Goal: Information Seeking & Learning: Learn about a topic

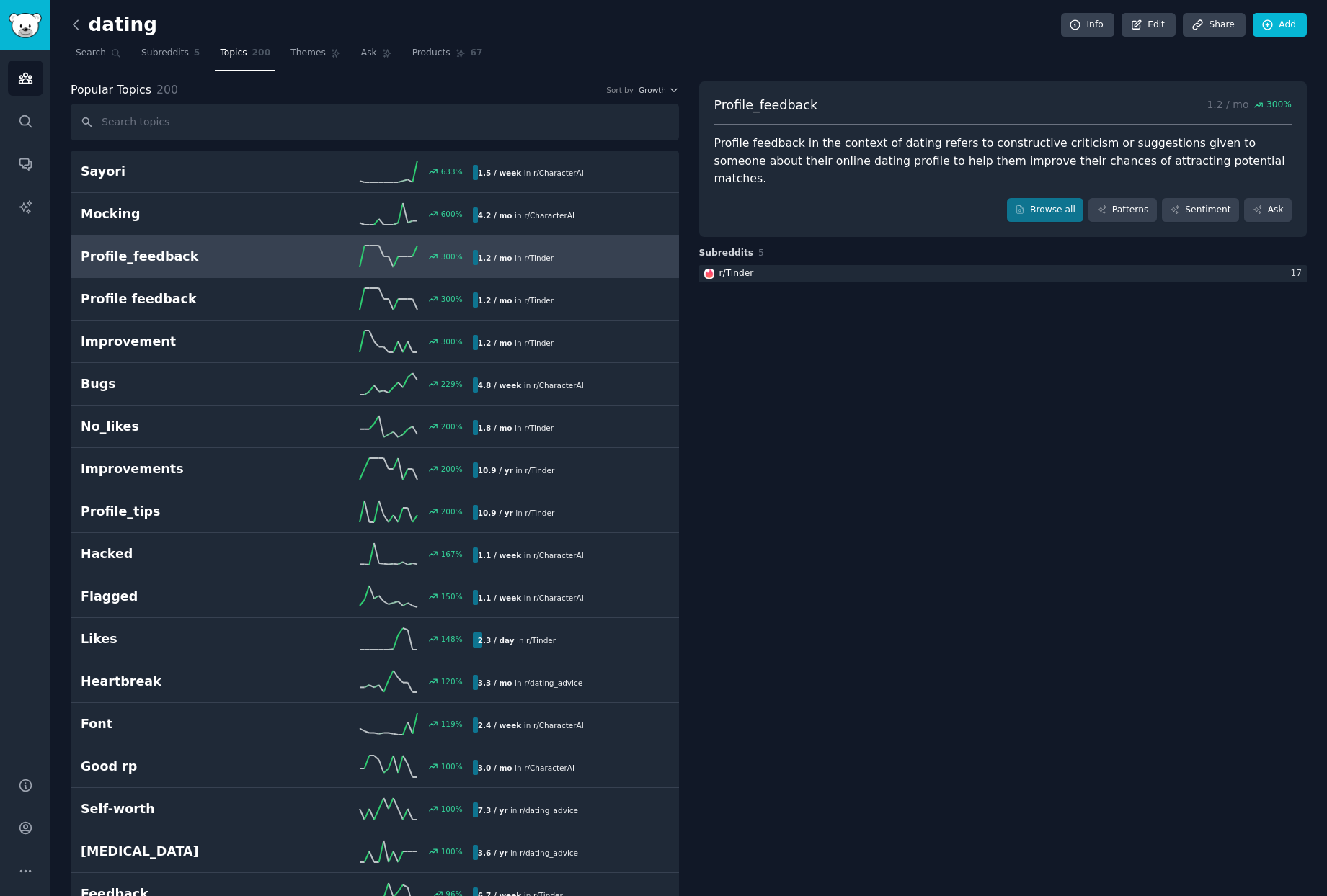
click at [79, 23] on icon at bounding box center [76, 24] width 15 height 15
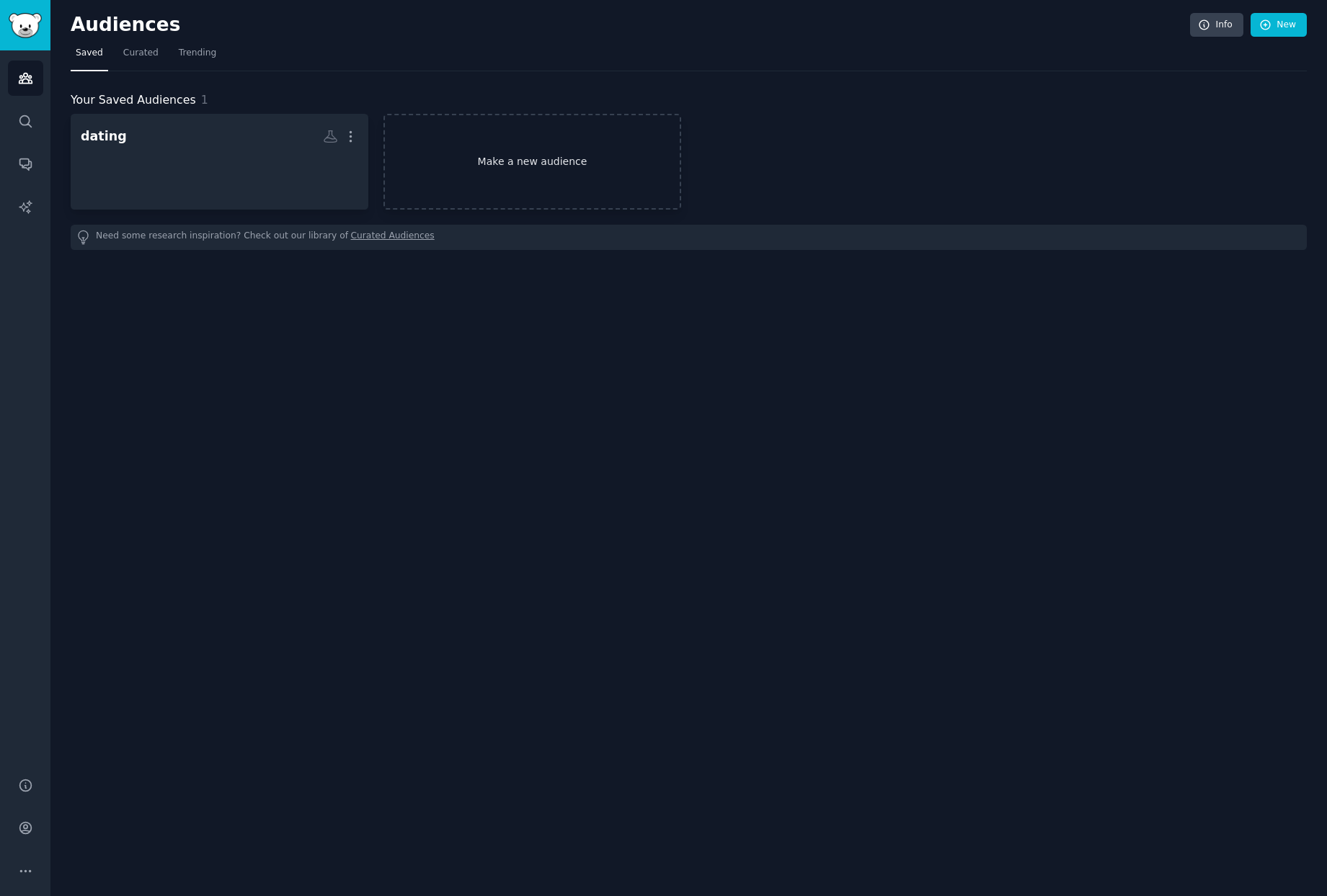
click at [494, 170] on link "Make a new audience" at bounding box center [532, 162] width 297 height 96
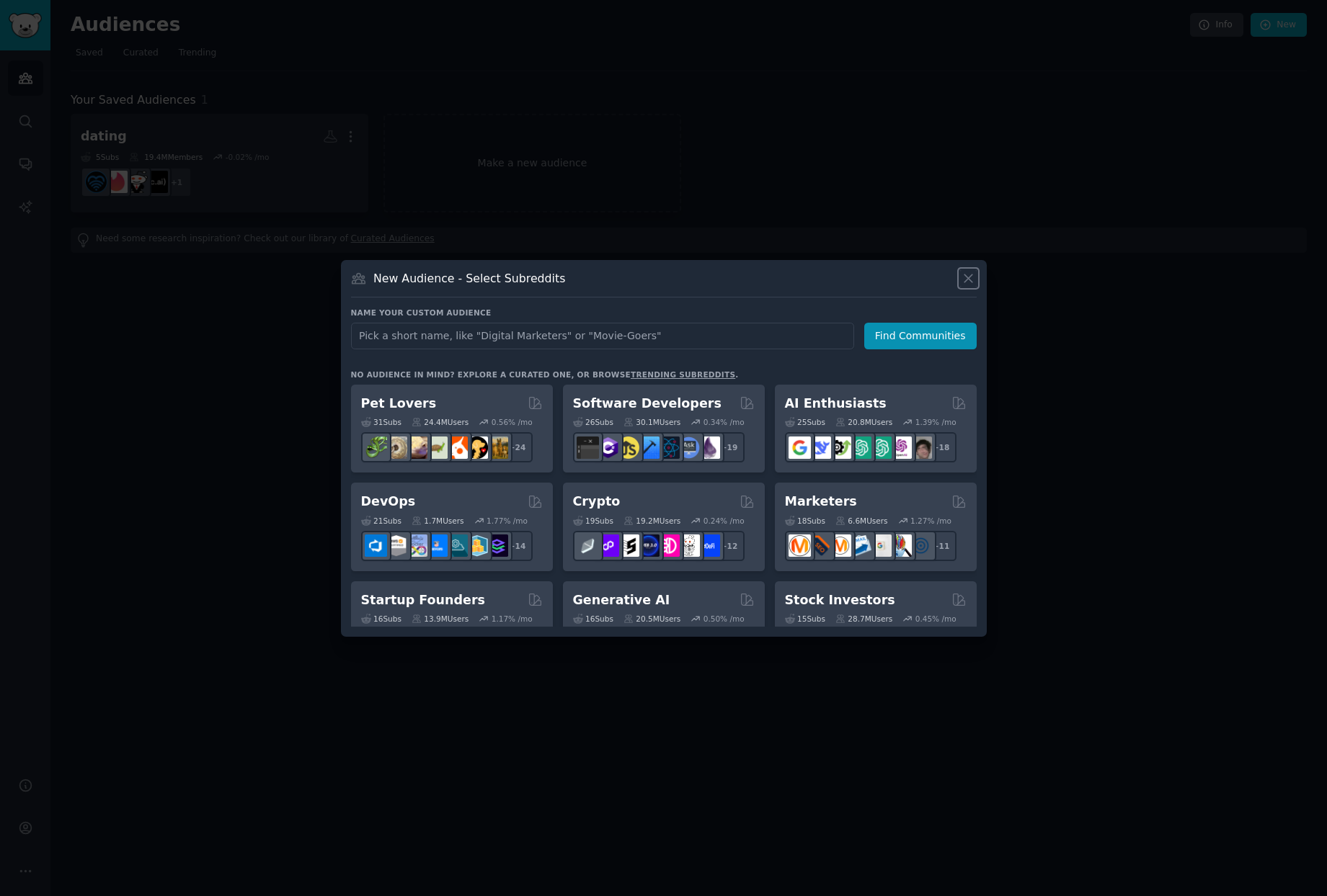
click at [970, 283] on icon at bounding box center [968, 279] width 15 height 15
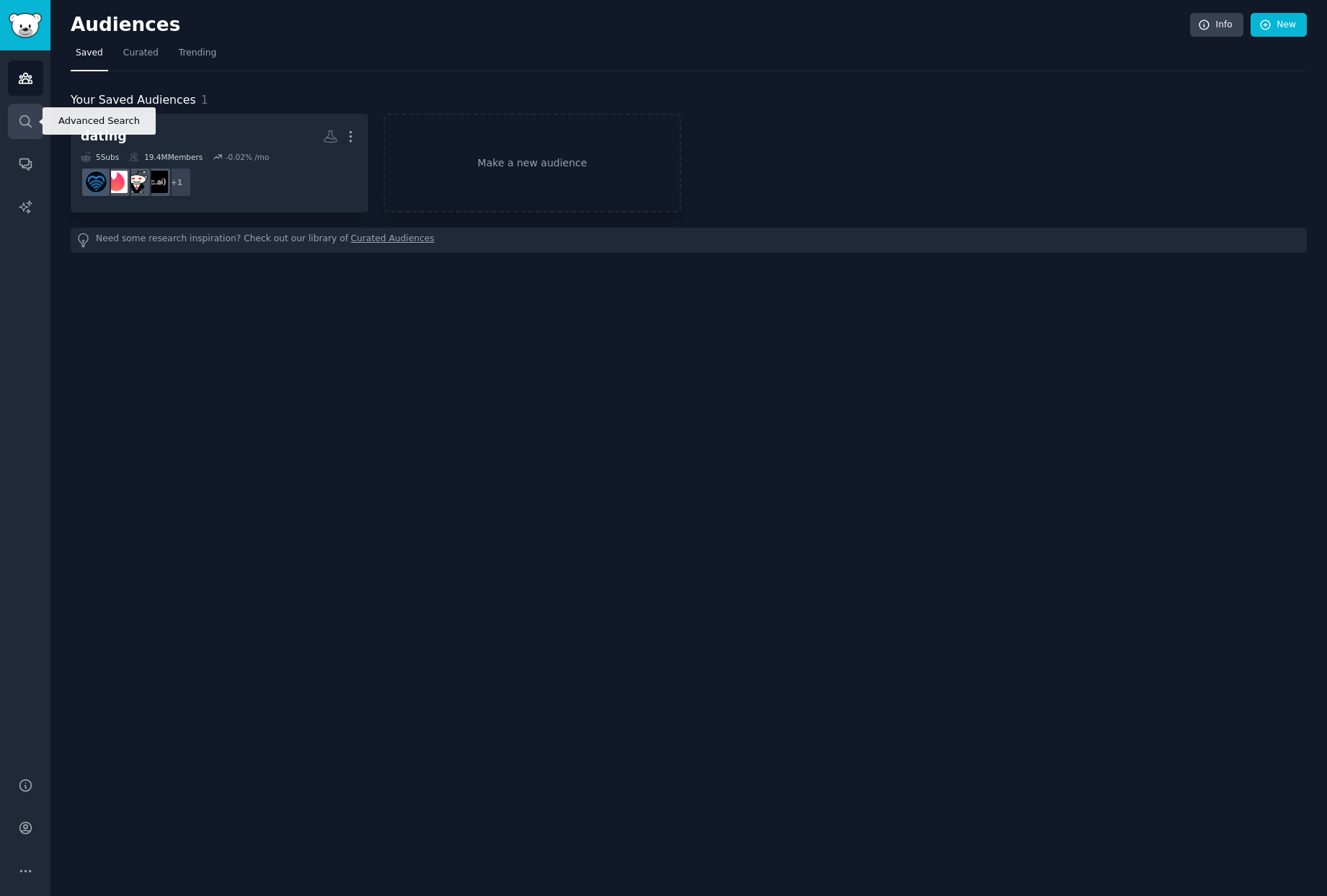
click at [21, 127] on icon "Sidebar" at bounding box center [25, 122] width 15 height 15
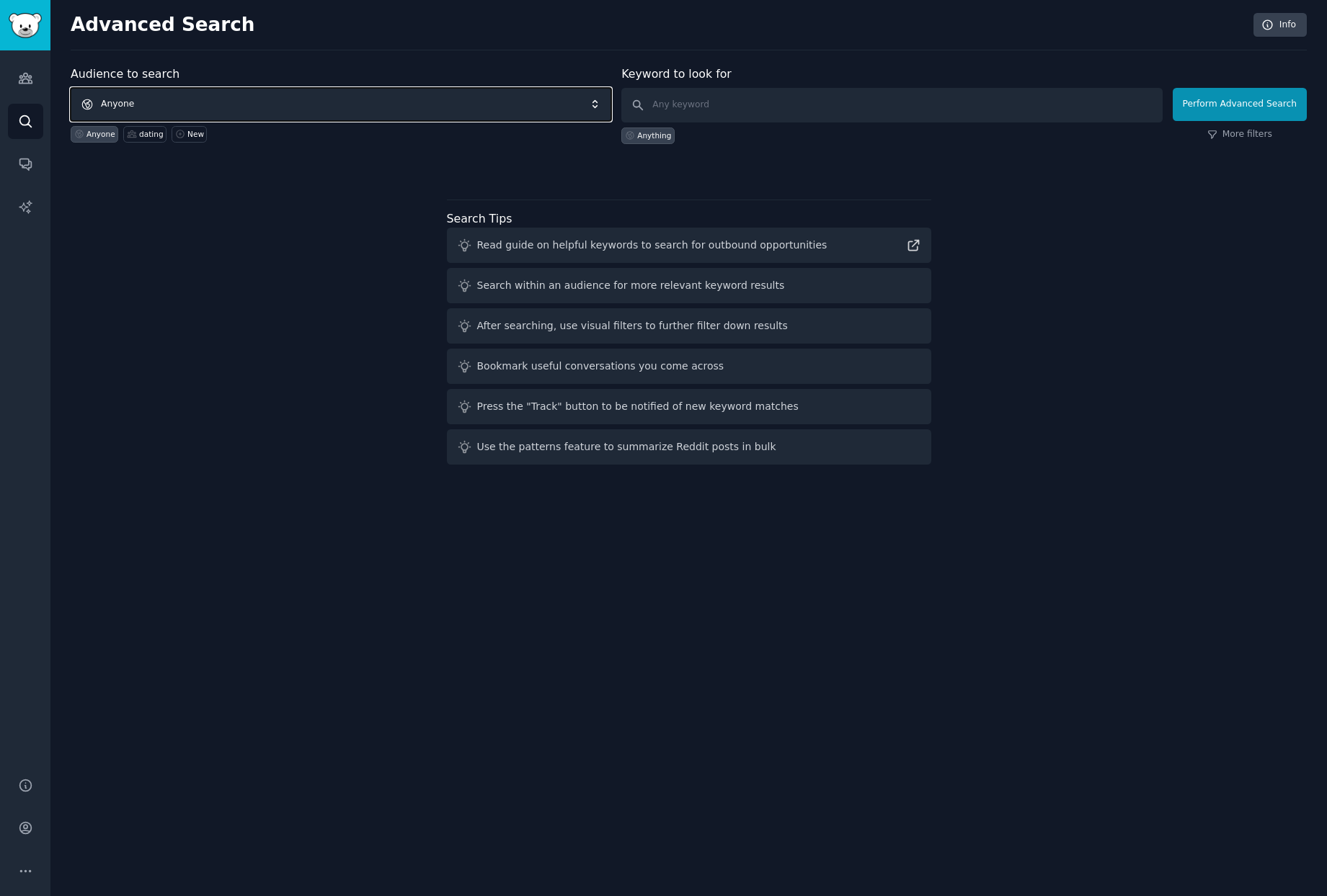
click at [275, 102] on span "Anyone" at bounding box center [340, 104] width 540 height 33
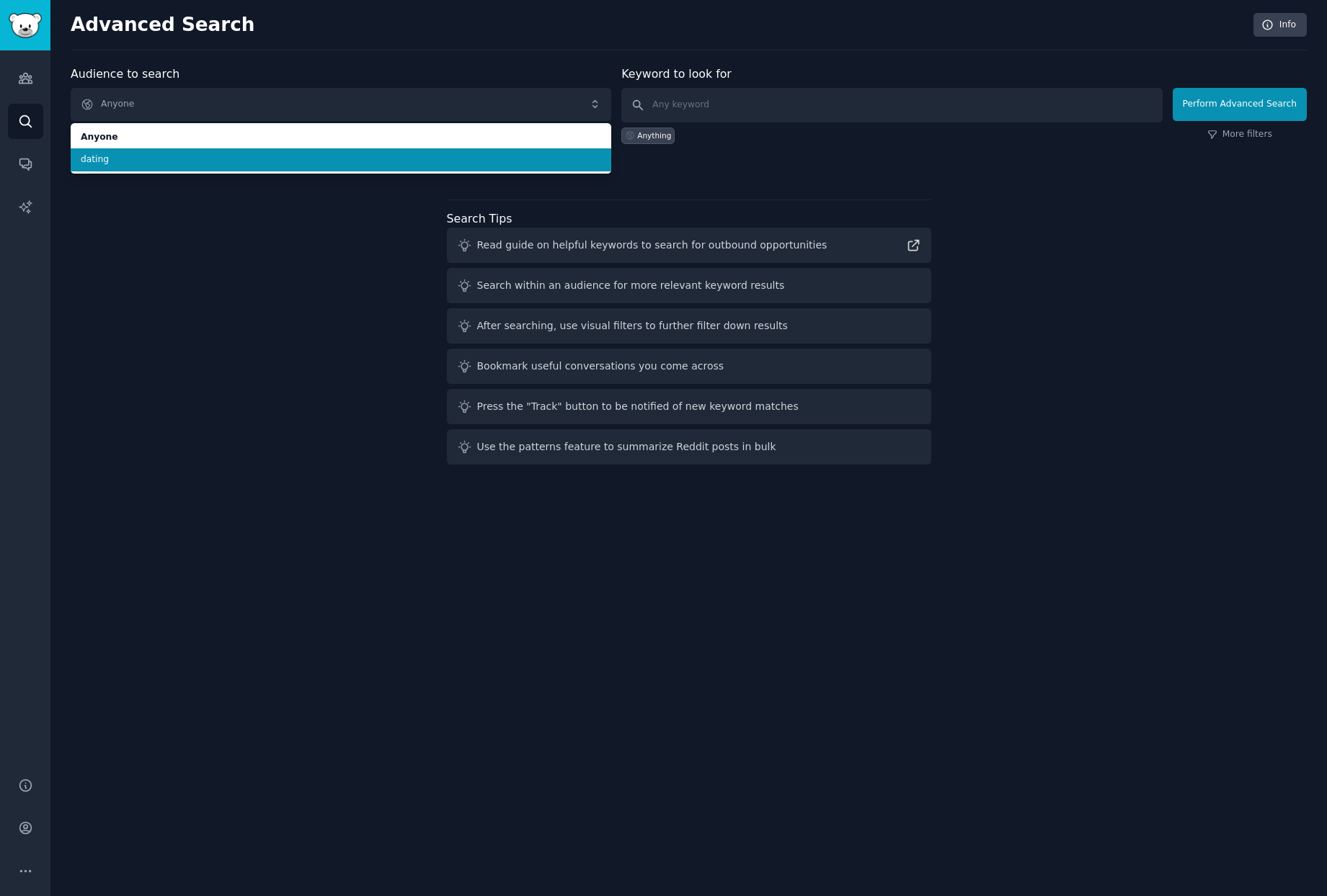
click at [231, 153] on span "dating" at bounding box center [341, 159] width 520 height 13
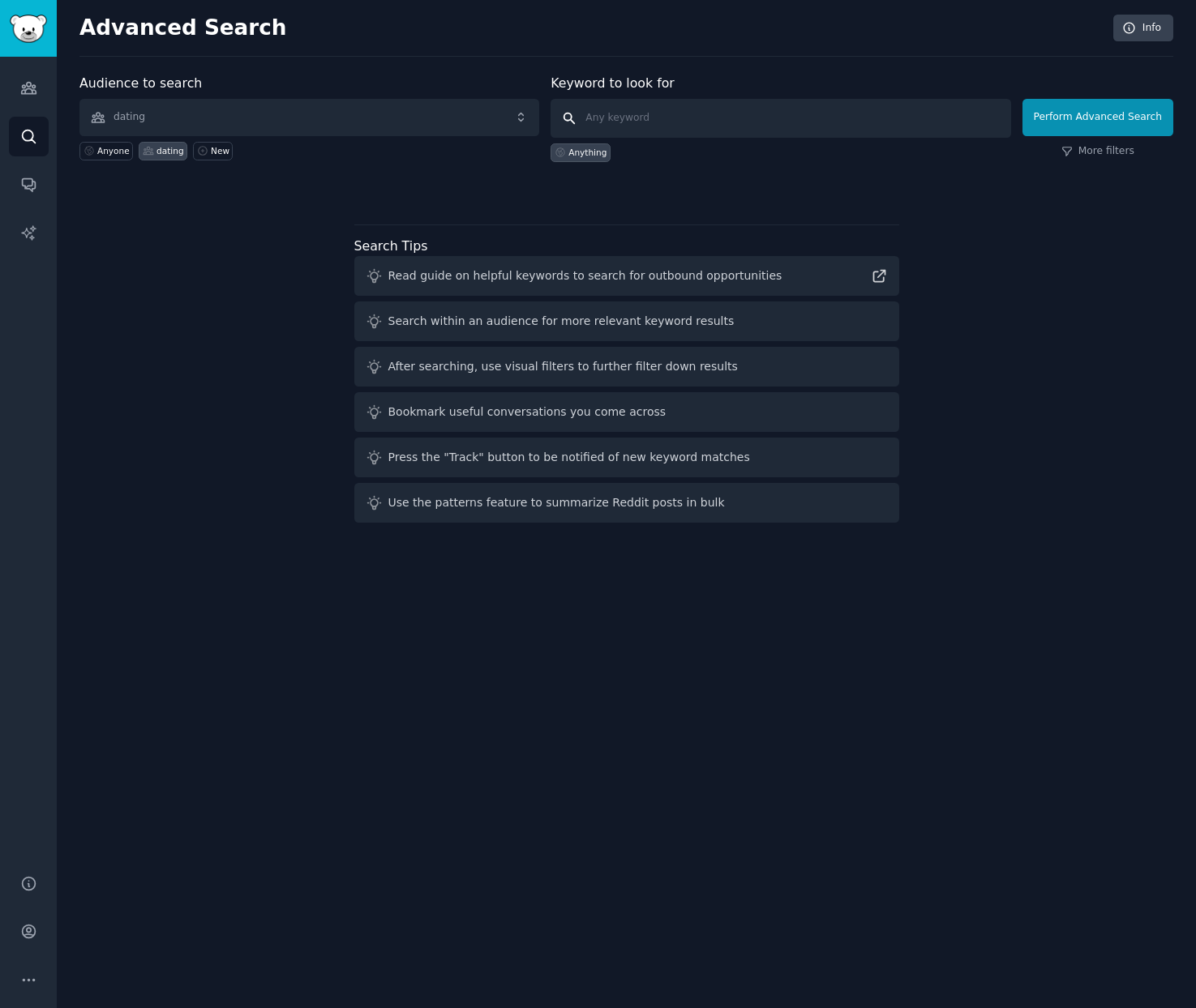
click at [701, 123] on input "text" at bounding box center [780, 118] width 460 height 39
paste input "AI avatar dating"
type input "AI avatar dating"
click at [1059, 128] on button "Perform Advanced Search" at bounding box center [1098, 118] width 151 height 38
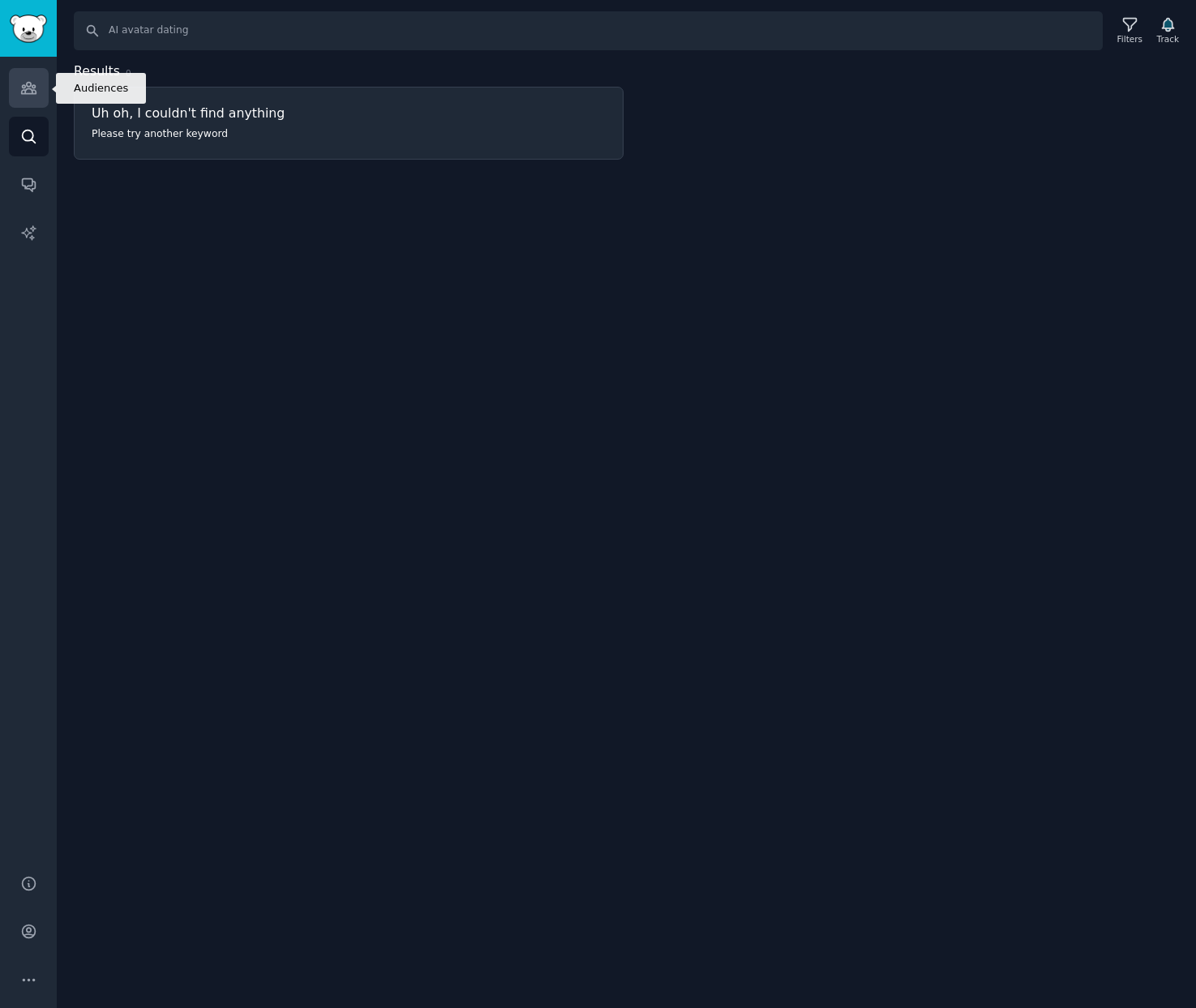
click at [30, 88] on icon "Sidebar" at bounding box center [28, 88] width 14 height 12
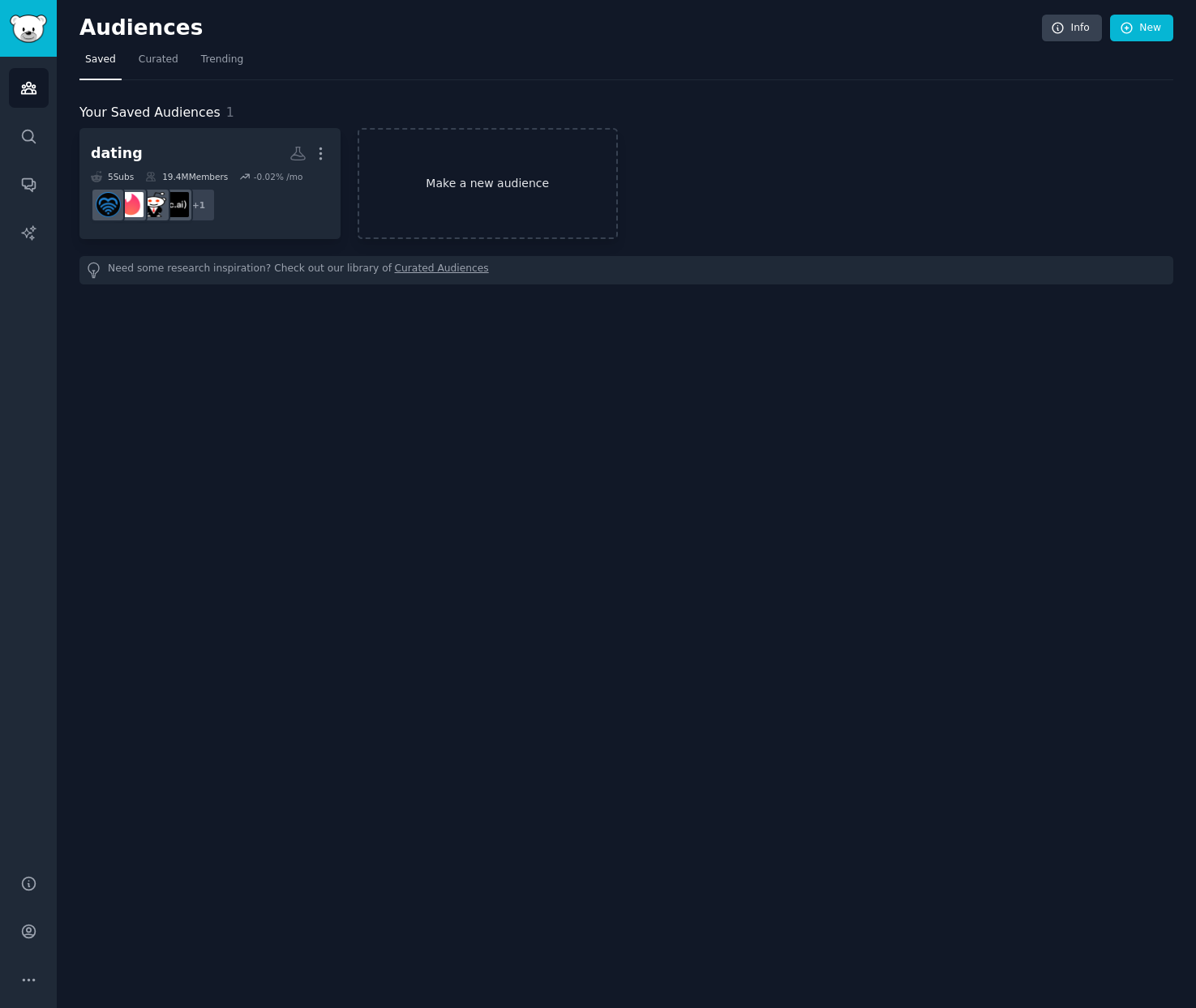
click at [515, 178] on link "Make a new audience" at bounding box center [488, 183] width 261 height 111
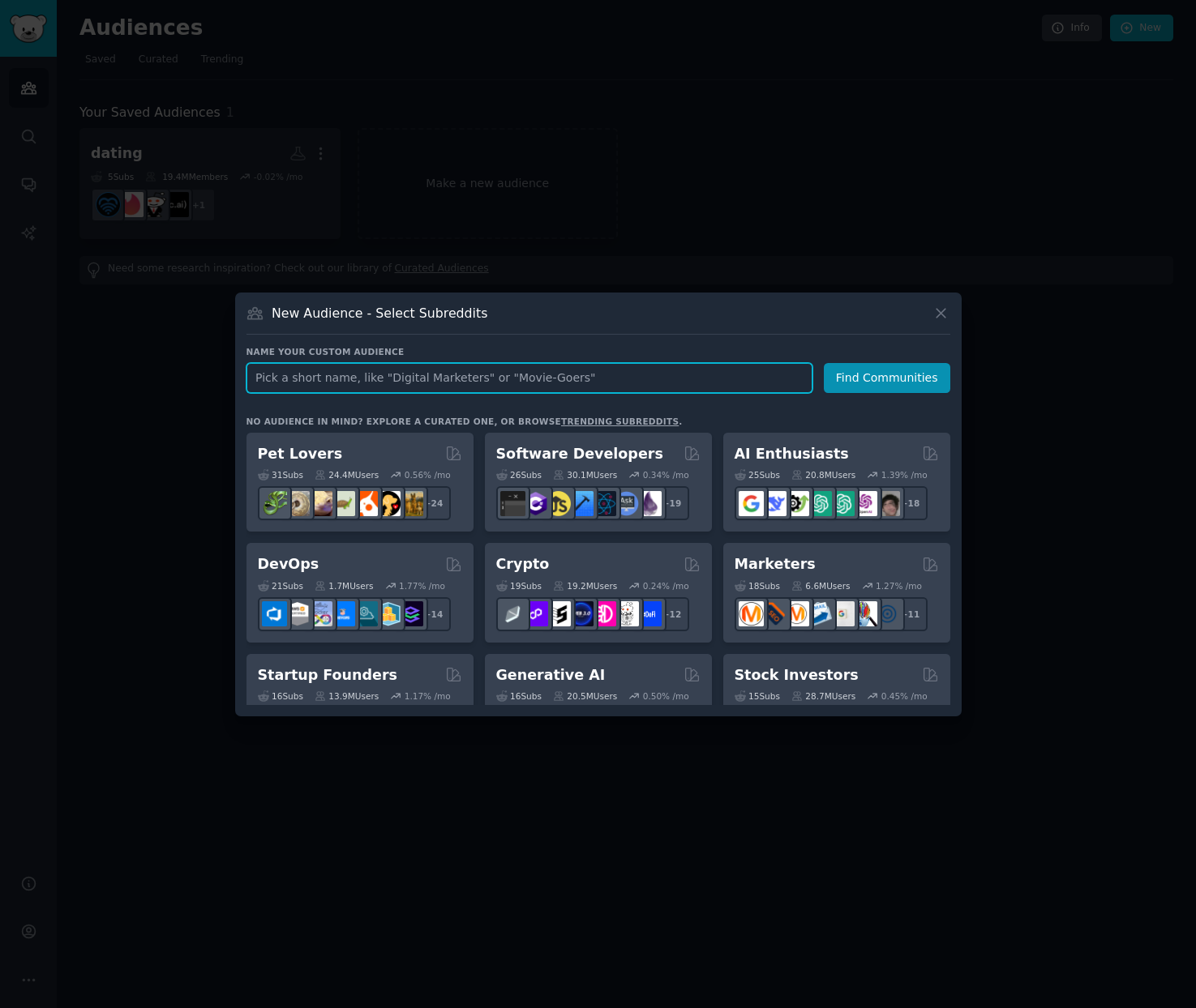
paste input "ArtificialIntelligence"
type input "ArtificialIntelligence"
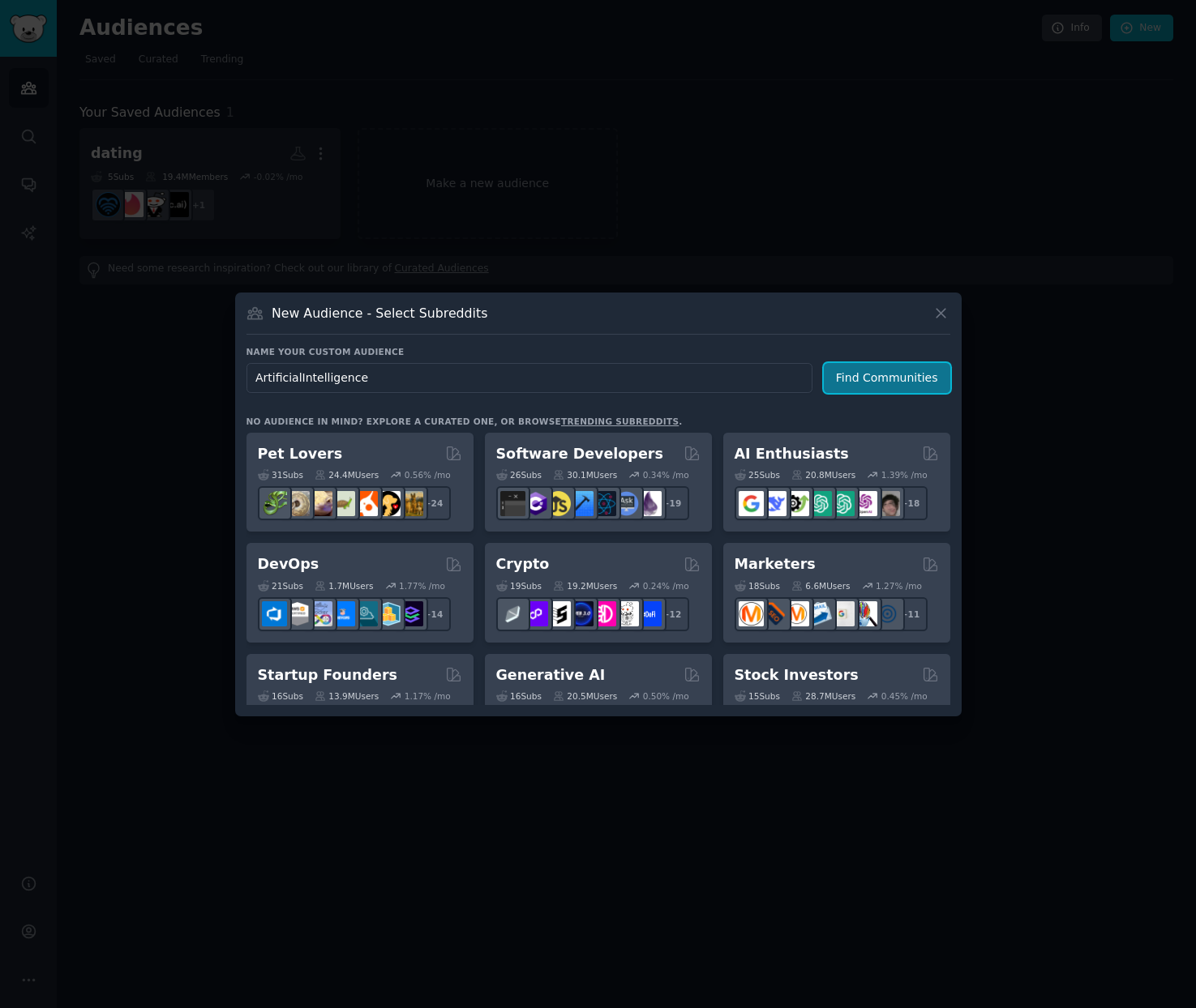
click at [892, 381] on button "Find Communities" at bounding box center [887, 379] width 127 height 30
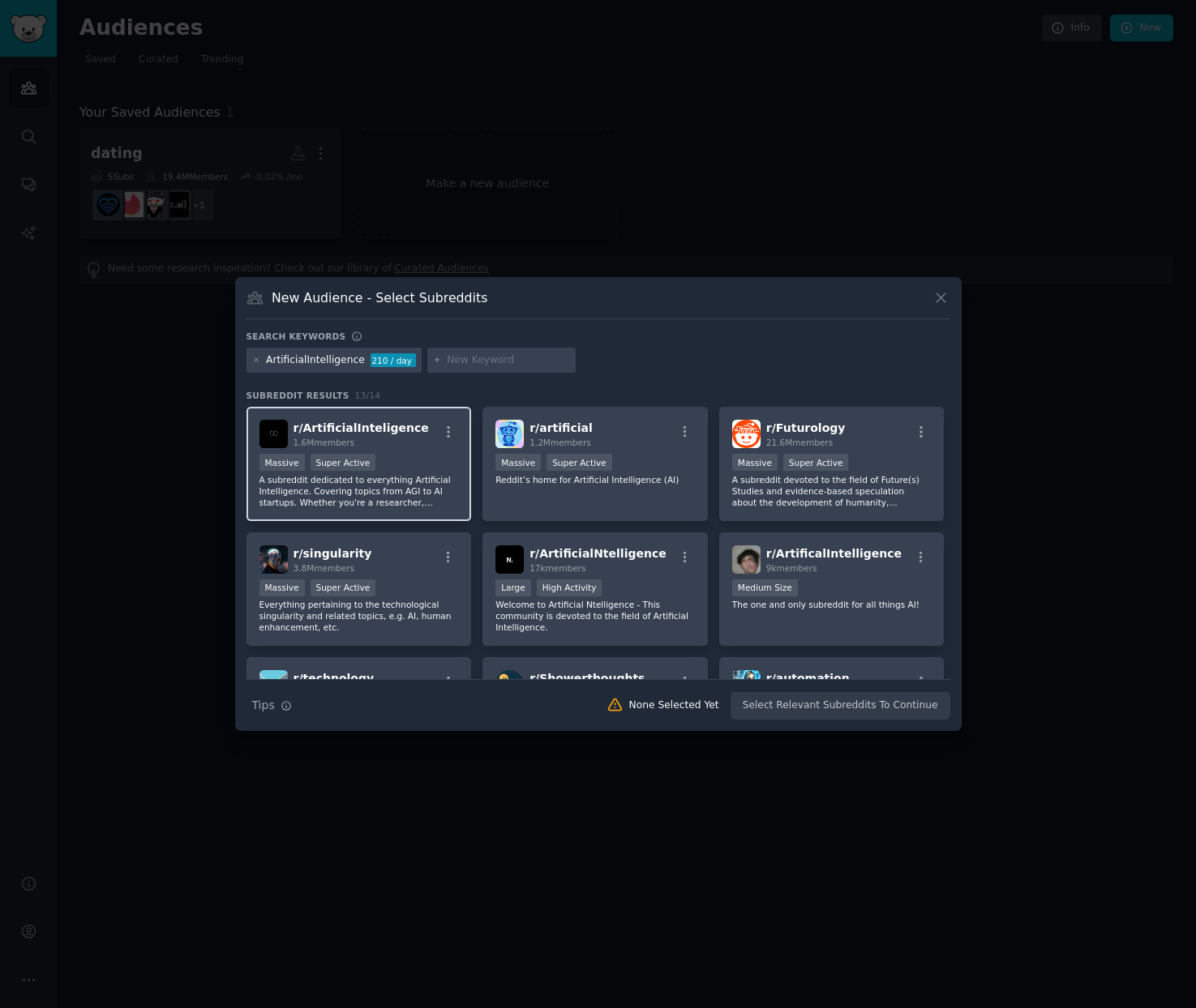
click at [420, 470] on div "Massive Super Active" at bounding box center [359, 464] width 199 height 20
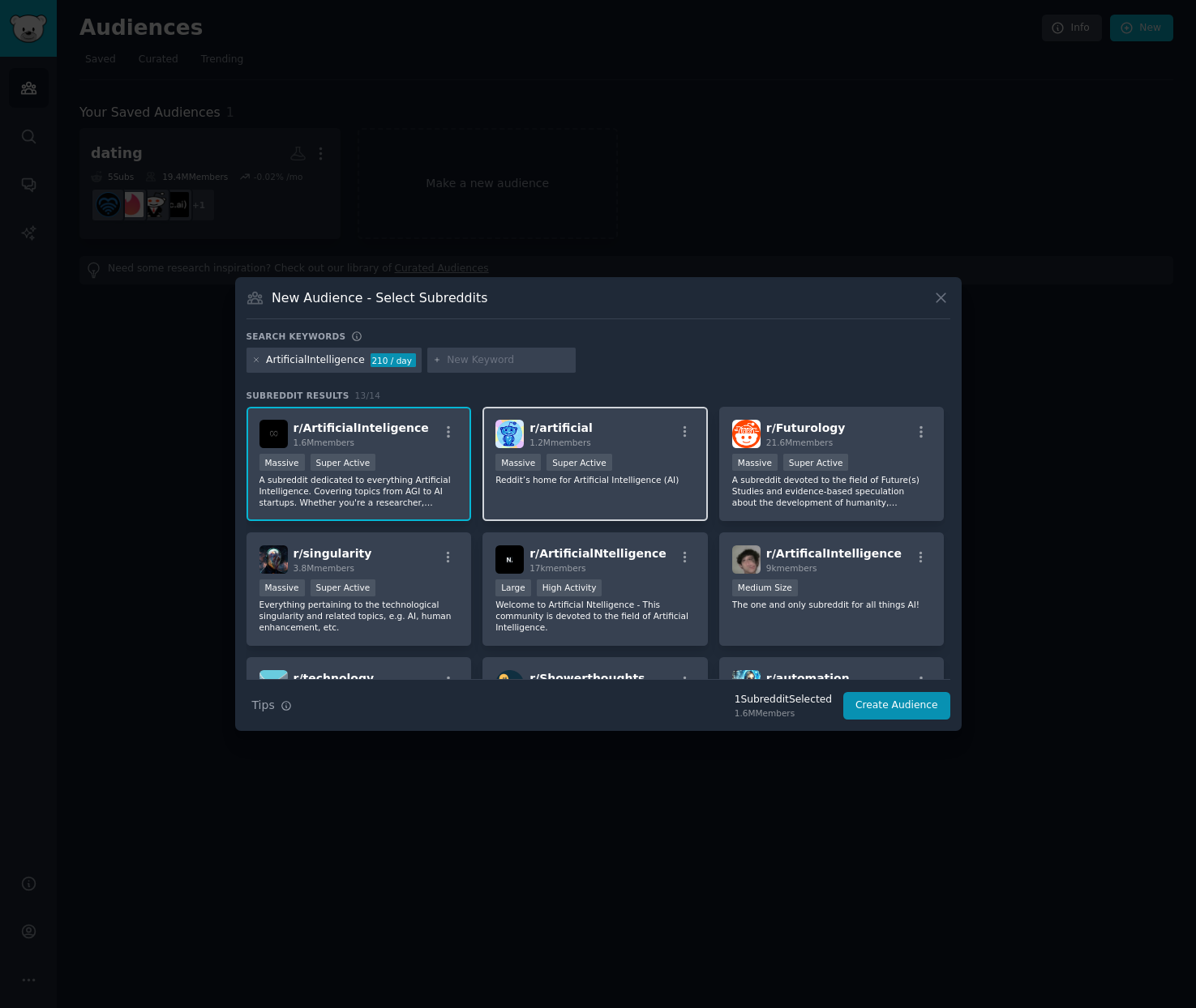
click at [651, 447] on div "r/ artificial 1.2M members" at bounding box center [595, 434] width 199 height 28
click at [834, 481] on p "A subreddit devoted to the field of Future(s) Studies and evidence-based specul…" at bounding box center [832, 491] width 199 height 34
click at [451, 359] on input "text" at bounding box center [509, 360] width 123 height 14
paste input "AIAvatars"
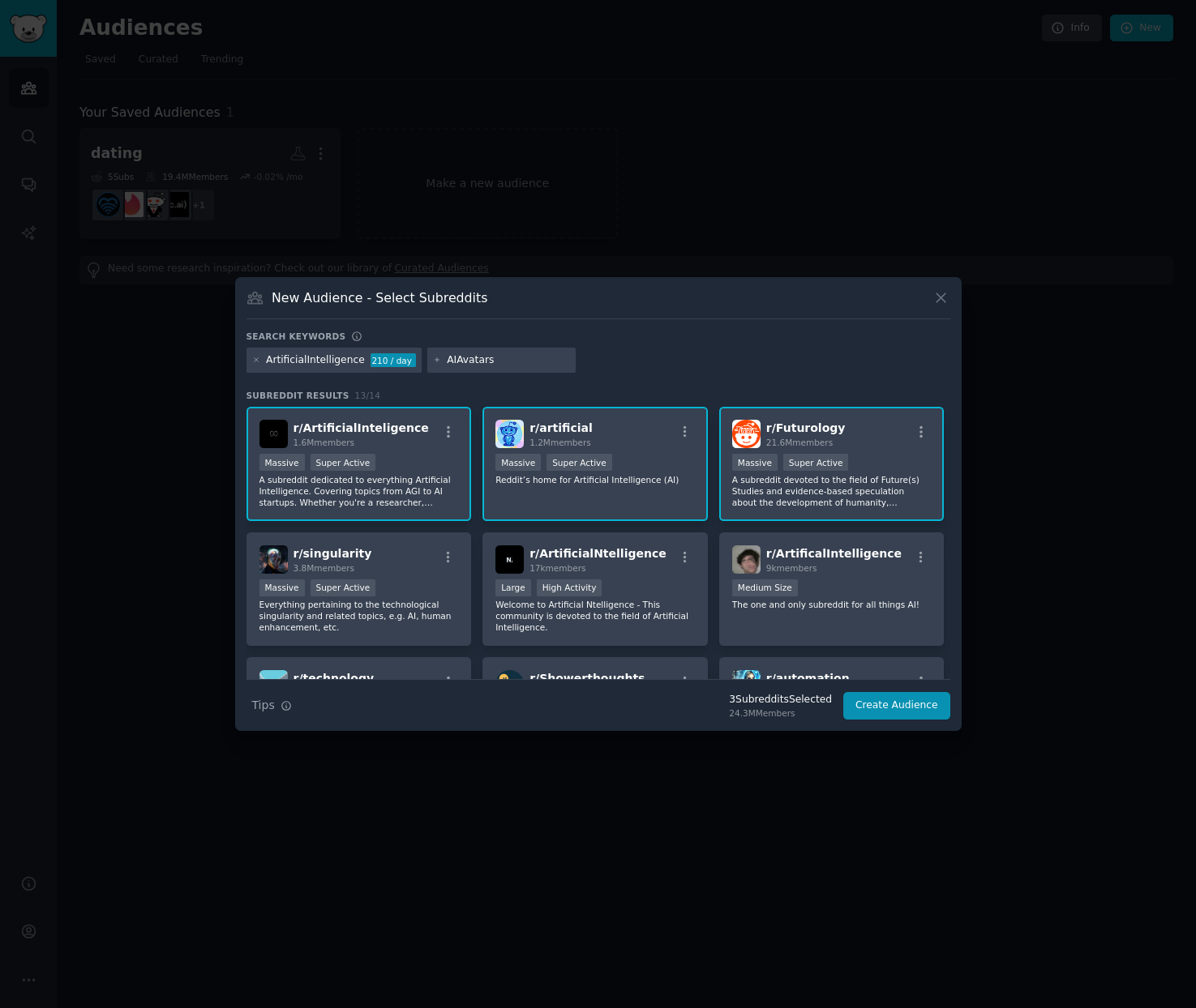
type input "AIAvatars"
click at [608, 360] on div "ArtificialIntelligence 210 / day AIAvatars" at bounding box center [599, 364] width 704 height 32
click at [505, 357] on input "AIAvatars" at bounding box center [509, 360] width 123 height 14
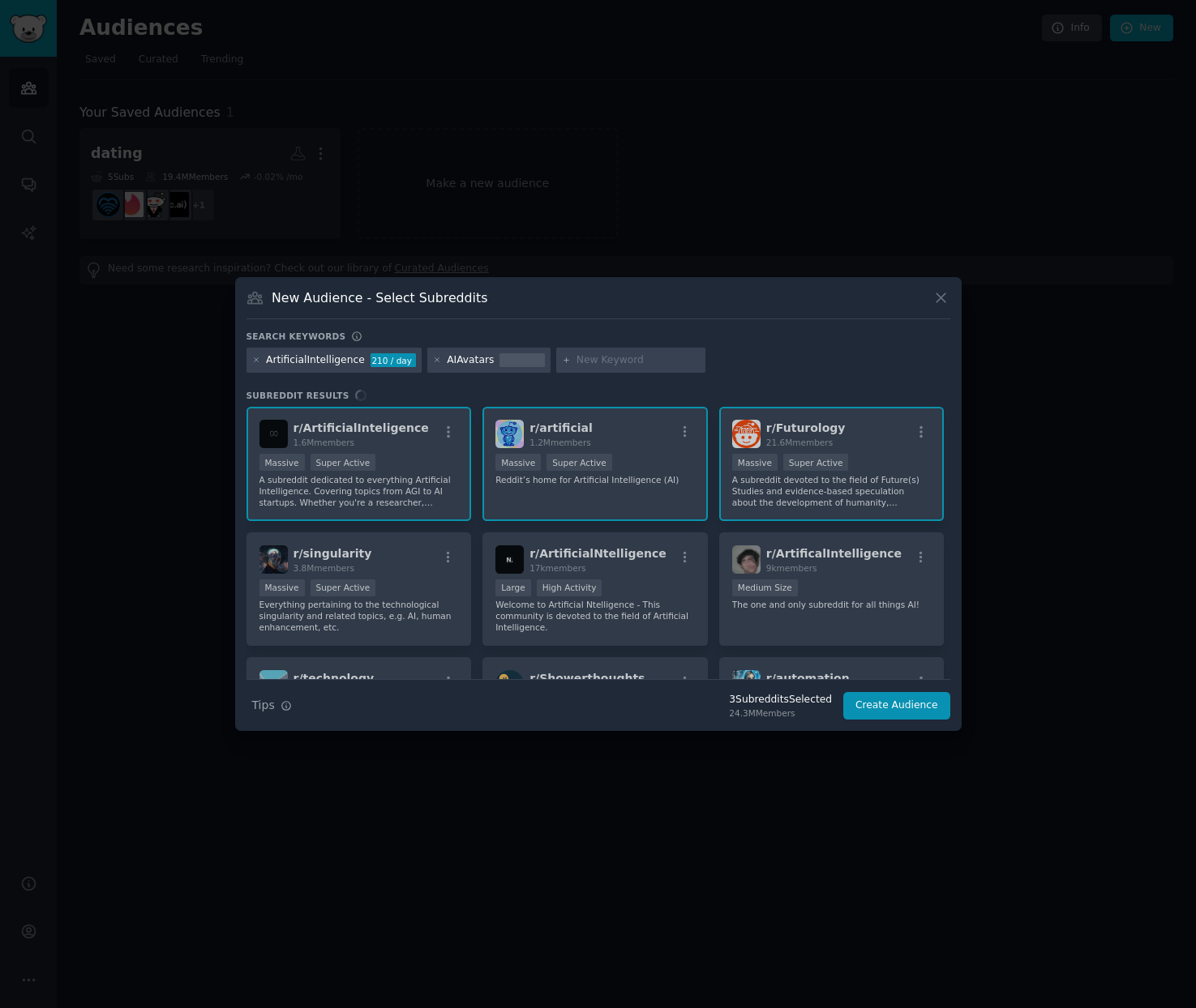
paste input "CharacterAI"
type input "CharacterAI"
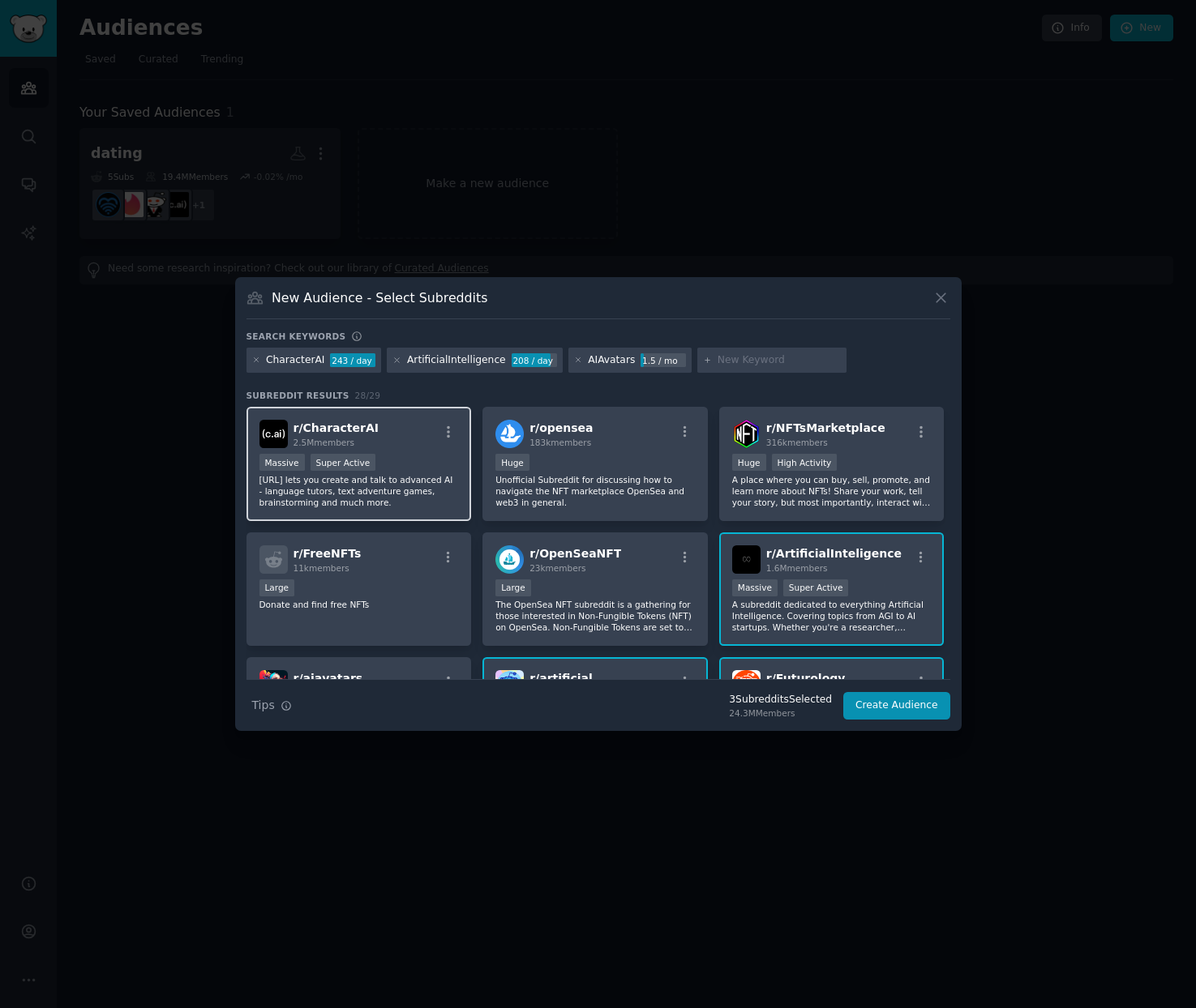
click at [401, 476] on p "Character.AI lets you create and talk to advanced AI - language tutors, text ad…" at bounding box center [359, 491] width 199 height 34
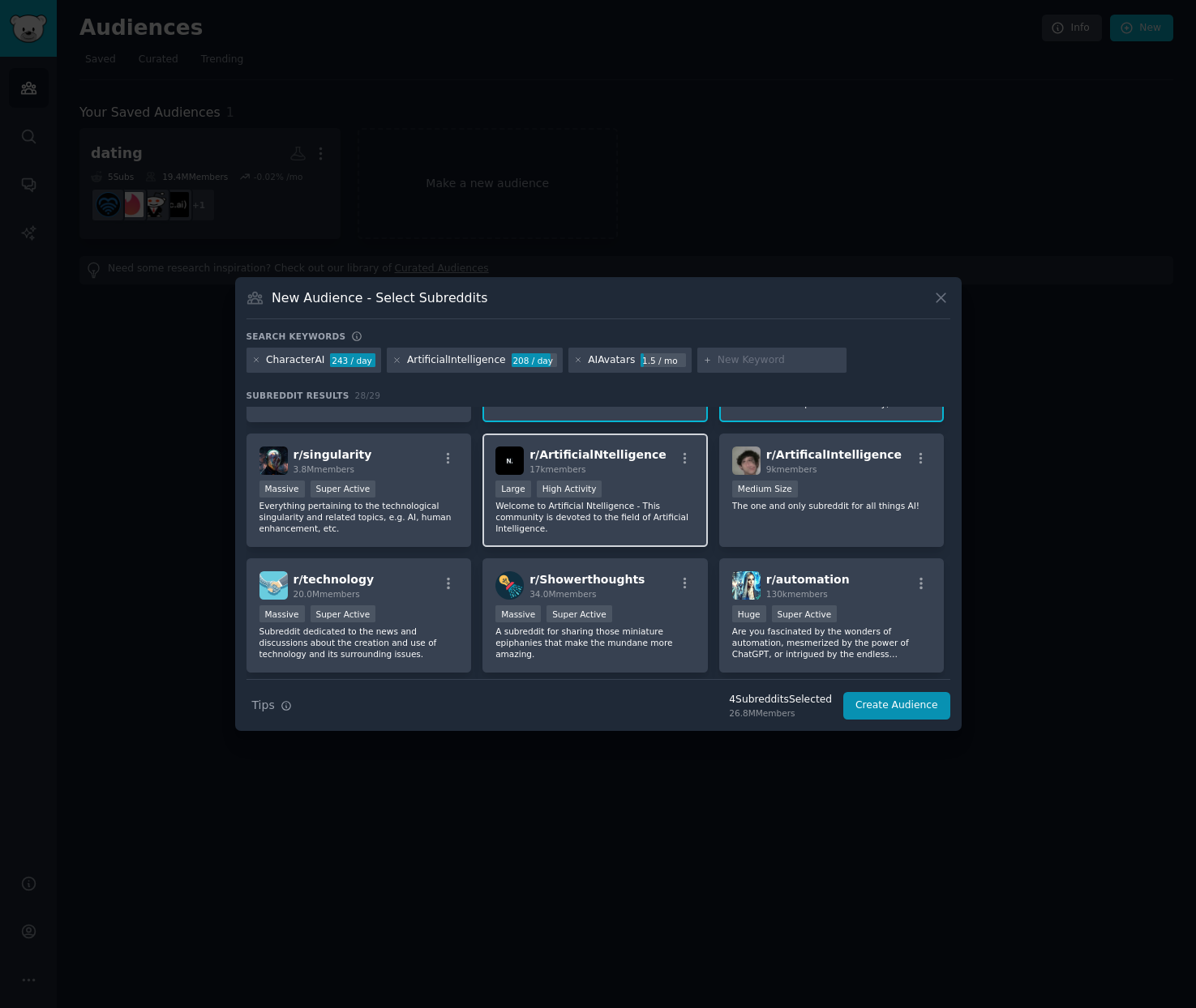
scroll to position [347, 0]
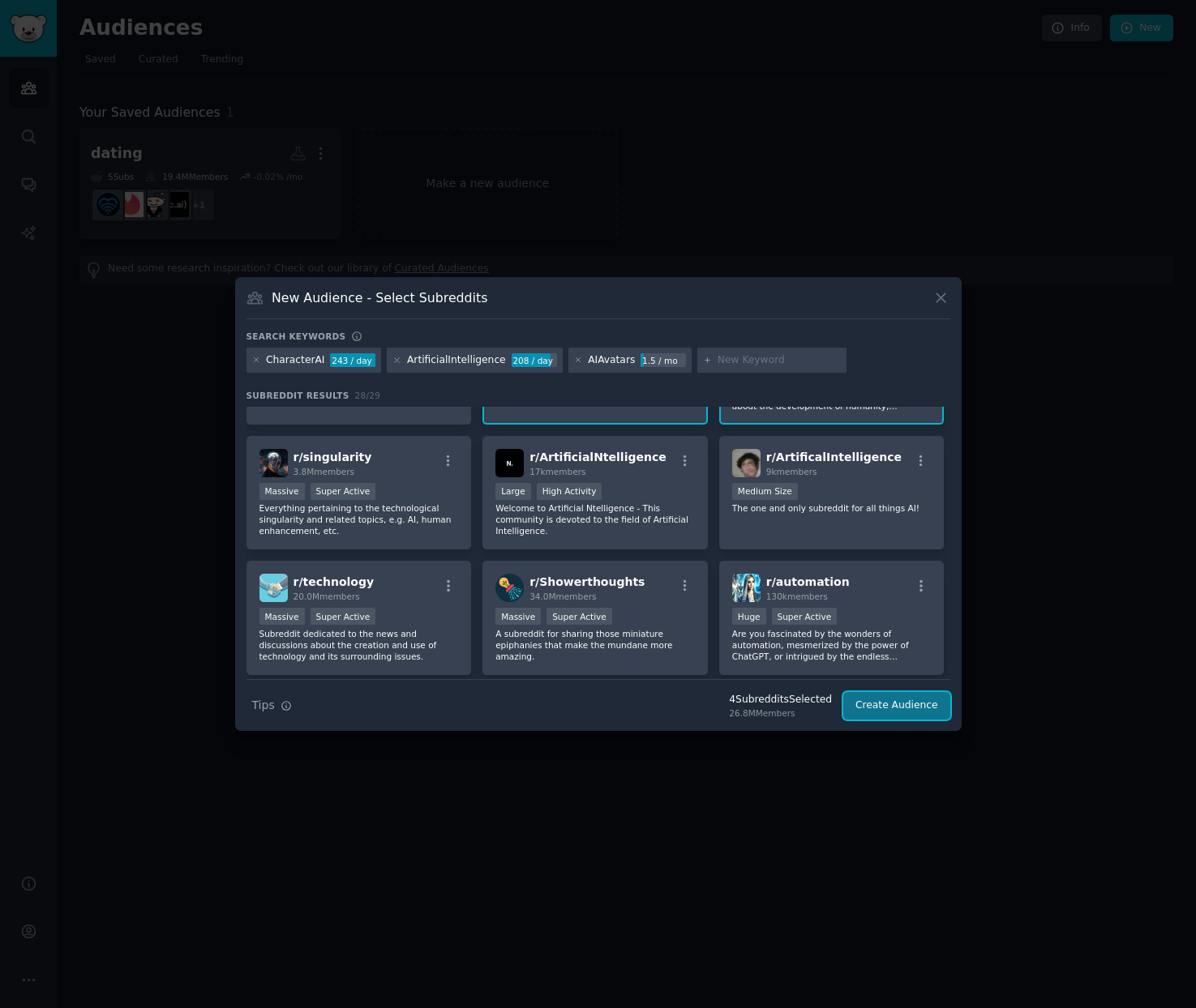
click at [912, 699] on button "Create Audience" at bounding box center [897, 705] width 107 height 28
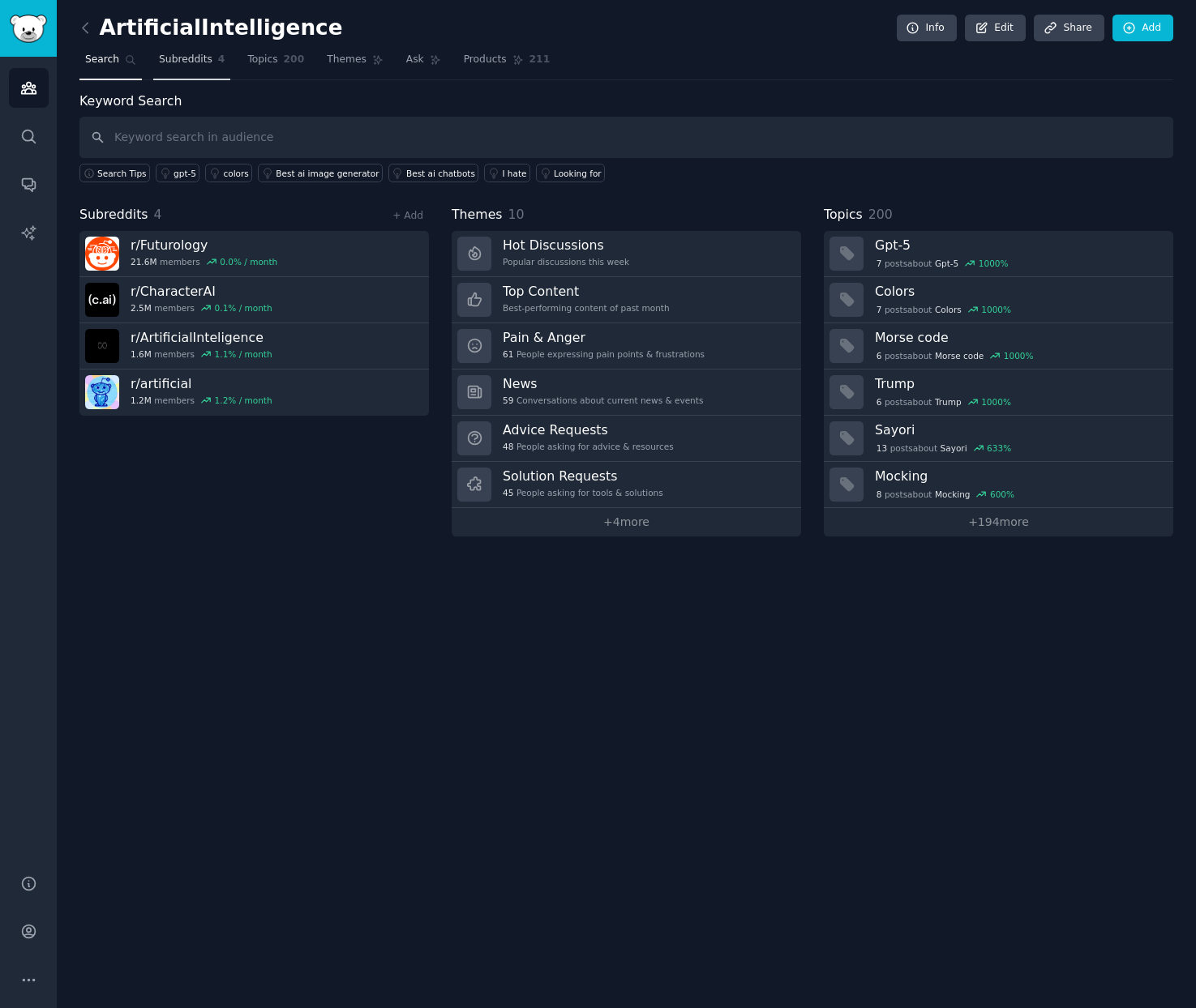
click at [188, 63] on span "Subreddits" at bounding box center [186, 59] width 53 height 14
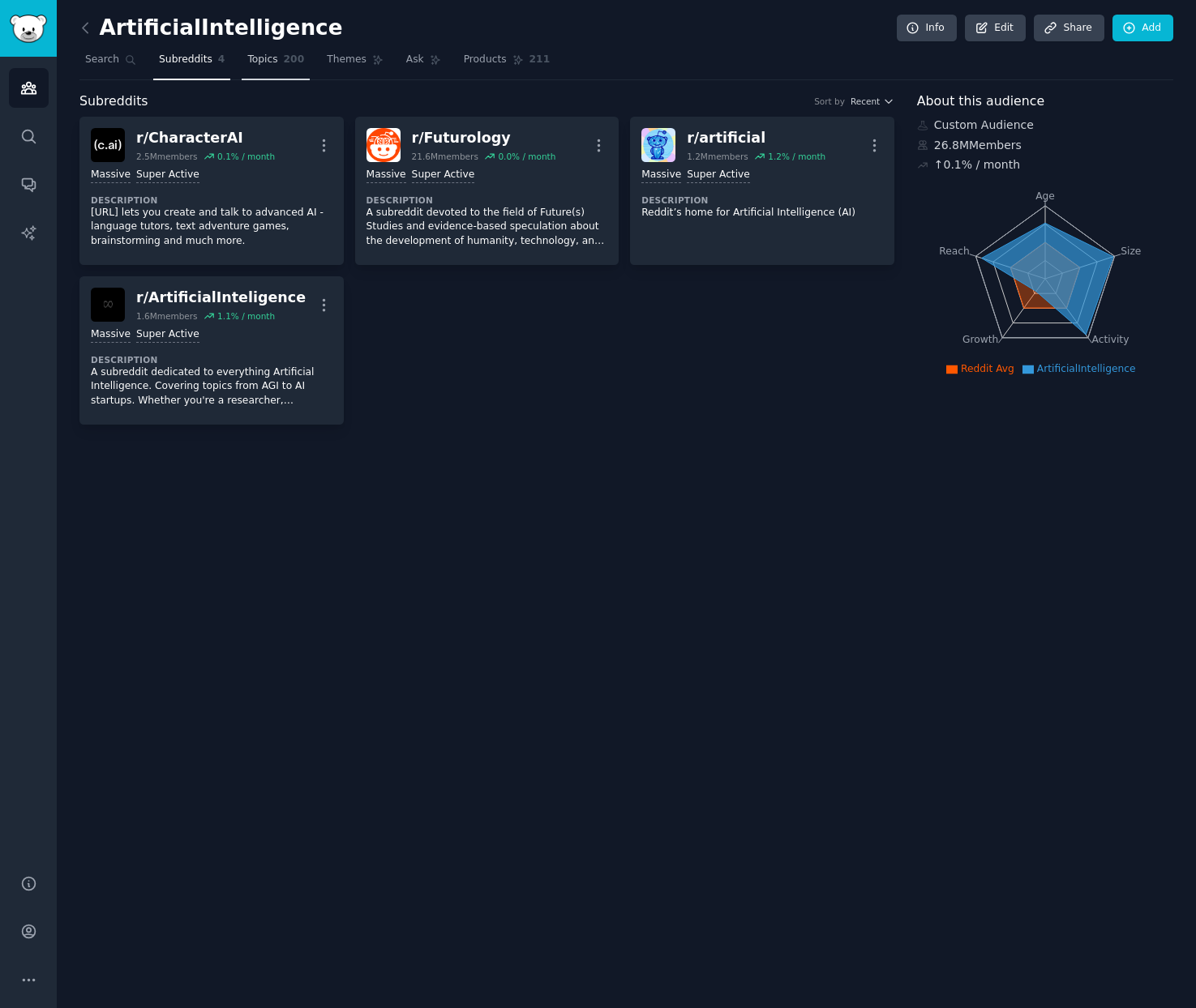
click at [284, 61] on span "200" at bounding box center [294, 59] width 21 height 14
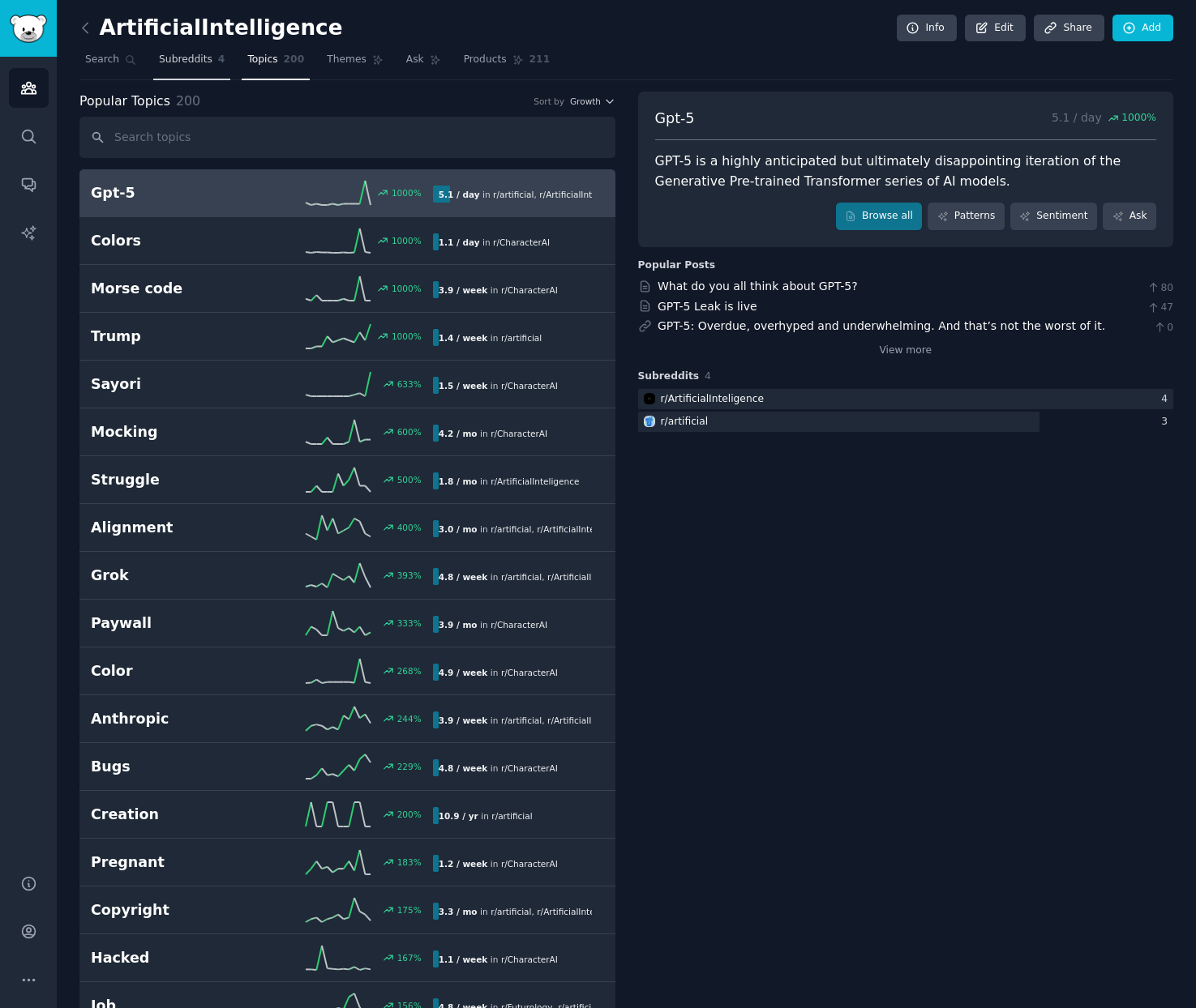
click at [177, 72] on link "Subreddits 4" at bounding box center [192, 63] width 77 height 33
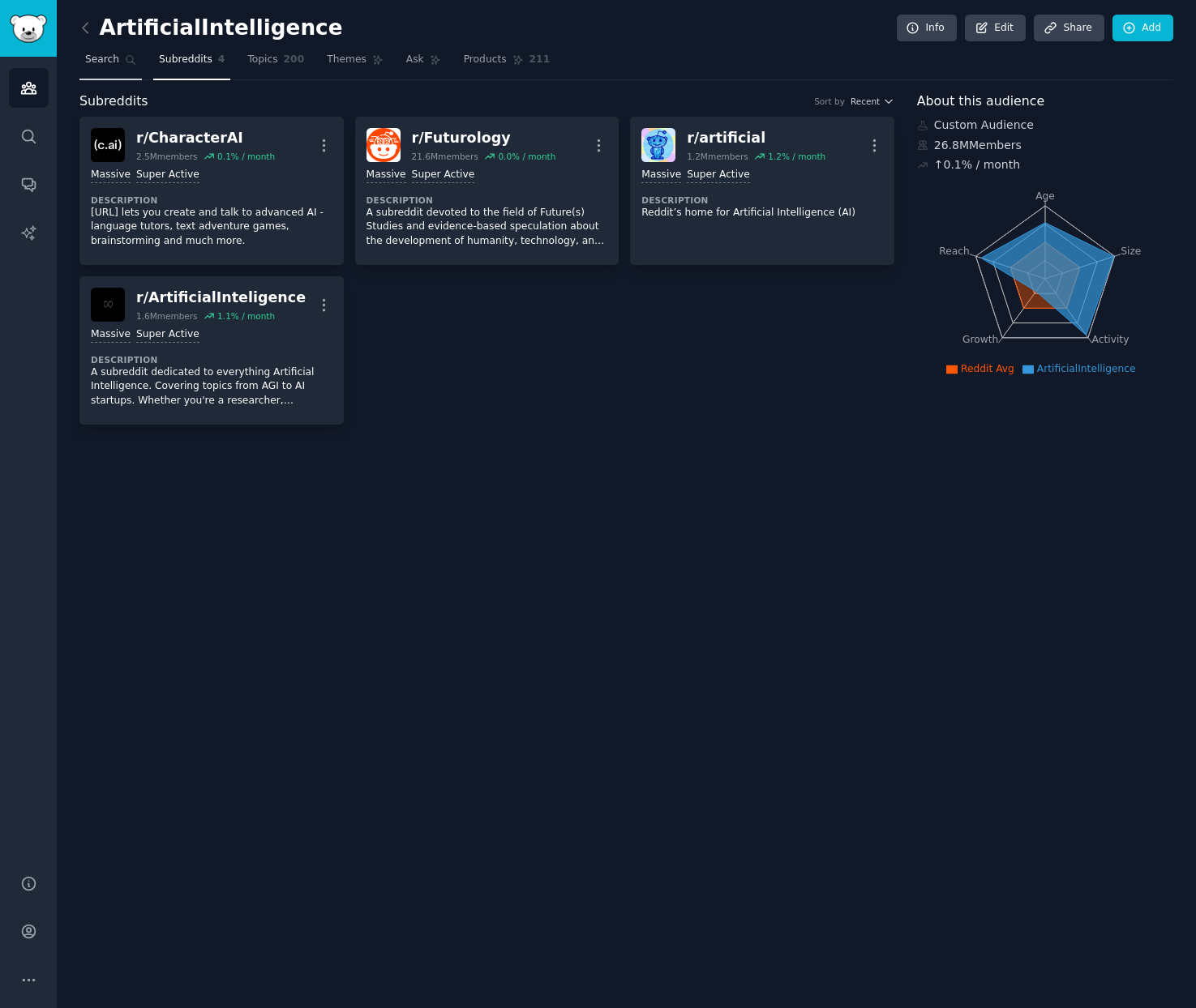
click at [108, 63] on span "Search" at bounding box center [102, 59] width 34 height 14
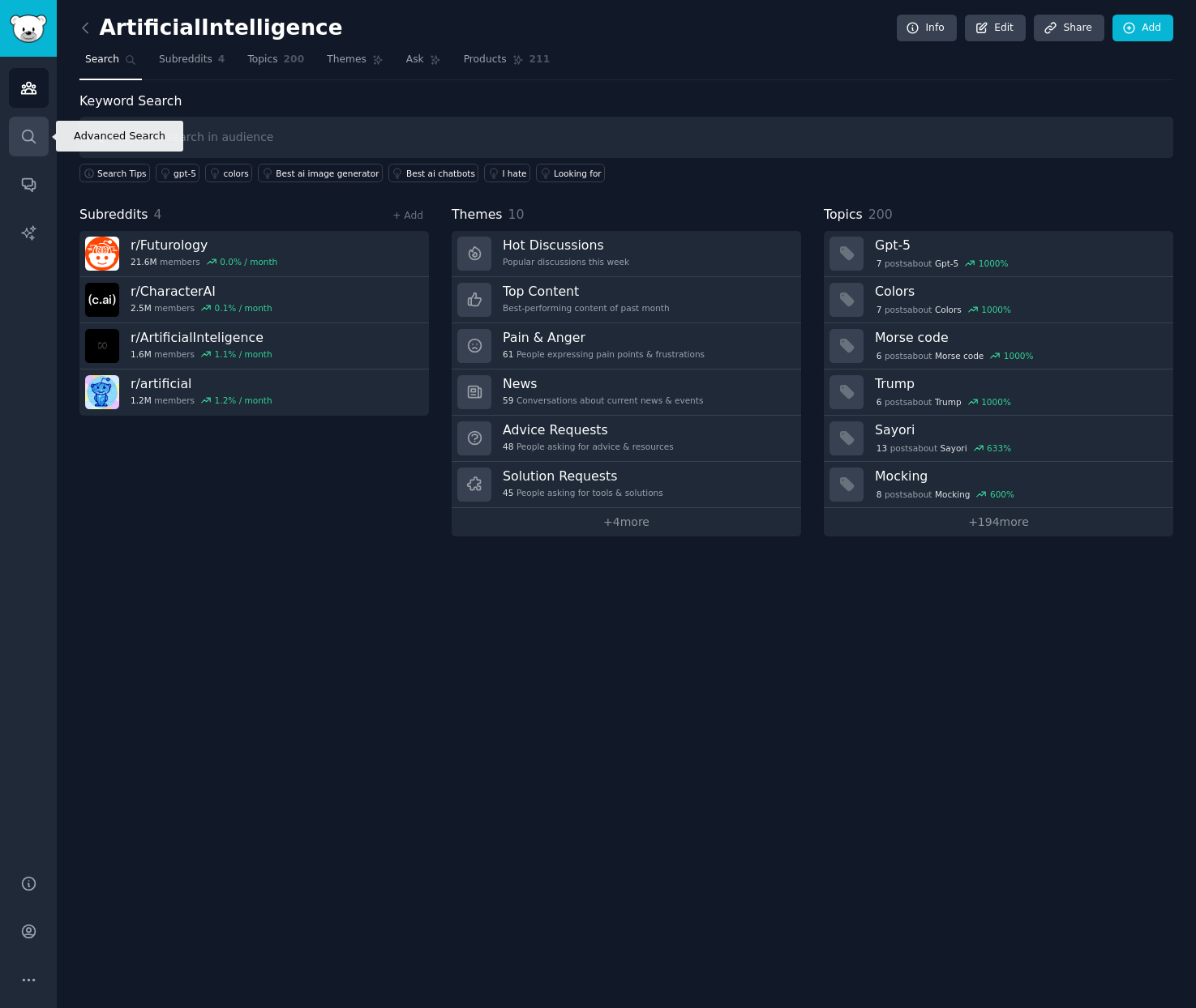
click at [38, 136] on link "Search" at bounding box center [29, 137] width 40 height 40
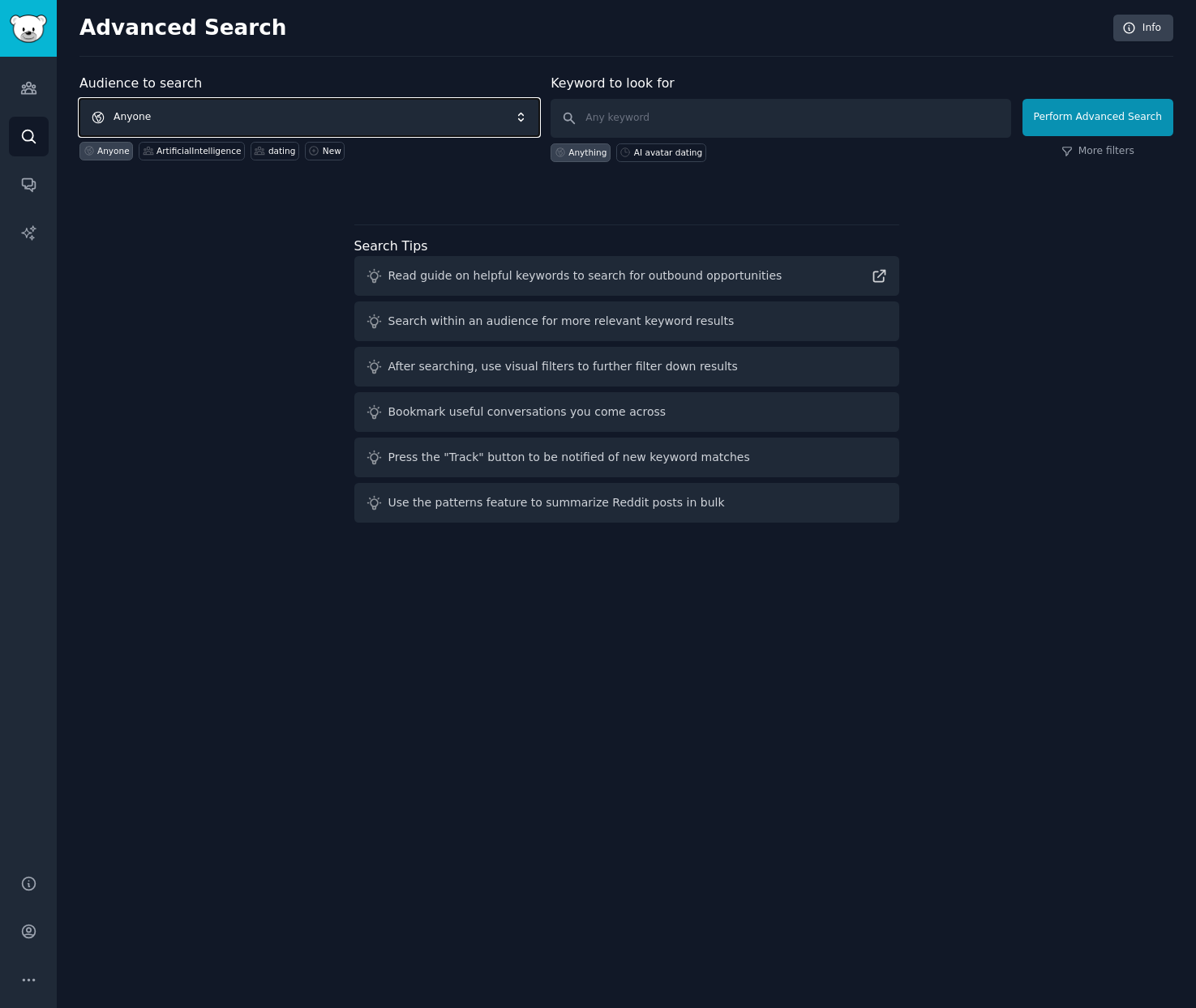
click at [274, 122] on span "Anyone" at bounding box center [309, 118] width 460 height 38
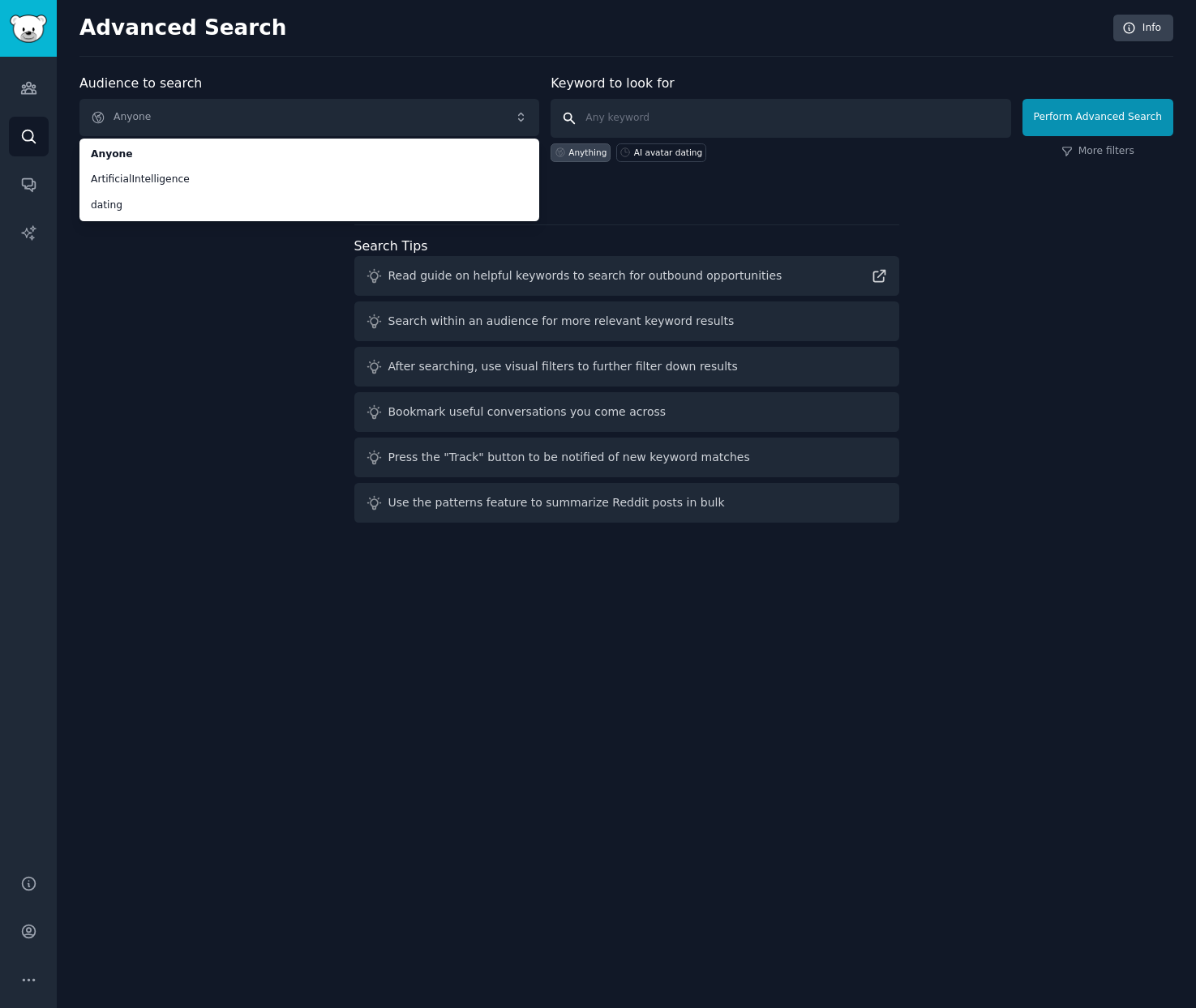
click at [683, 109] on input "text" at bounding box center [780, 118] width 460 height 39
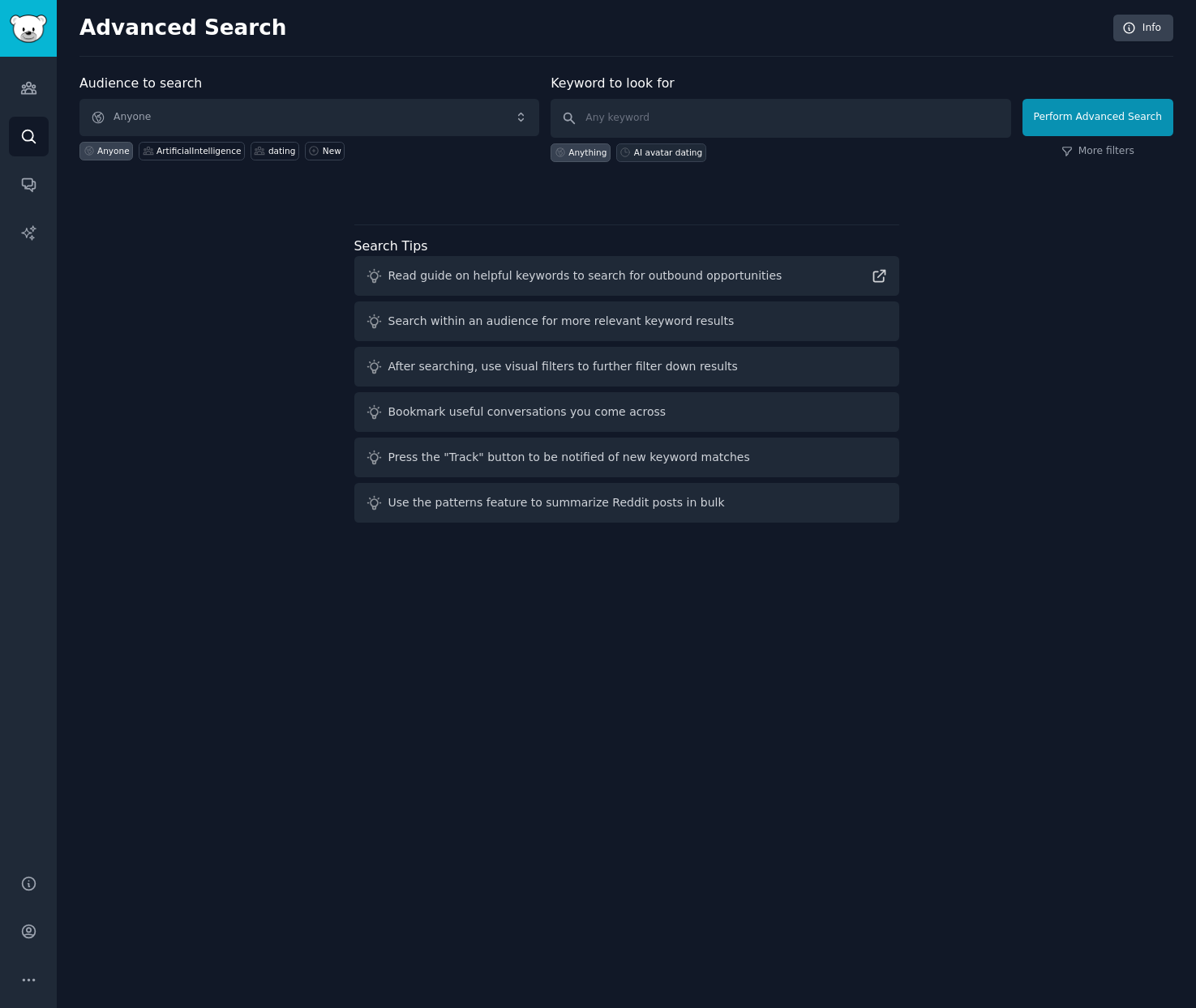
click at [674, 156] on div "AI avatar dating" at bounding box center [668, 153] width 68 height 12
type input "AI avatar dating"
click at [1058, 124] on button "Perform Advanced Search" at bounding box center [1098, 118] width 151 height 38
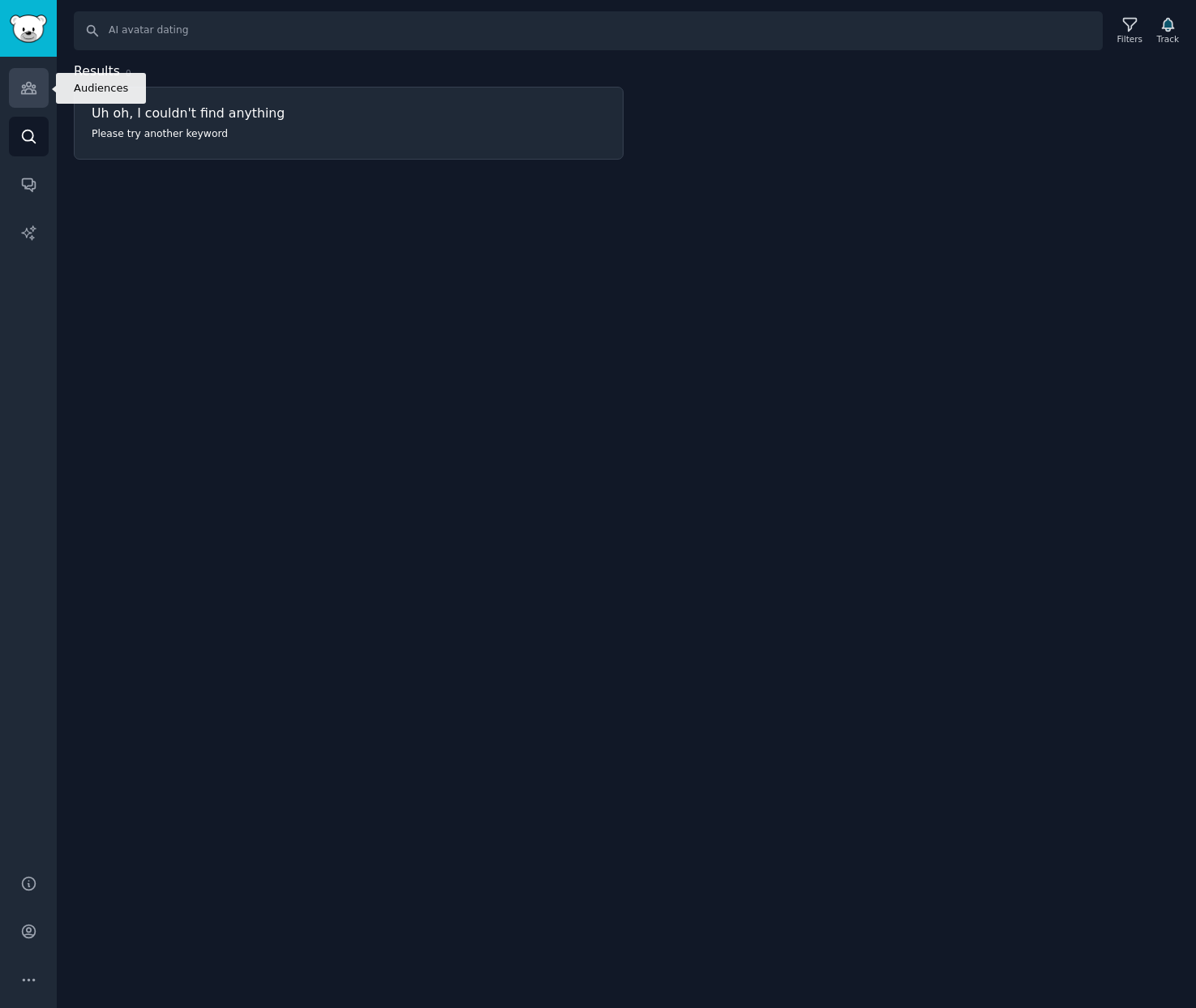
click at [33, 102] on link "Audiences" at bounding box center [29, 88] width 40 height 40
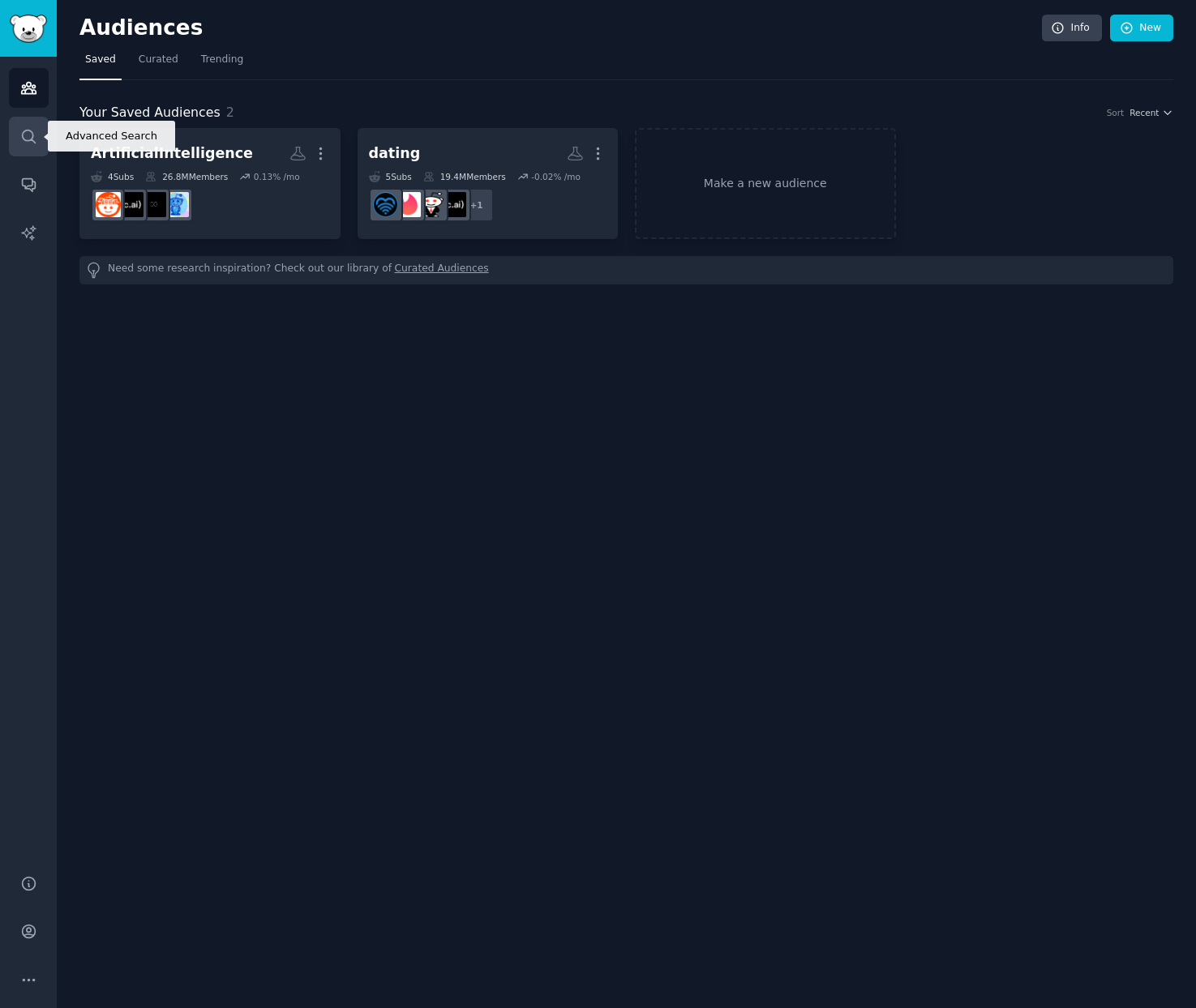
click at [30, 144] on link "Search" at bounding box center [29, 137] width 40 height 40
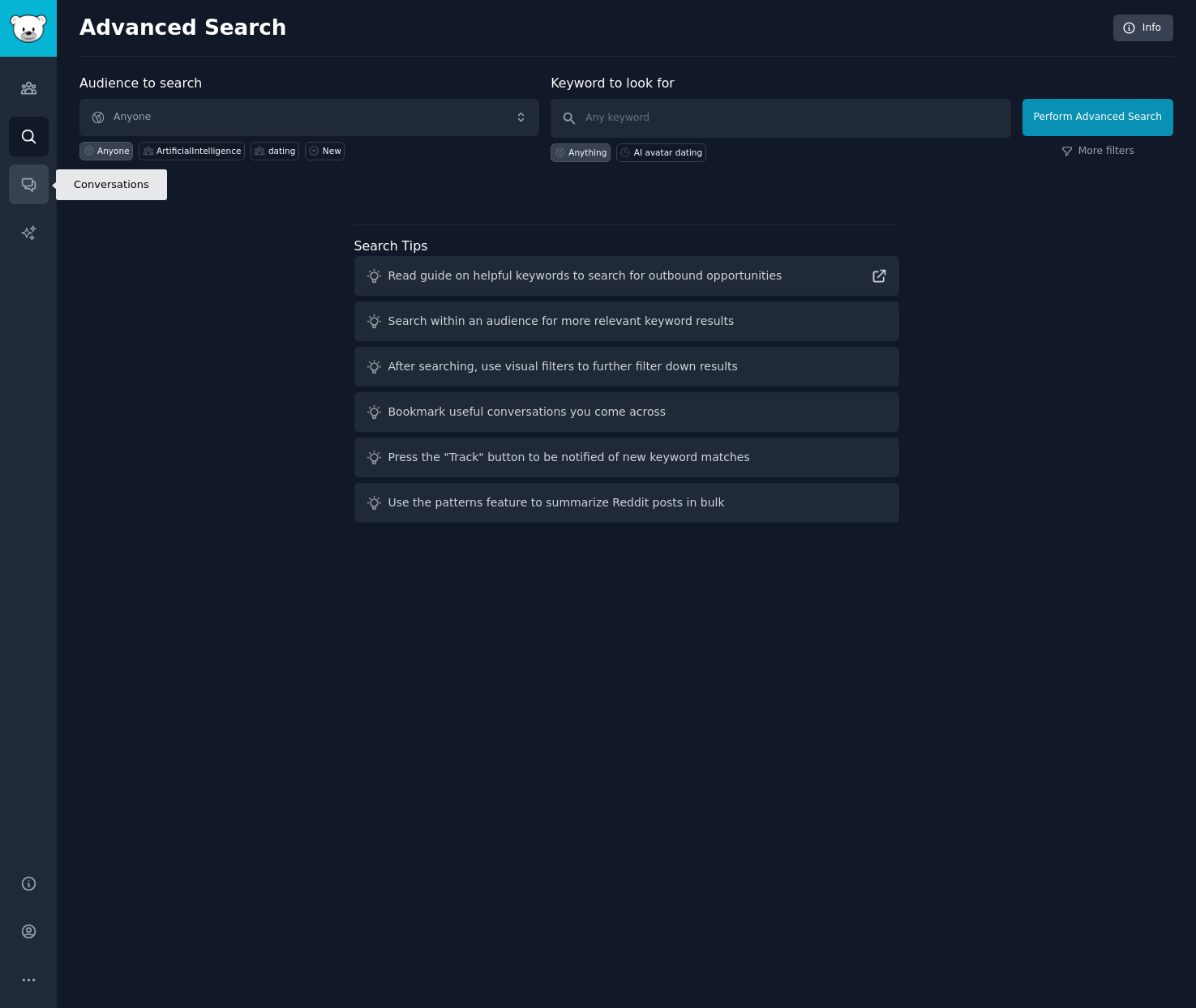
click at [28, 192] on icon "Sidebar" at bounding box center [28, 184] width 17 height 17
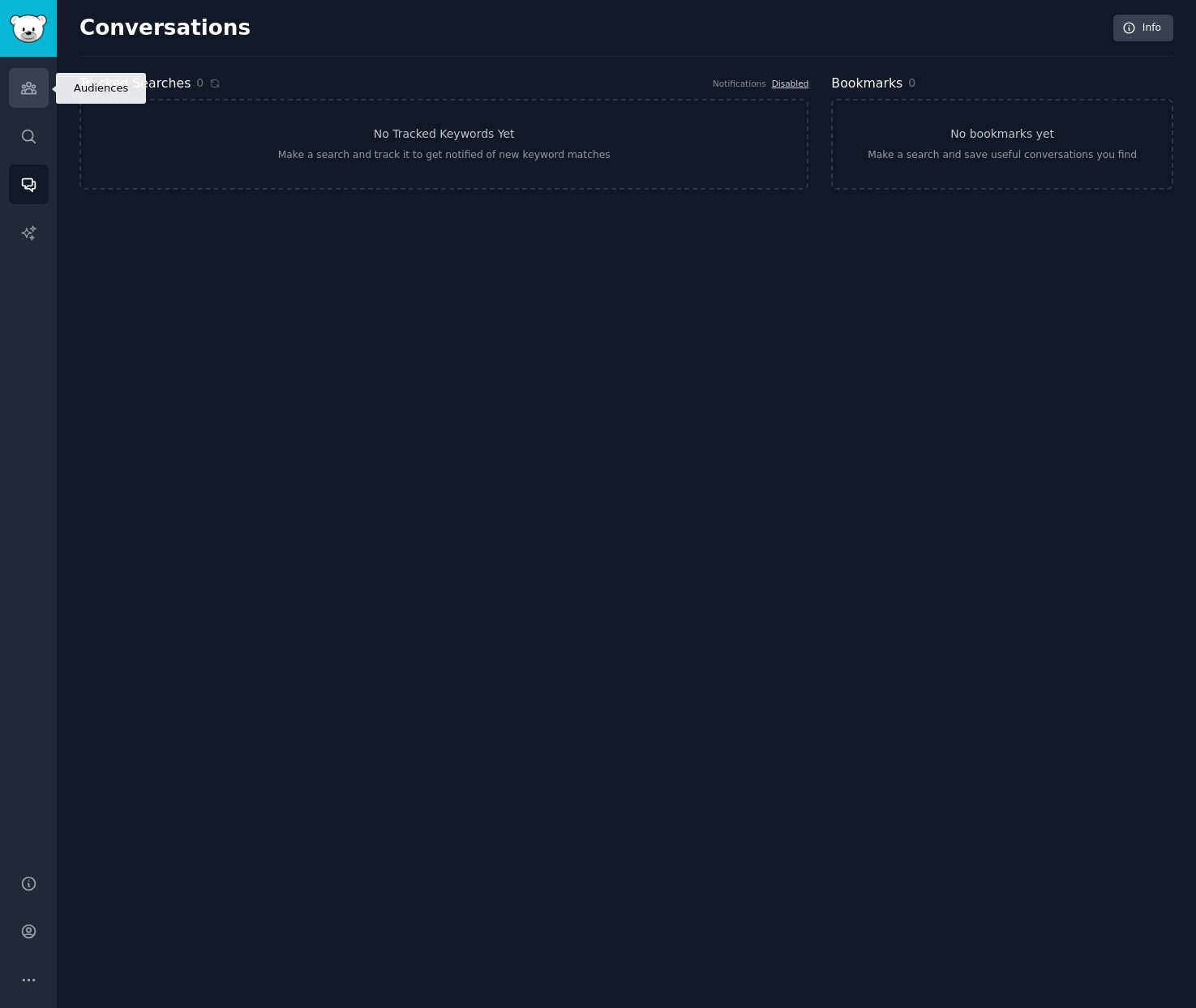
click at [33, 93] on icon "Sidebar" at bounding box center [28, 88] width 14 height 12
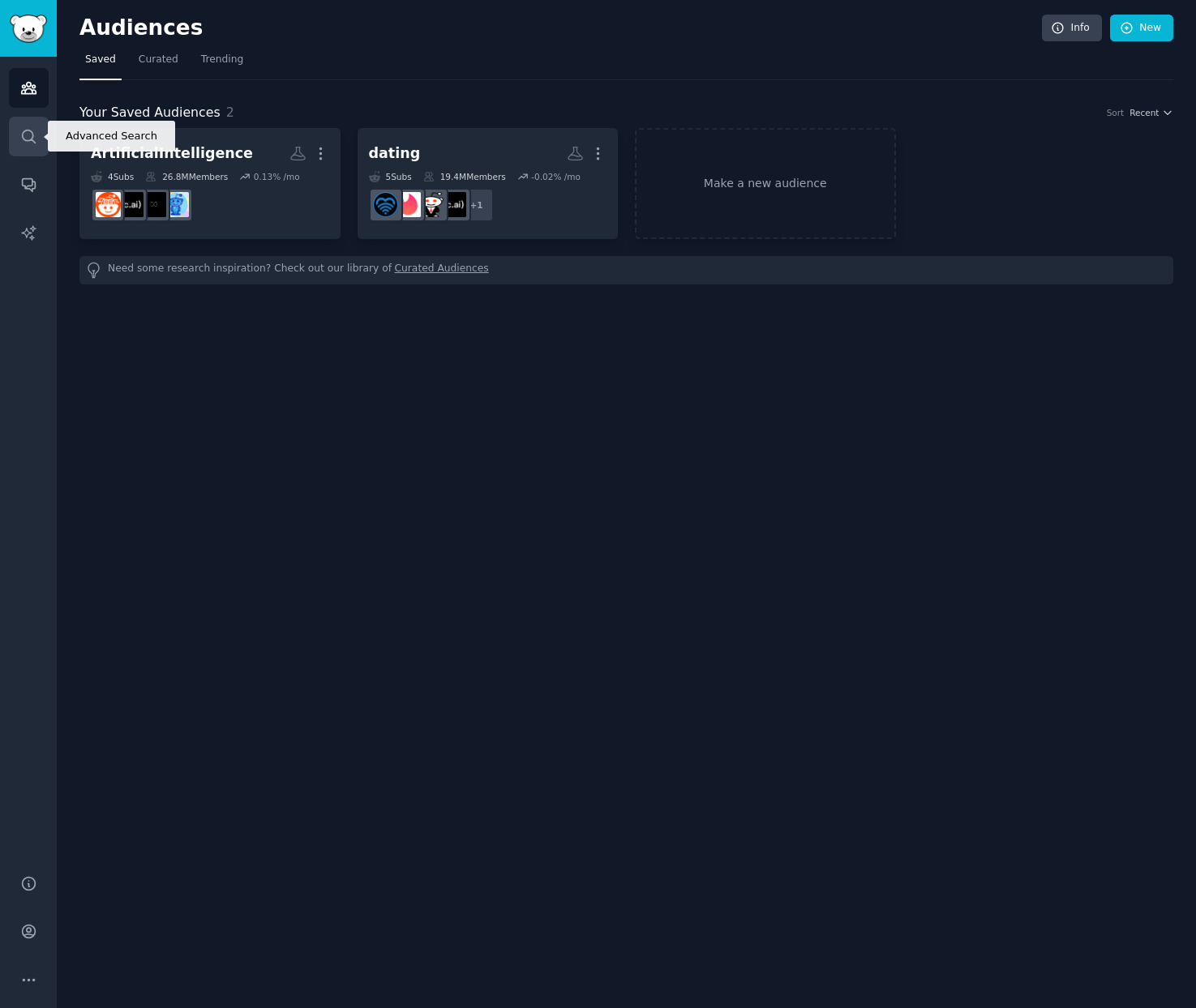
click at [23, 131] on icon "Sidebar" at bounding box center [28, 137] width 17 height 17
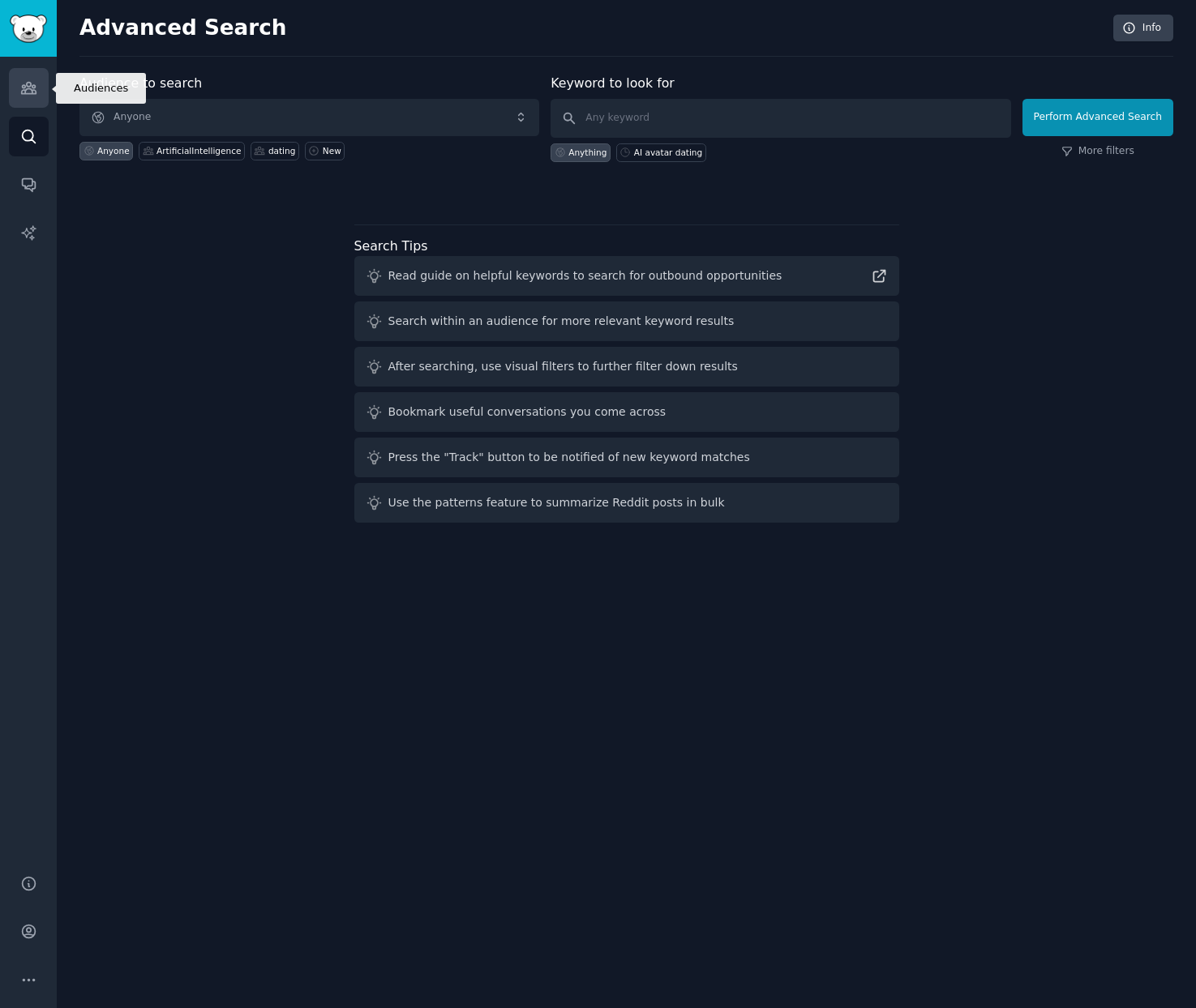
click at [21, 93] on icon "Sidebar" at bounding box center [28, 88] width 14 height 12
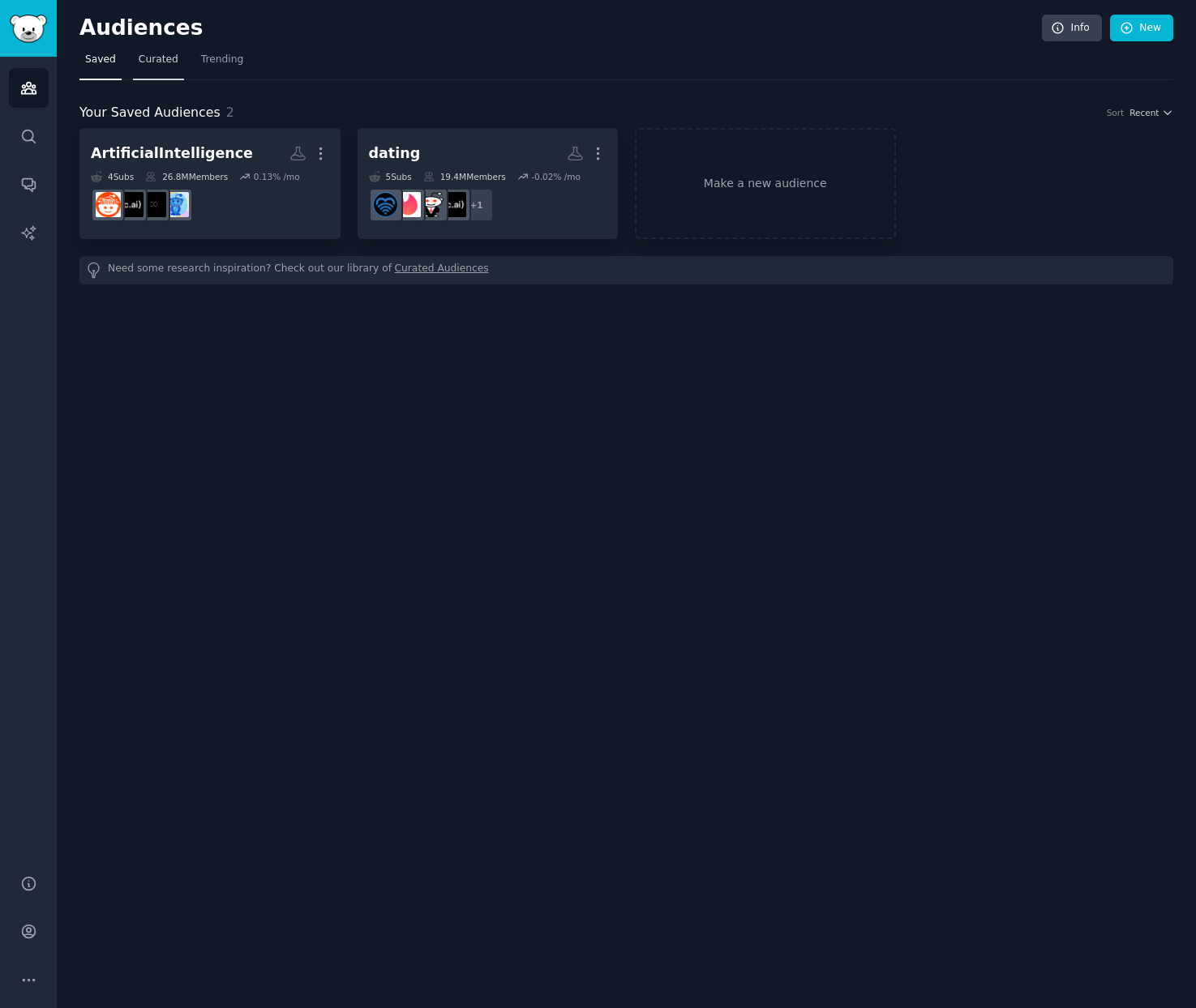
click at [156, 62] on span "Curated" at bounding box center [158, 59] width 40 height 14
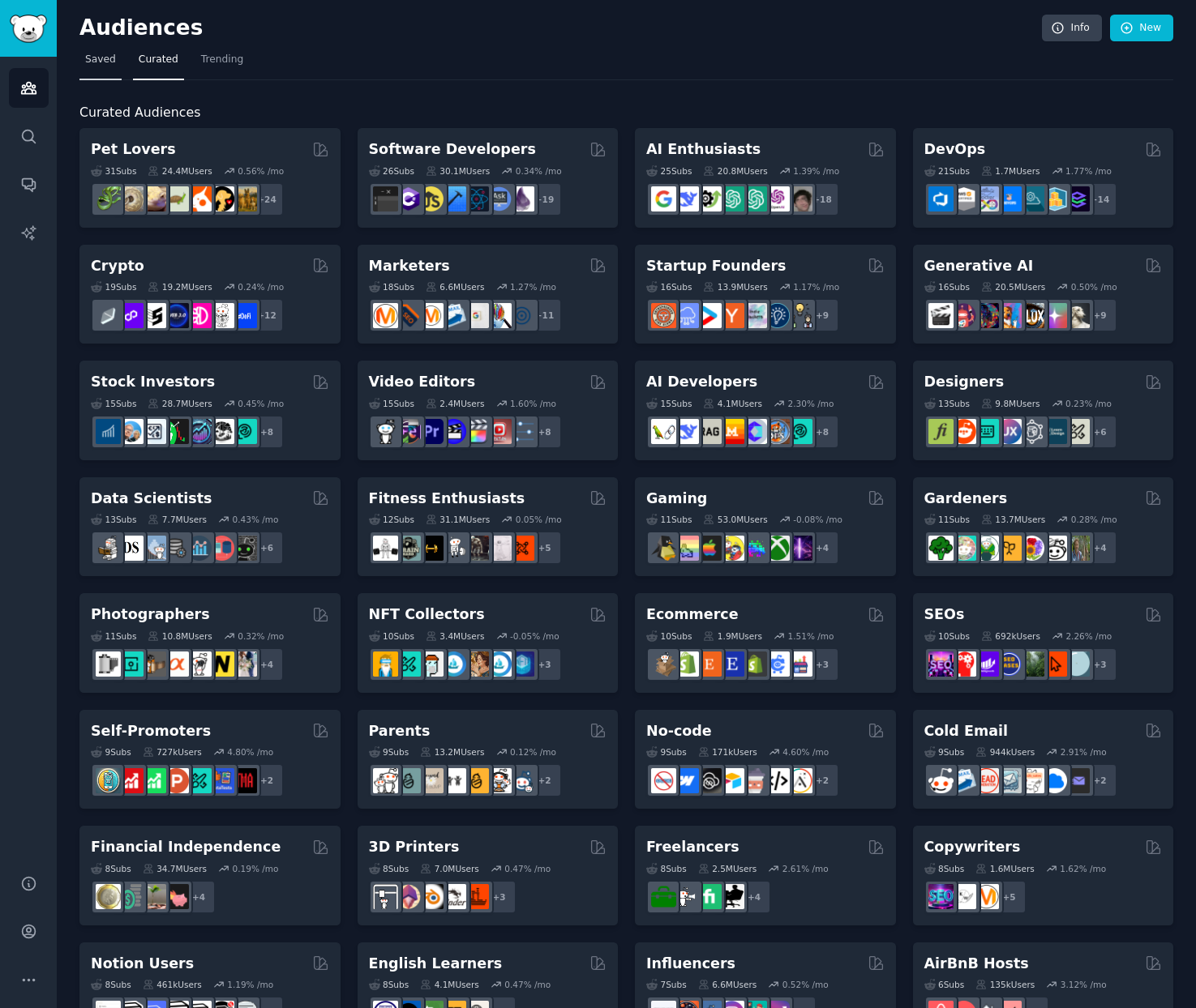
click at [100, 63] on span "Saved" at bounding box center [100, 59] width 31 height 14
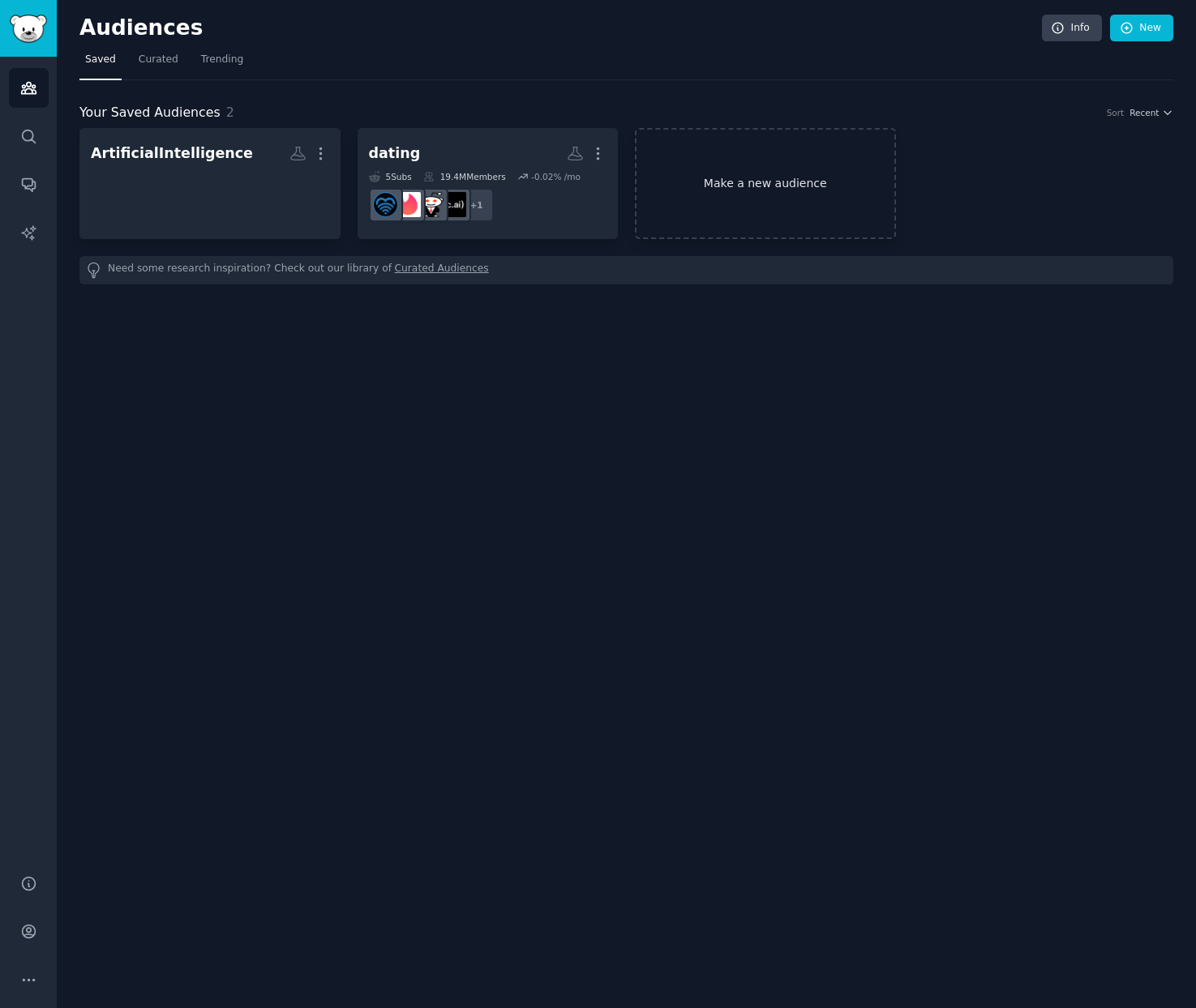
click at [715, 166] on link "Make a new audience" at bounding box center [765, 183] width 261 height 111
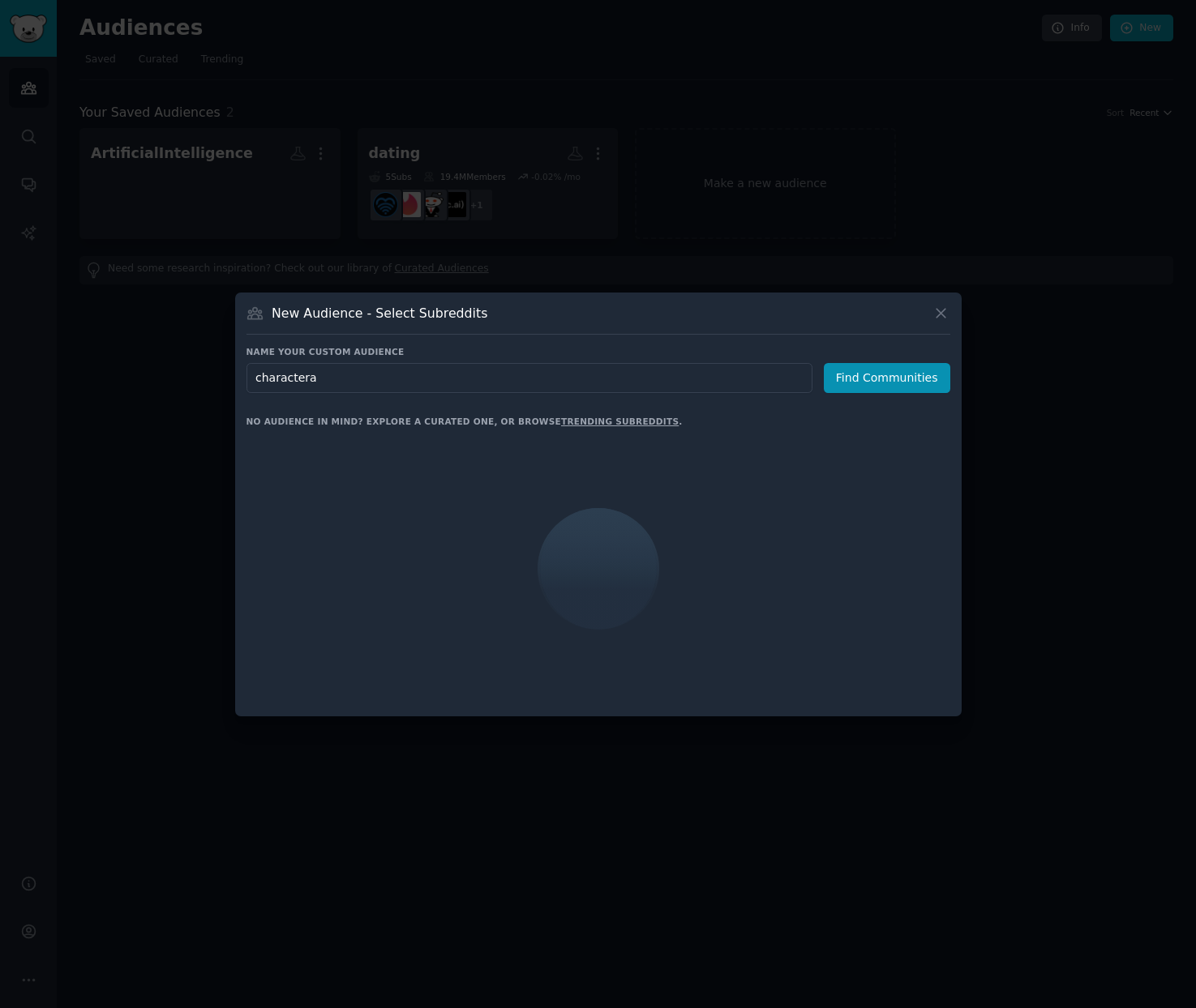
type input "characterai"
click button "Find Communities" at bounding box center [887, 379] width 127 height 30
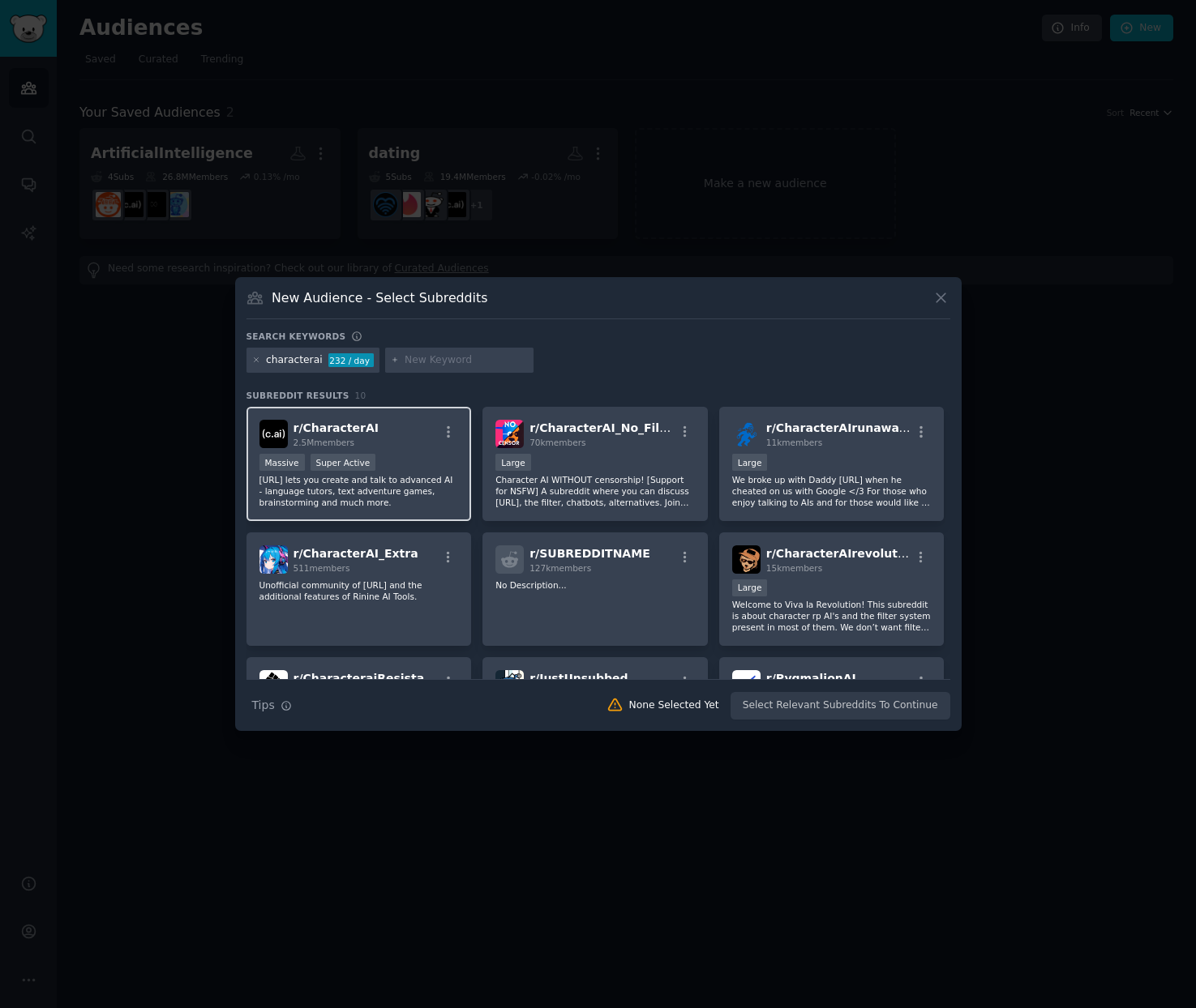
click at [399, 487] on p "Character.AI lets you create and talk to advanced AI - language tutors, text ad…" at bounding box center [359, 491] width 199 height 34
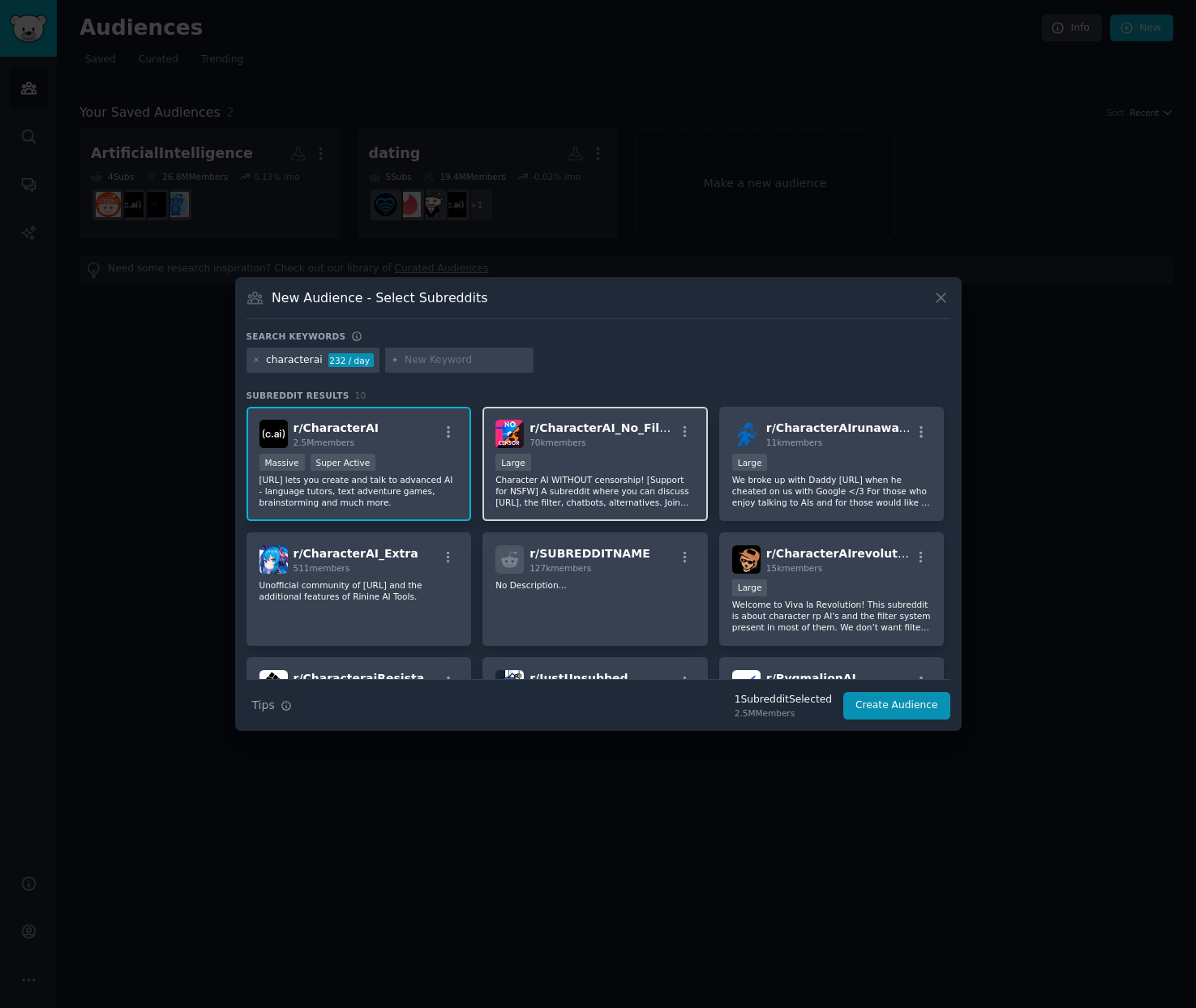
click at [629, 494] on p "Character AI WITHOUT censorship! [Support for NSFW] A subreddit where you can d…" at bounding box center [595, 491] width 199 height 34
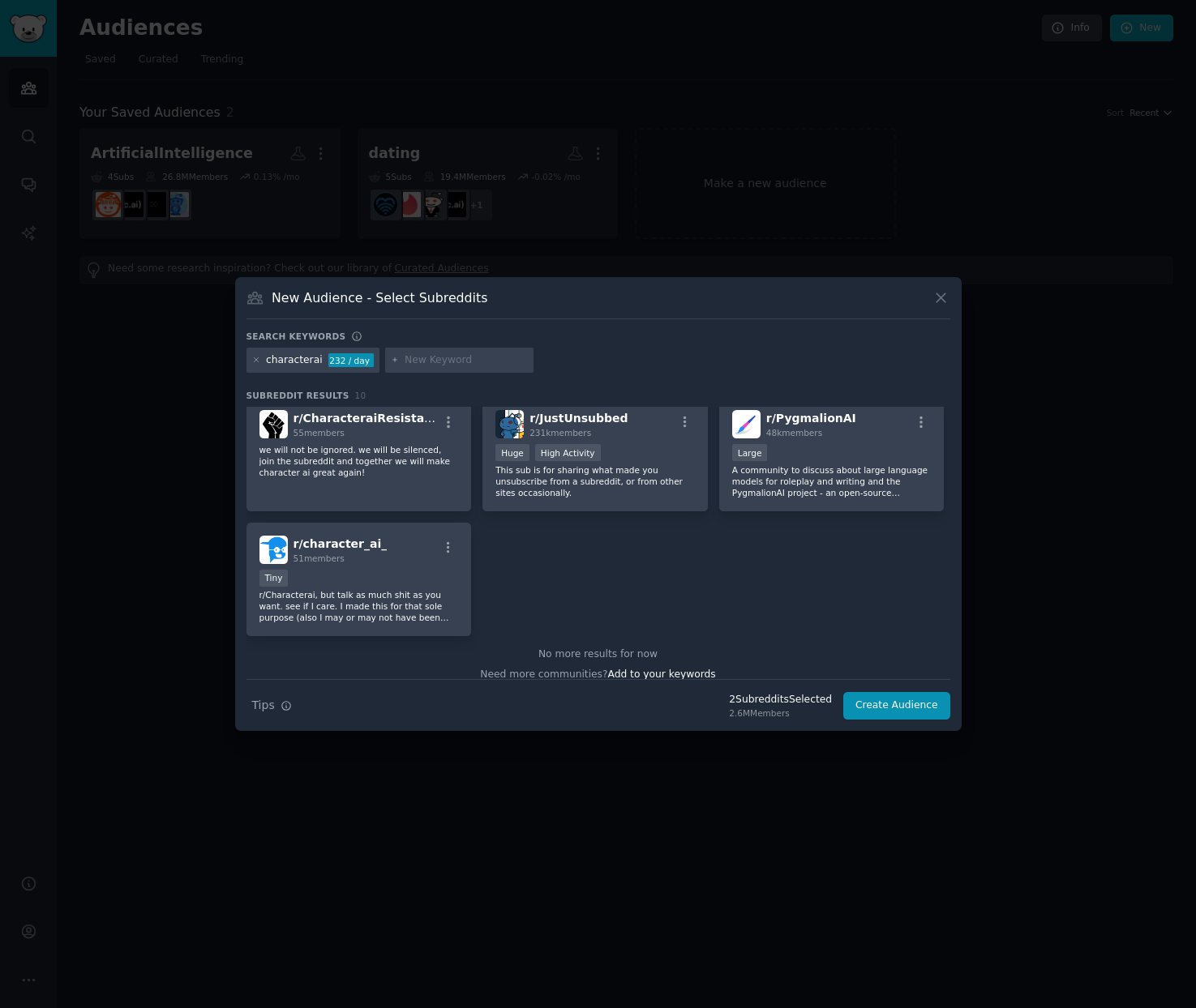
scroll to position [274, 0]
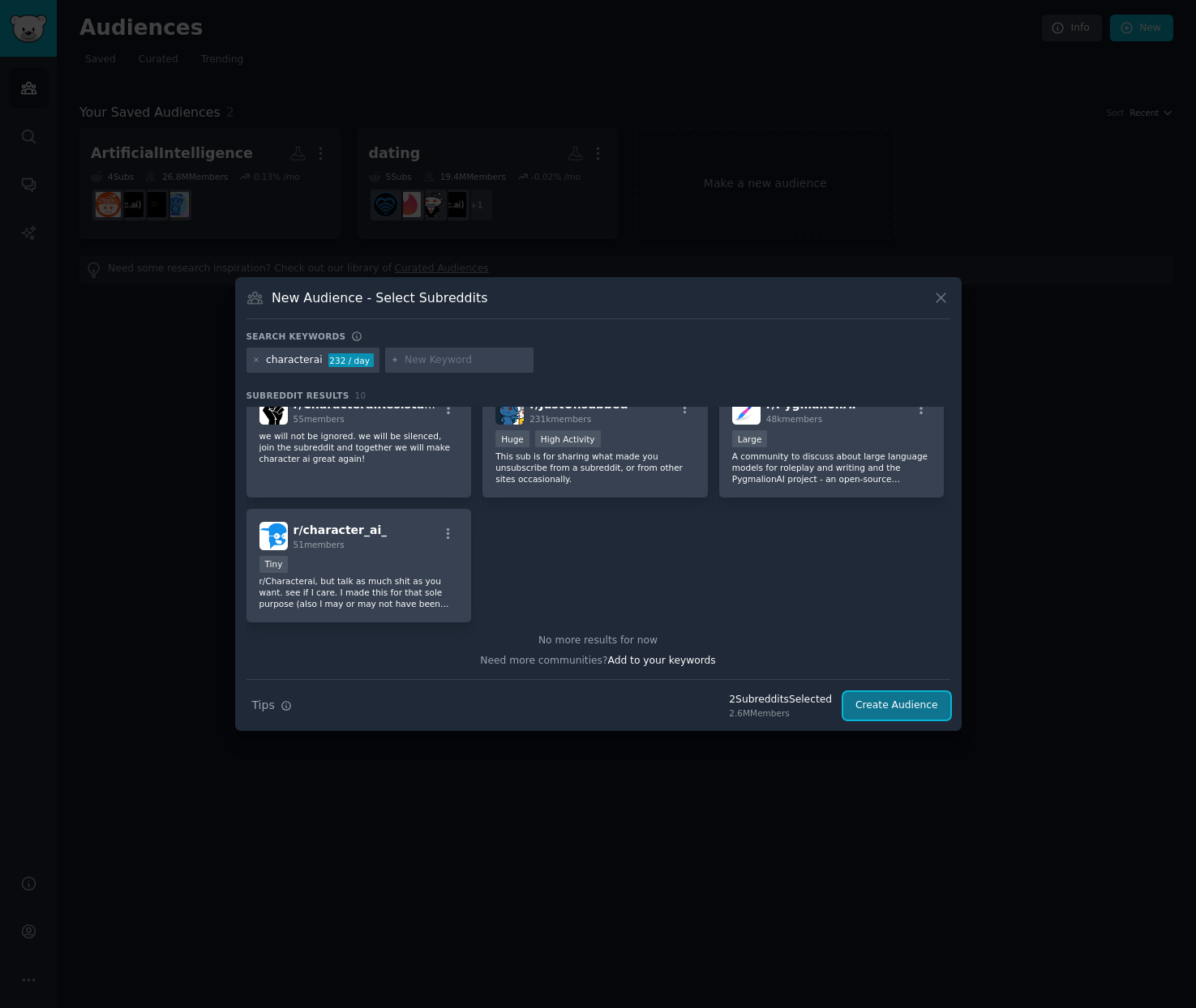
click at [903, 710] on button "Create Audience" at bounding box center [897, 705] width 107 height 28
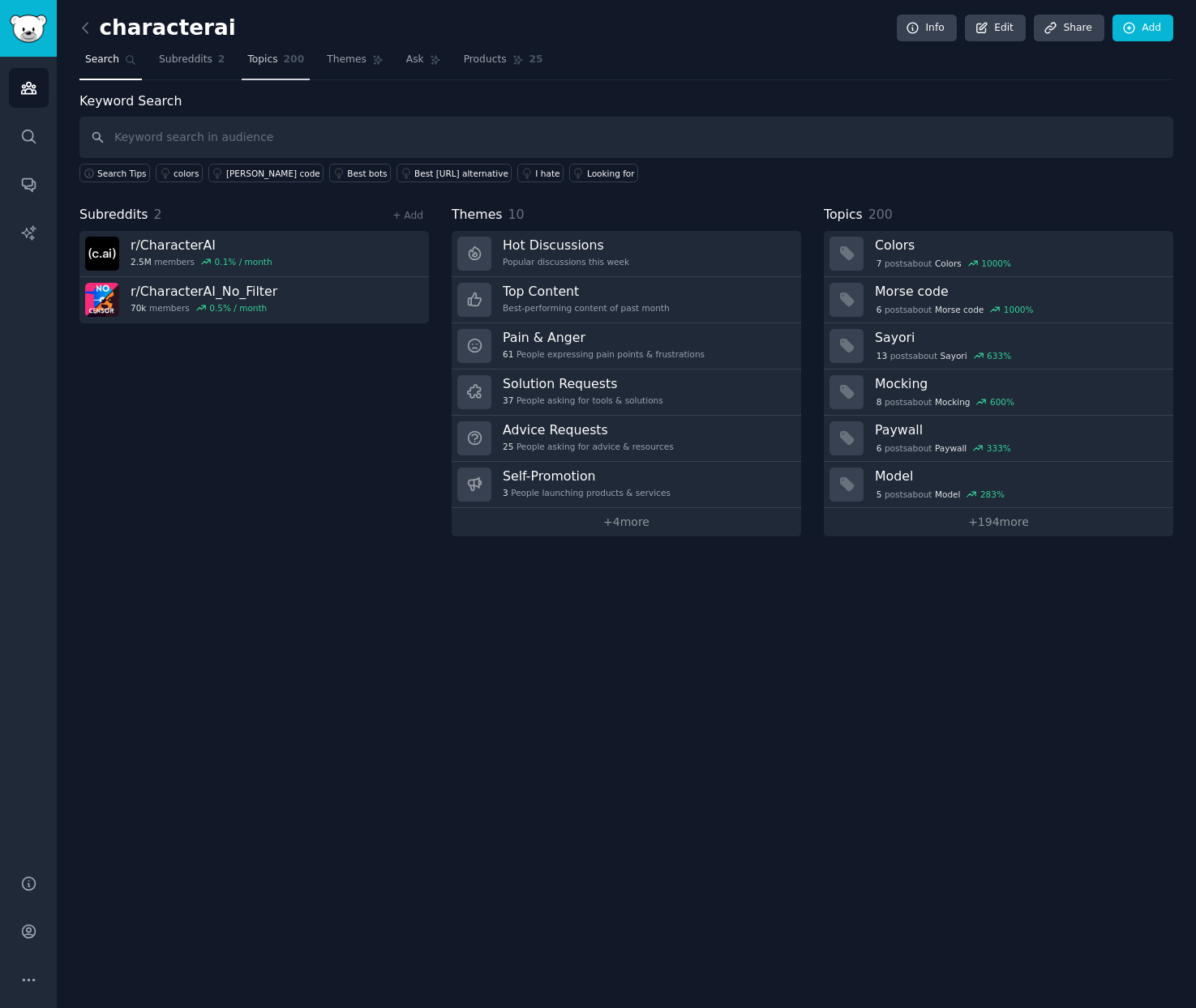
click at [290, 64] on span "200" at bounding box center [294, 59] width 21 height 14
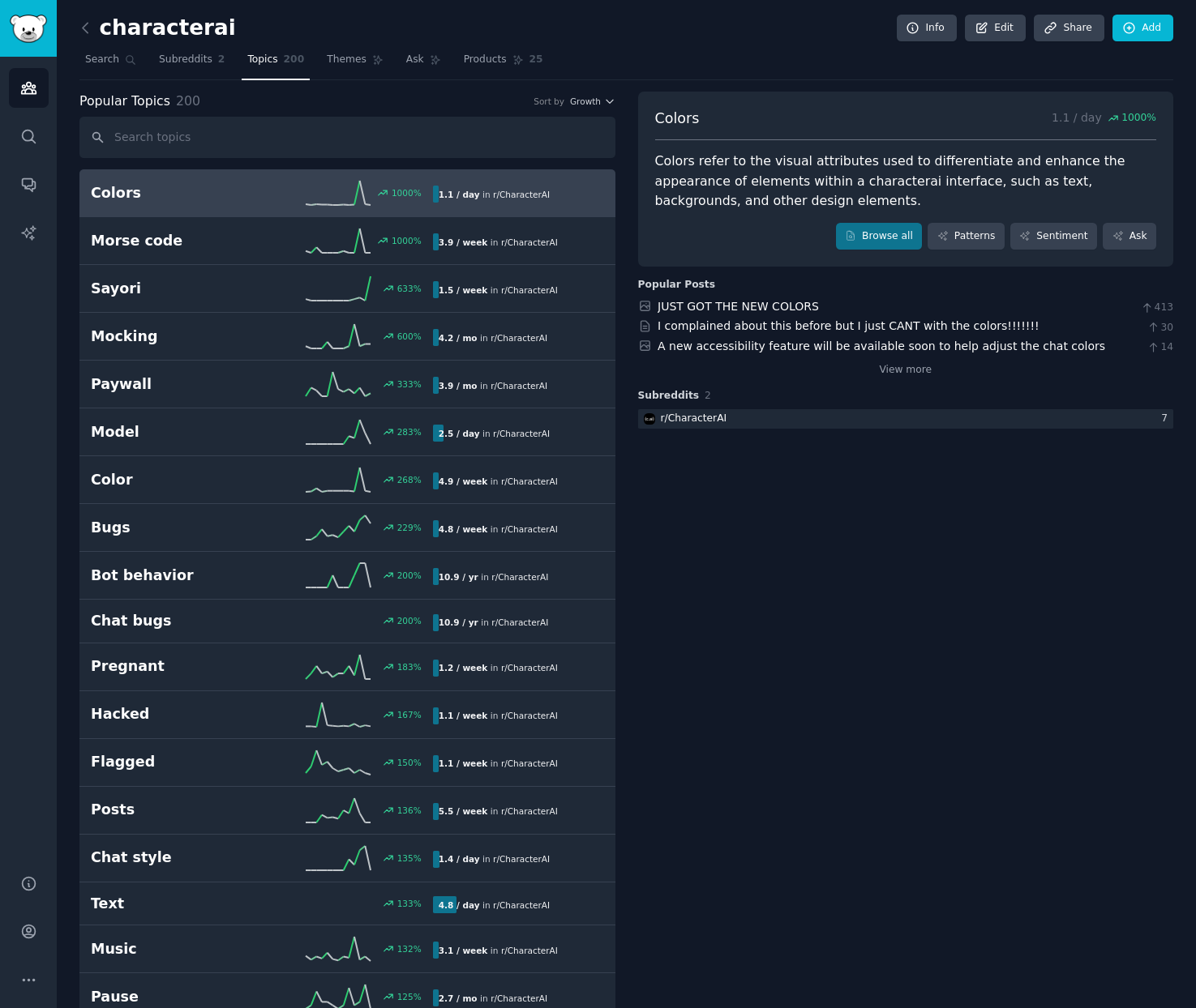
click at [269, 71] on link "Topics 200" at bounding box center [276, 63] width 68 height 33
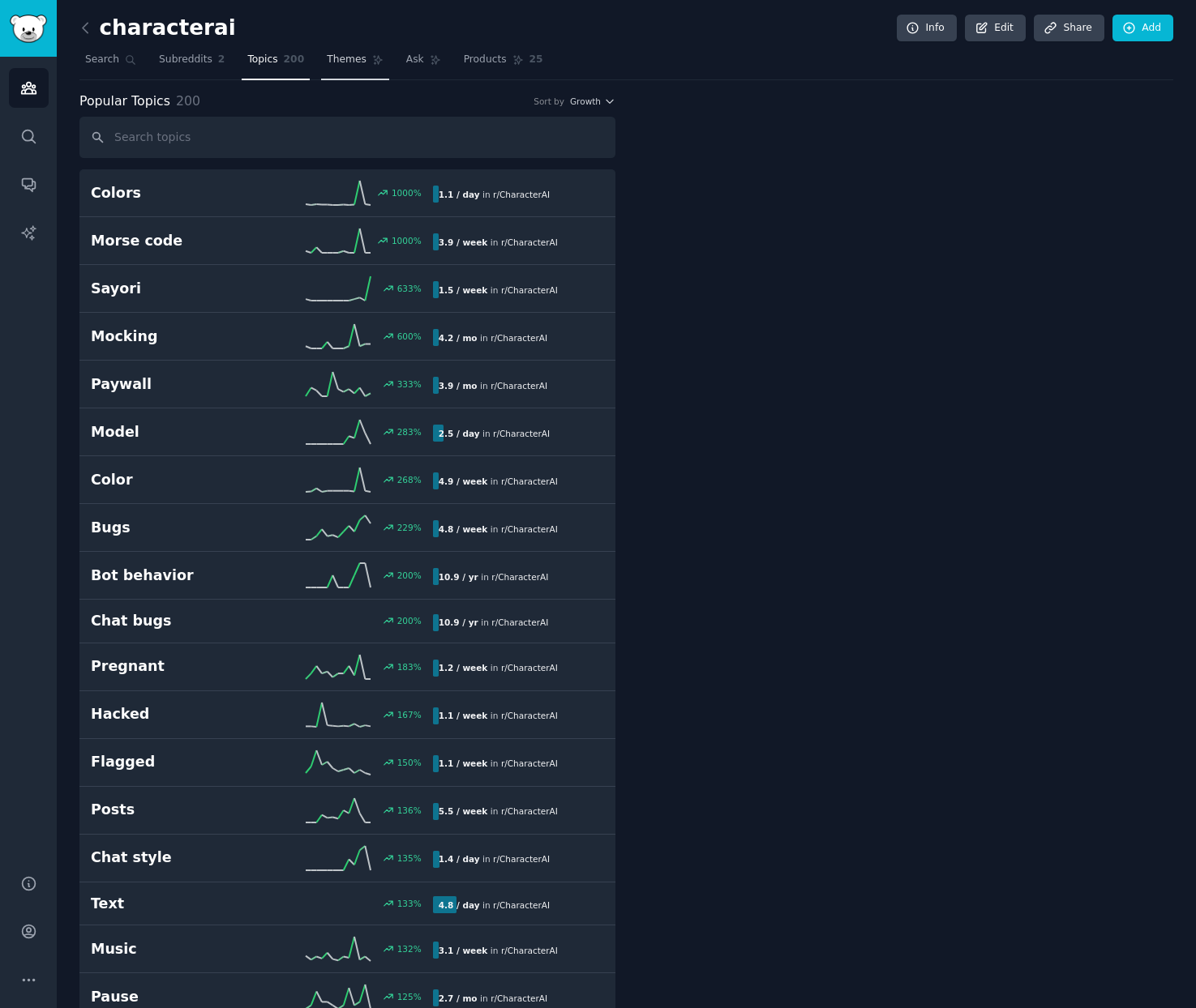
click at [362, 66] on span "Themes" at bounding box center [347, 59] width 40 height 14
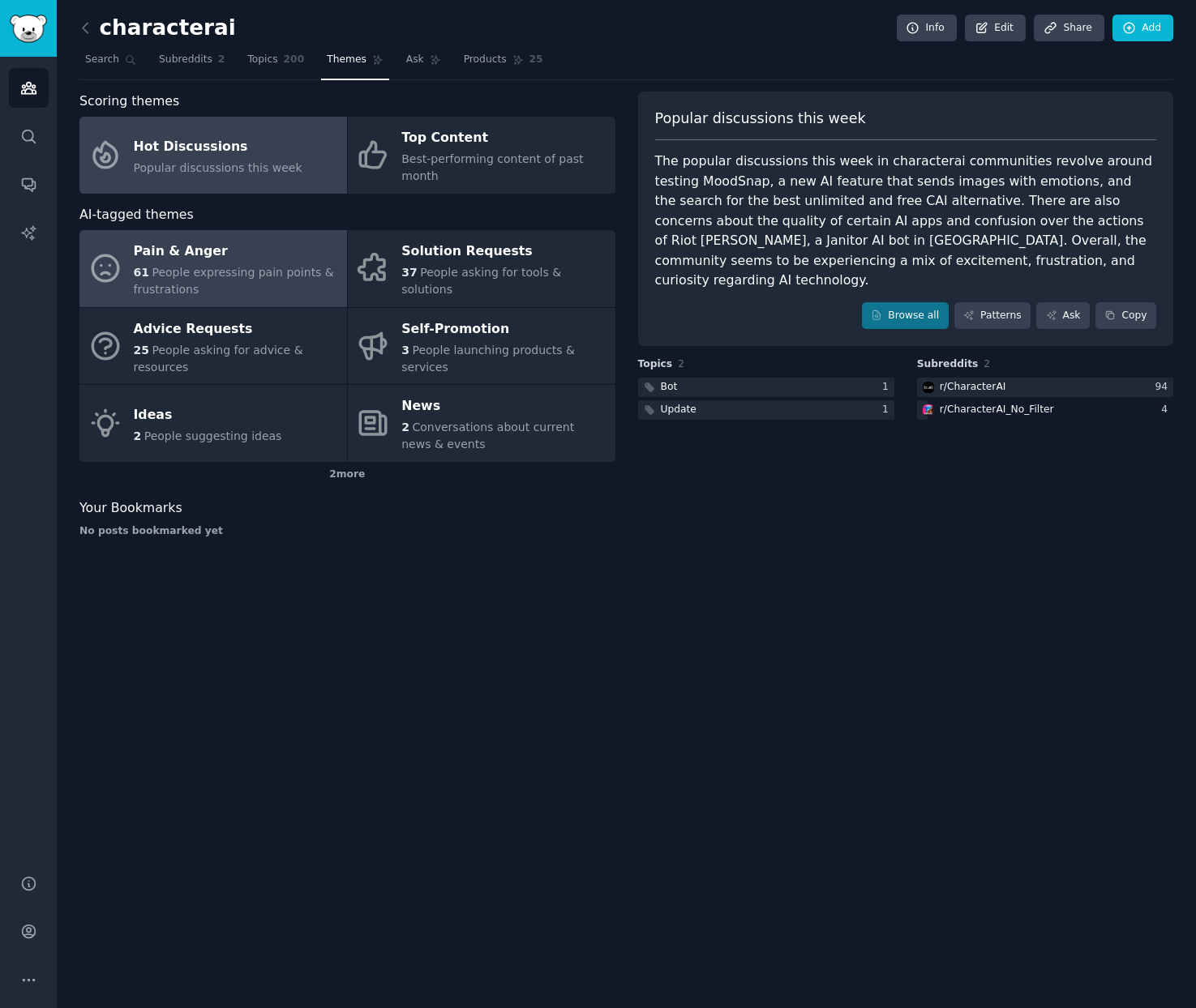
click at [209, 256] on div "Pain & Anger" at bounding box center [236, 252] width 205 height 26
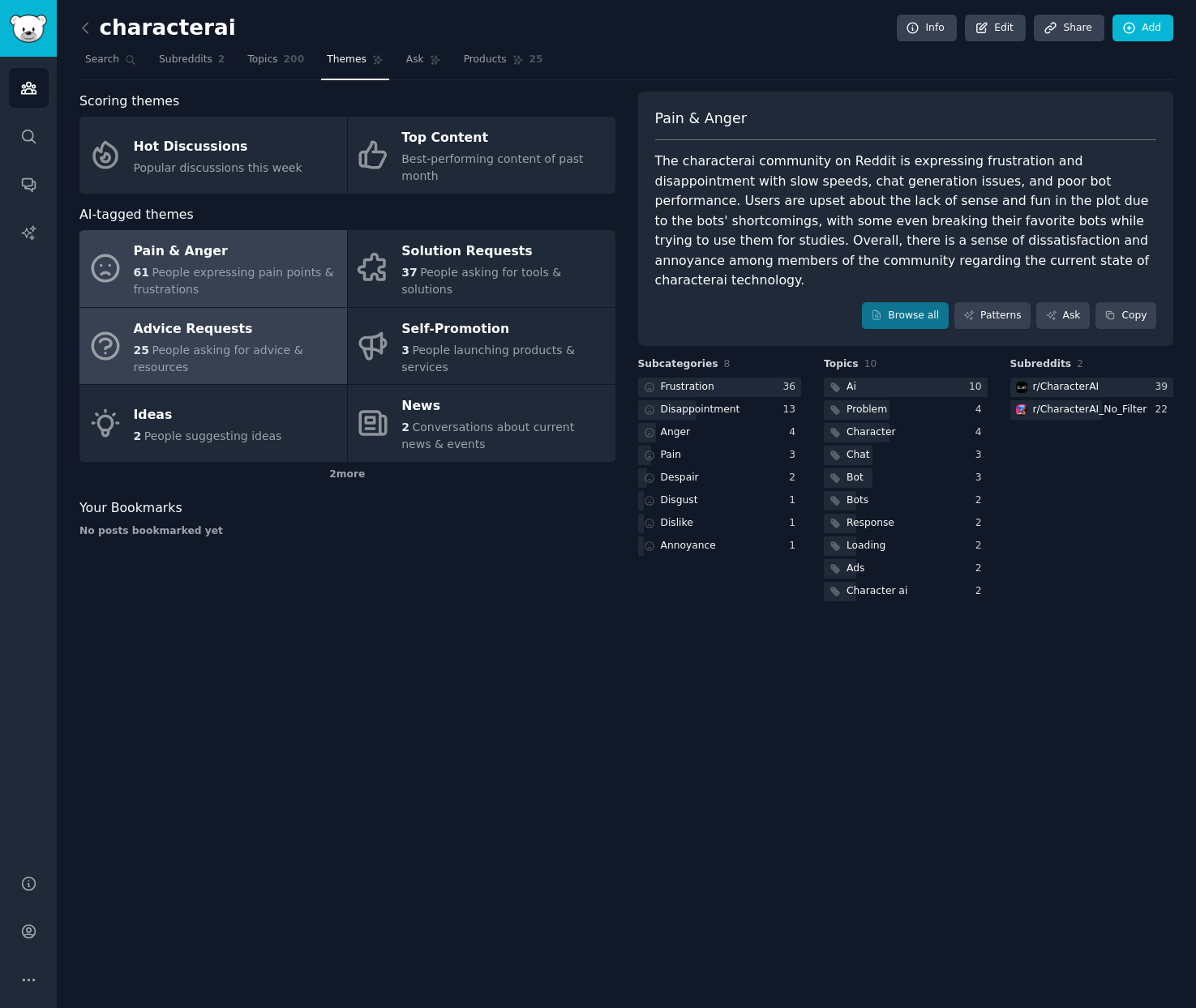
click at [190, 333] on div "Advice Requests" at bounding box center [236, 328] width 205 height 26
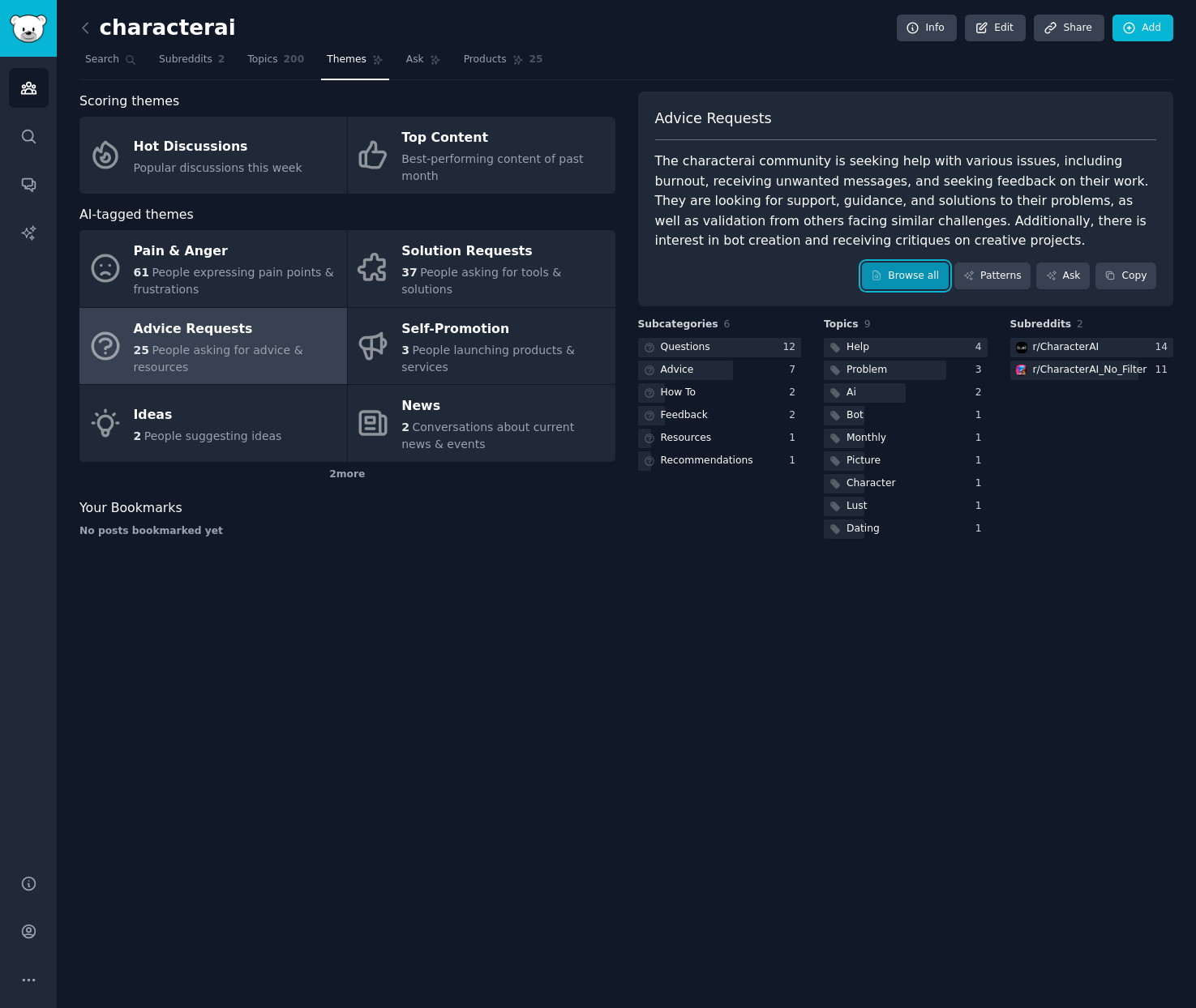
click at [881, 283] on link "Browse all" at bounding box center [905, 276] width 87 height 28
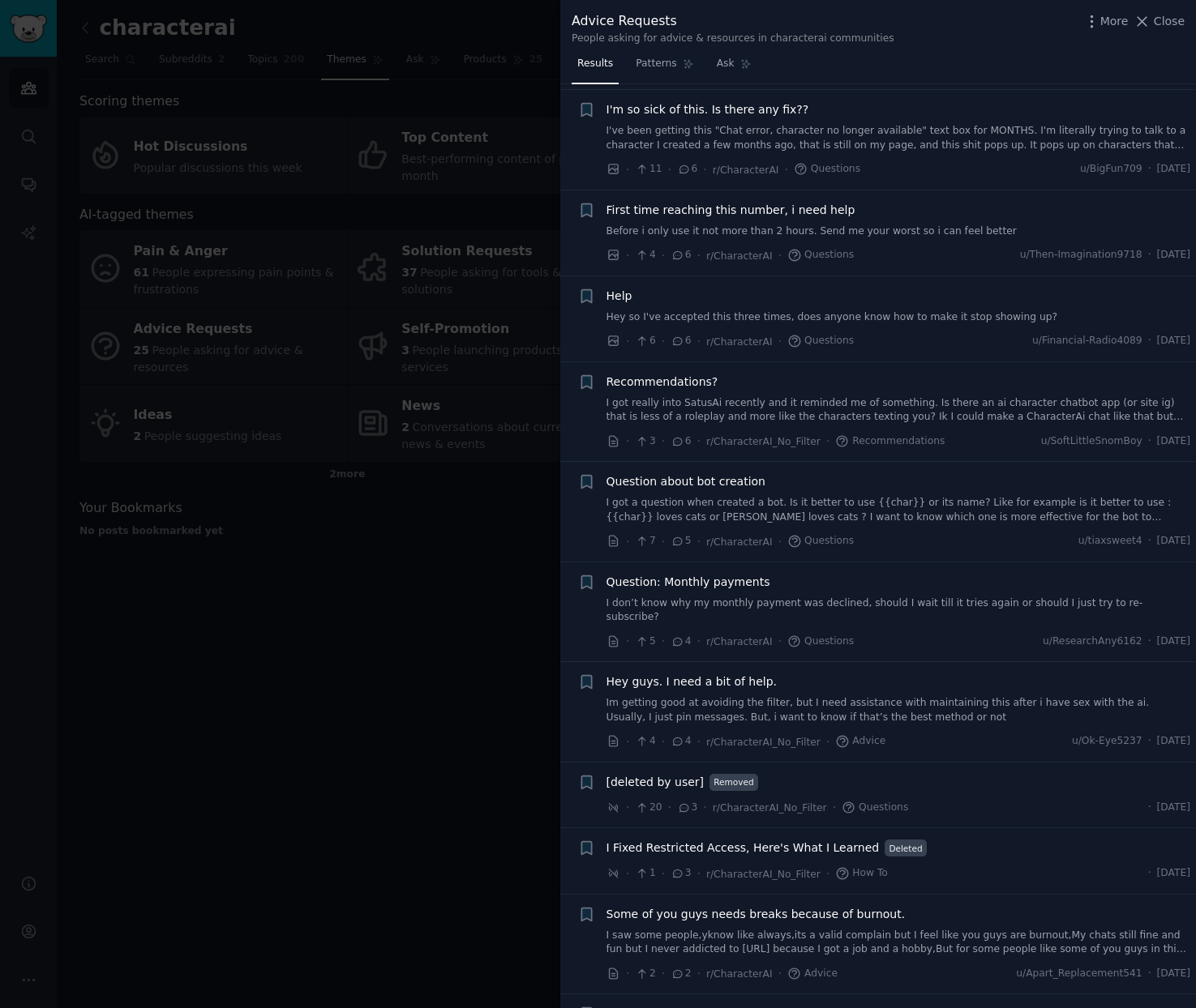
scroll to position [218, 0]
click at [455, 600] on div at bounding box center [598, 504] width 1196 height 1008
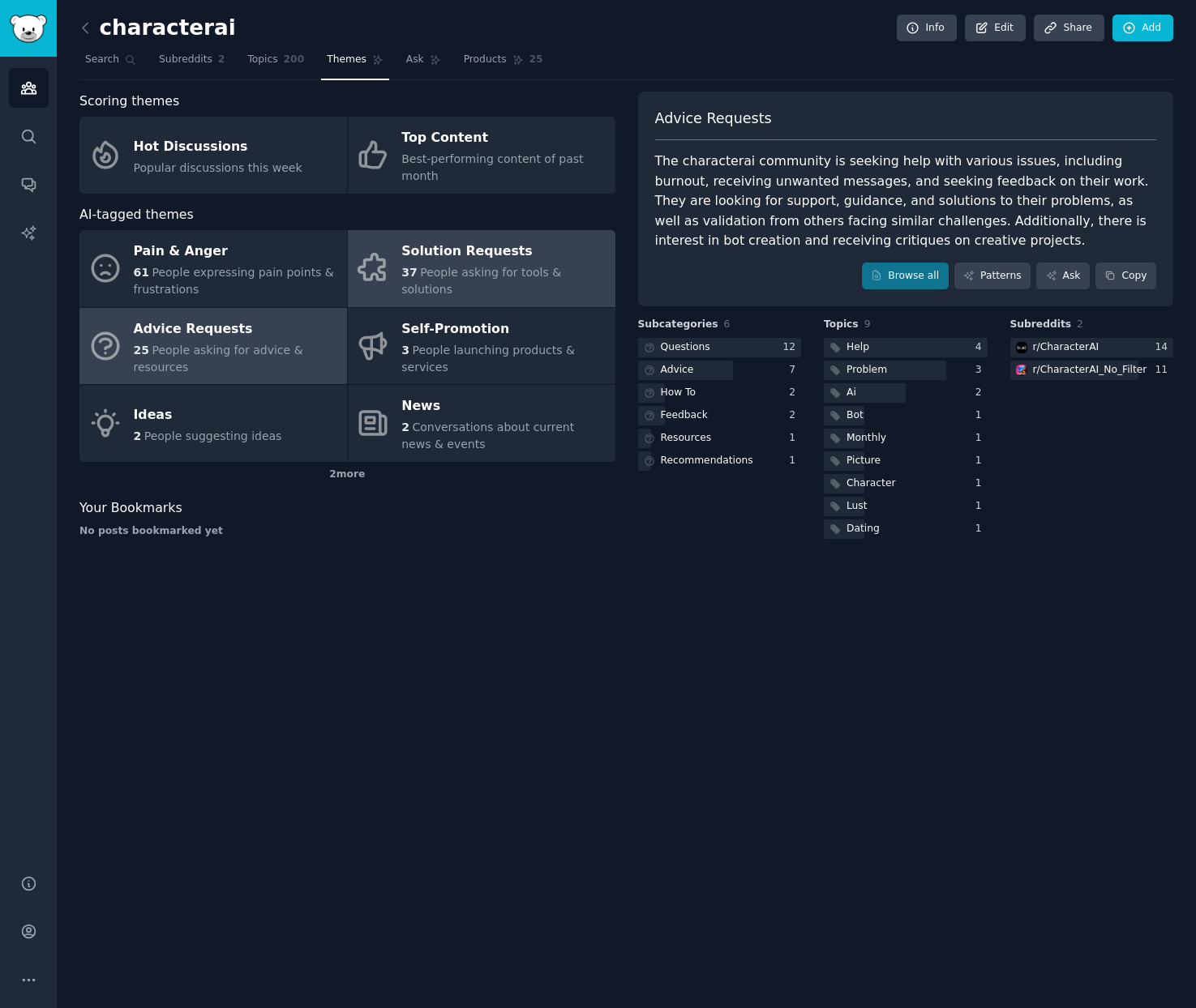
click at [476, 277] on span "People asking for tools & solutions" at bounding box center [481, 281] width 160 height 30
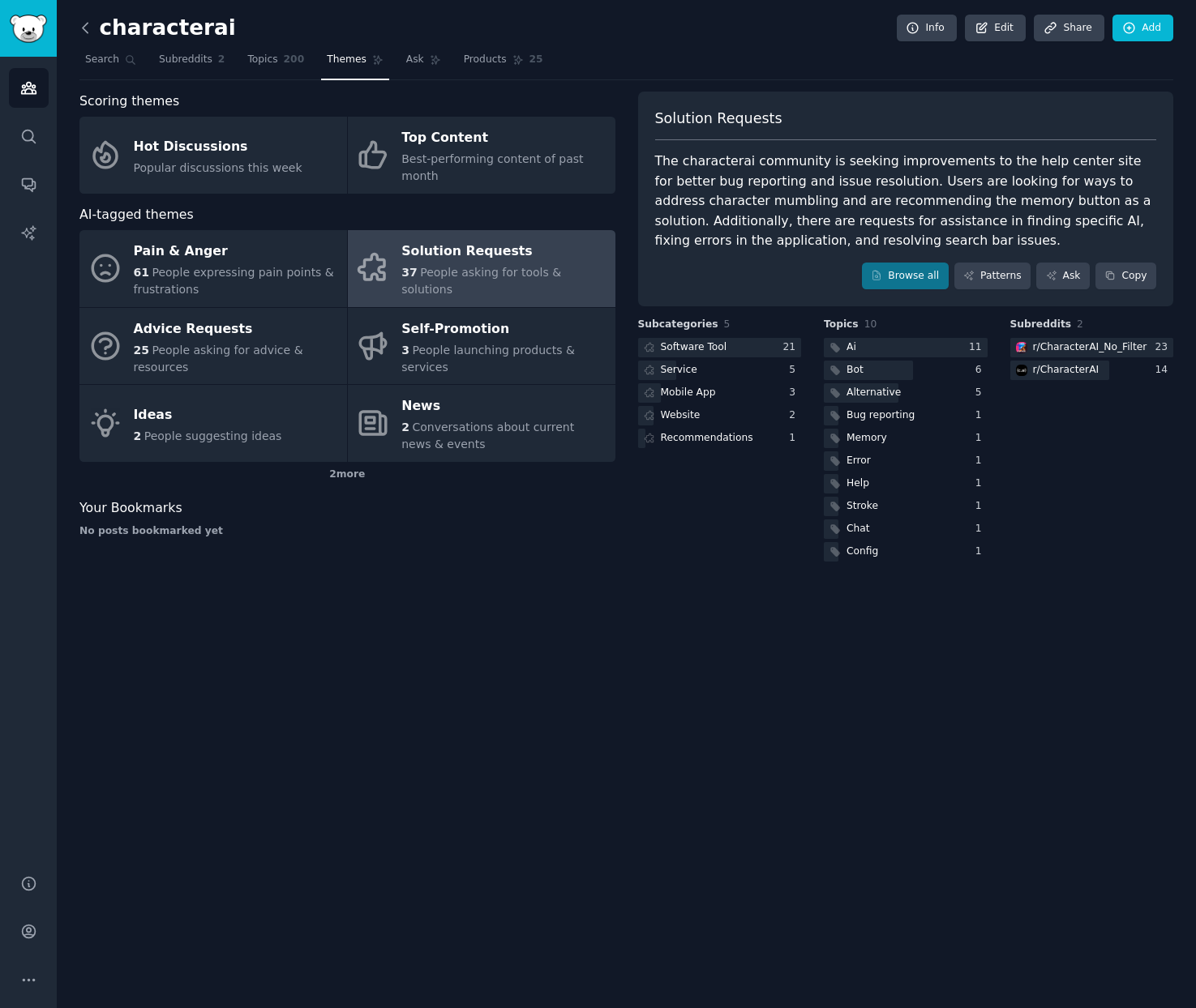
click at [90, 26] on icon at bounding box center [85, 28] width 17 height 17
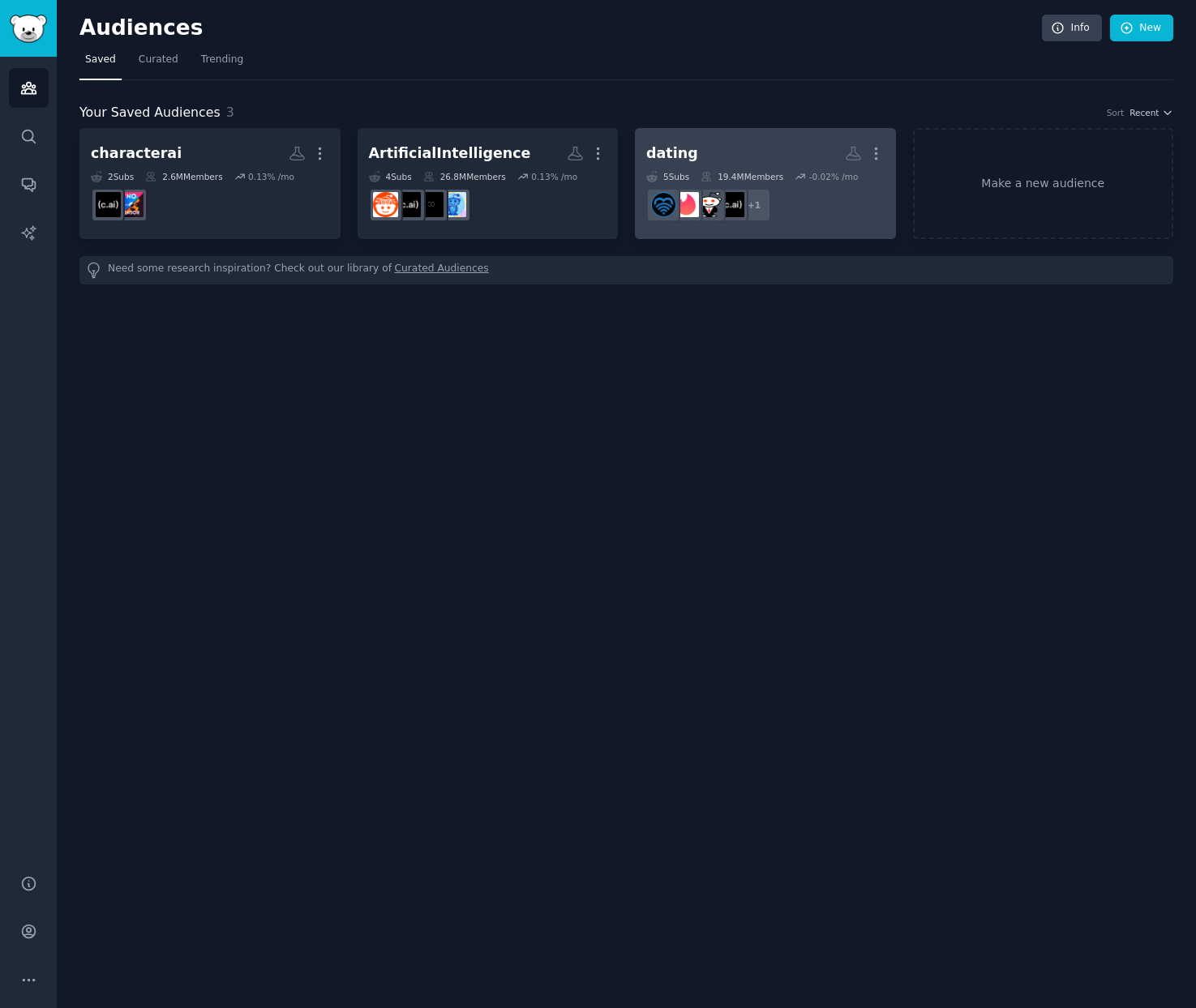
click at [755, 160] on h2 "dating More" at bounding box center [766, 153] width 239 height 28
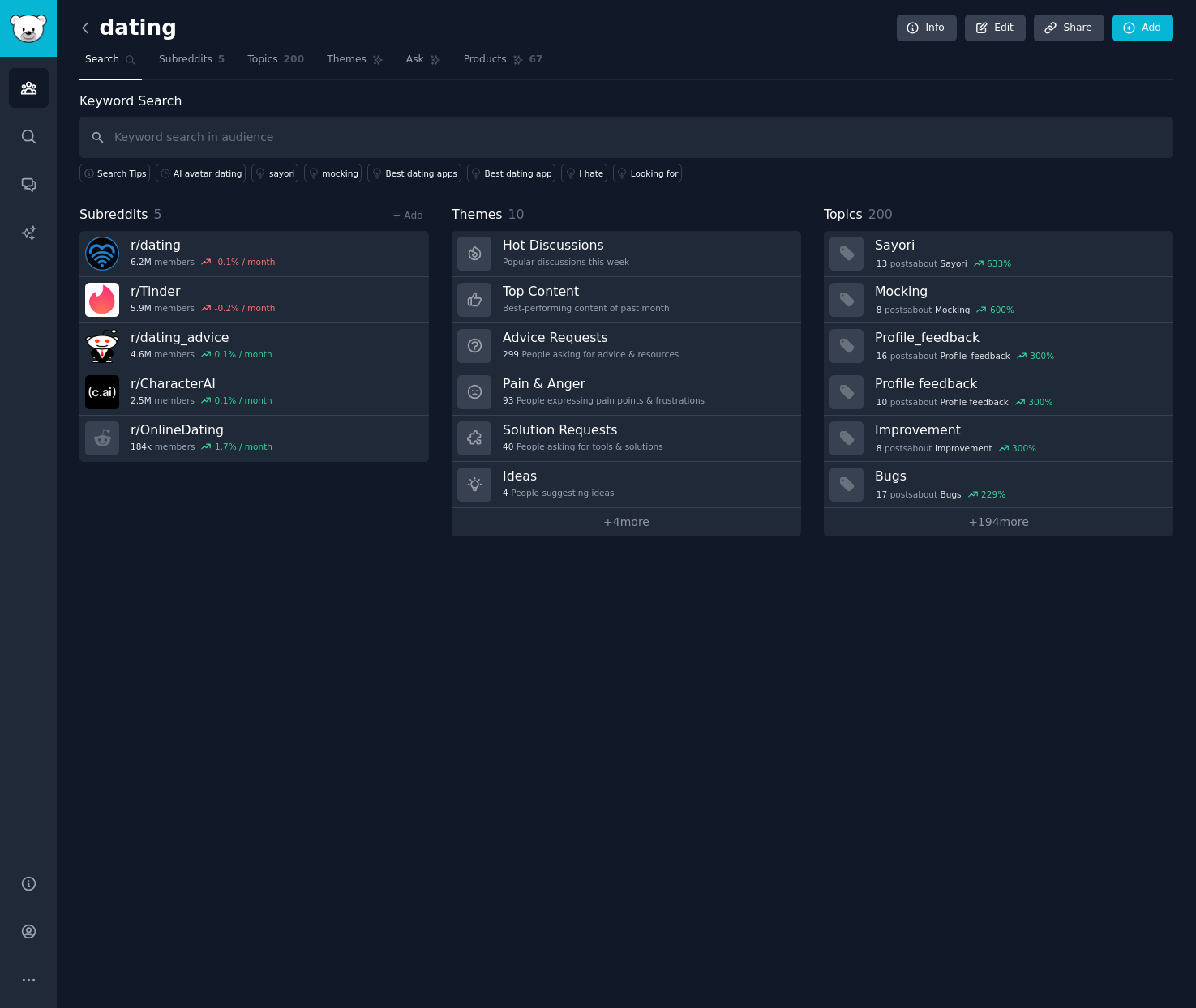
click at [85, 33] on icon at bounding box center [85, 28] width 17 height 17
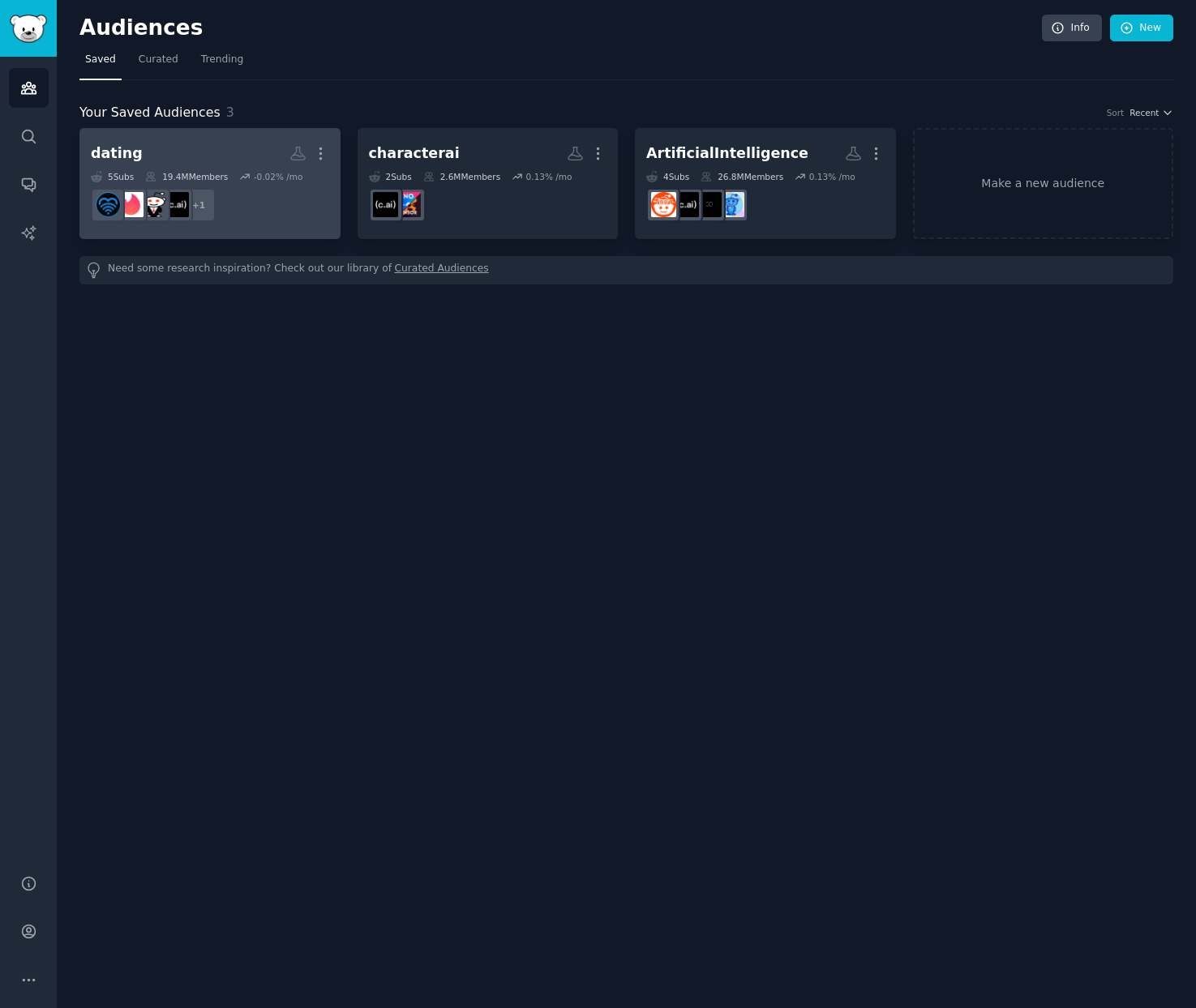
click at [269, 198] on dd "+ 1" at bounding box center [210, 205] width 239 height 45
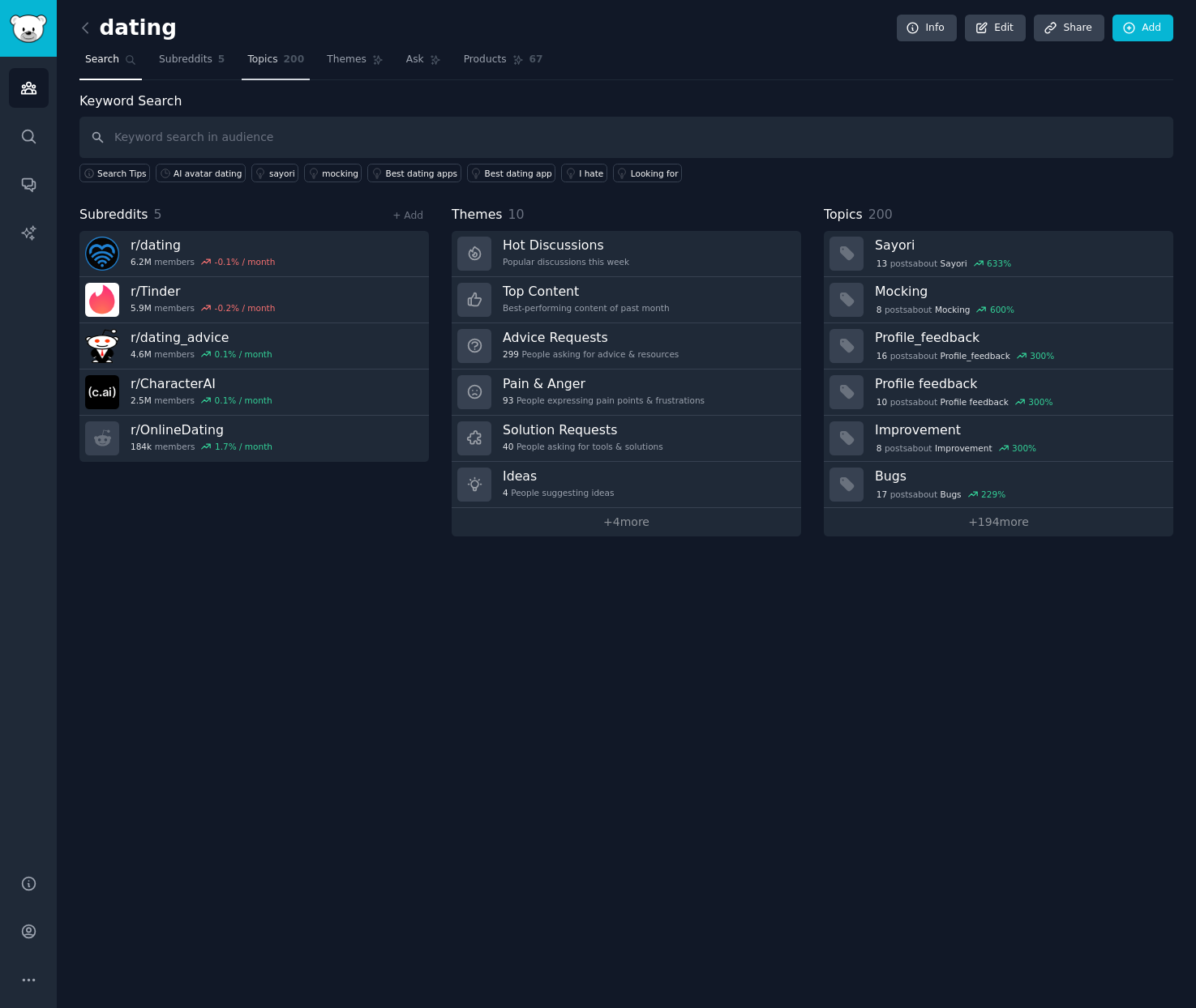
click at [277, 53] on link "Topics 200" at bounding box center [276, 63] width 68 height 33
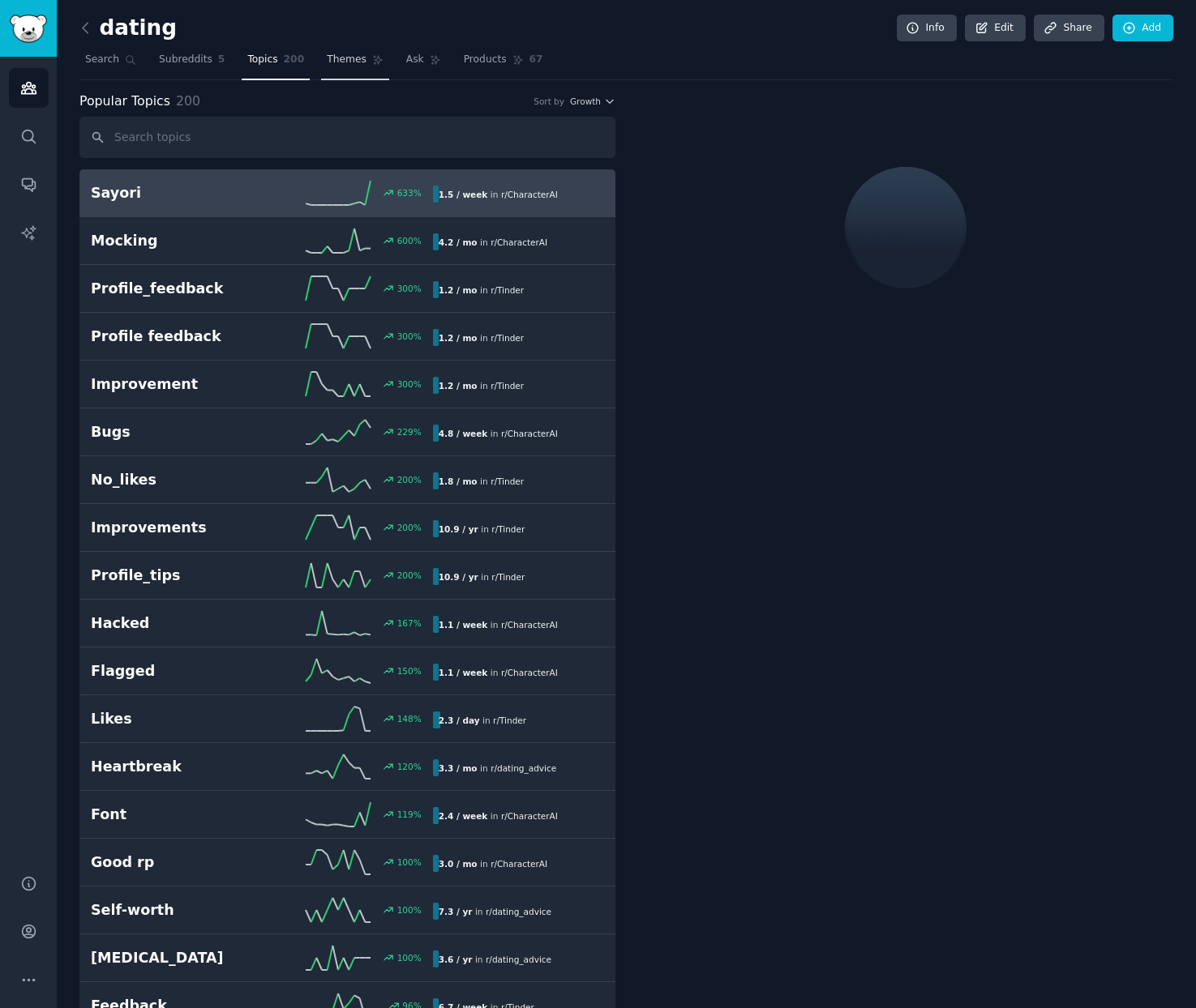
click at [332, 65] on span "Themes" at bounding box center [347, 59] width 40 height 14
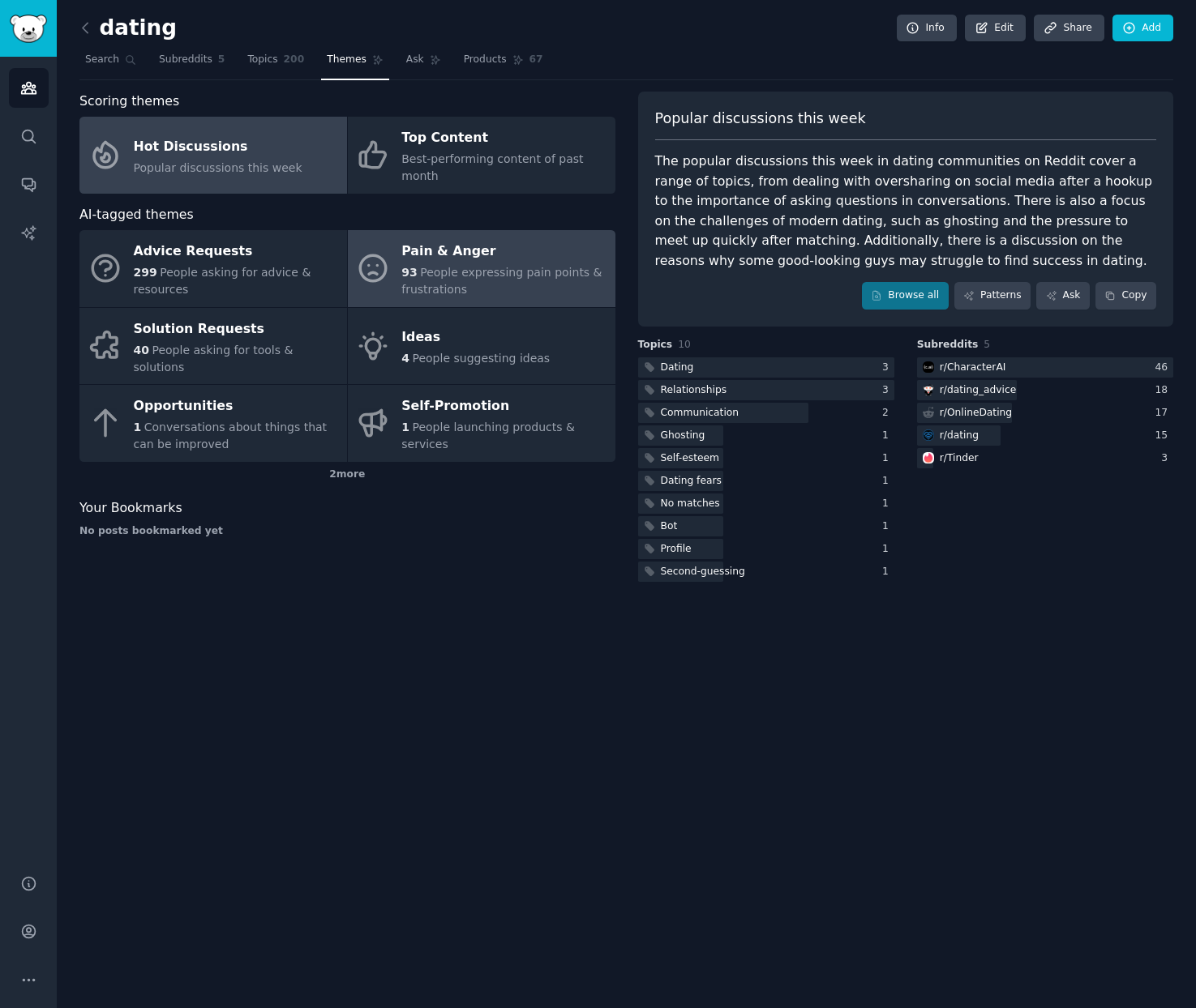
click at [460, 254] on div "Pain & Anger" at bounding box center [504, 252] width 205 height 26
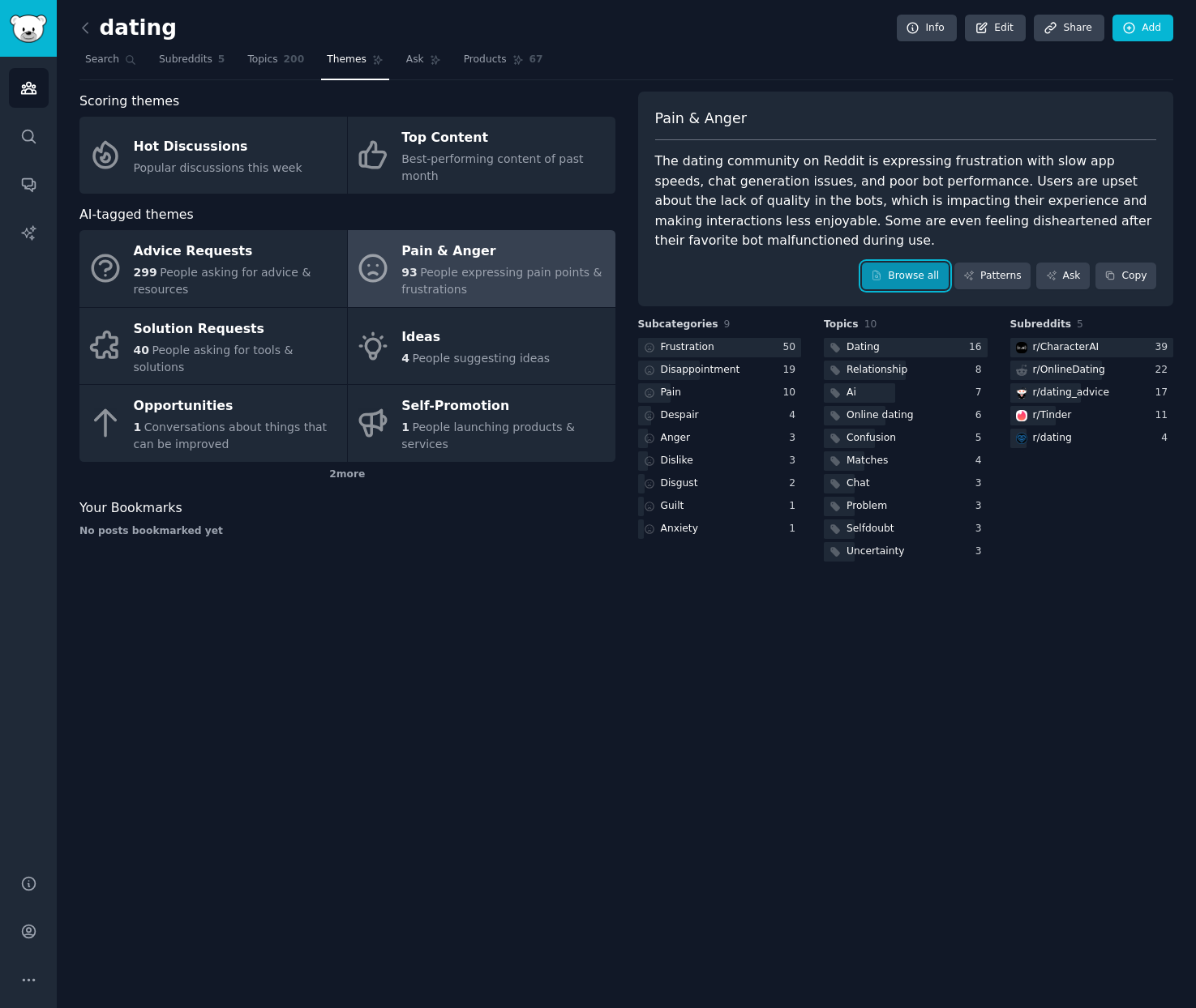
click at [896, 271] on link "Browse all" at bounding box center [905, 276] width 87 height 28
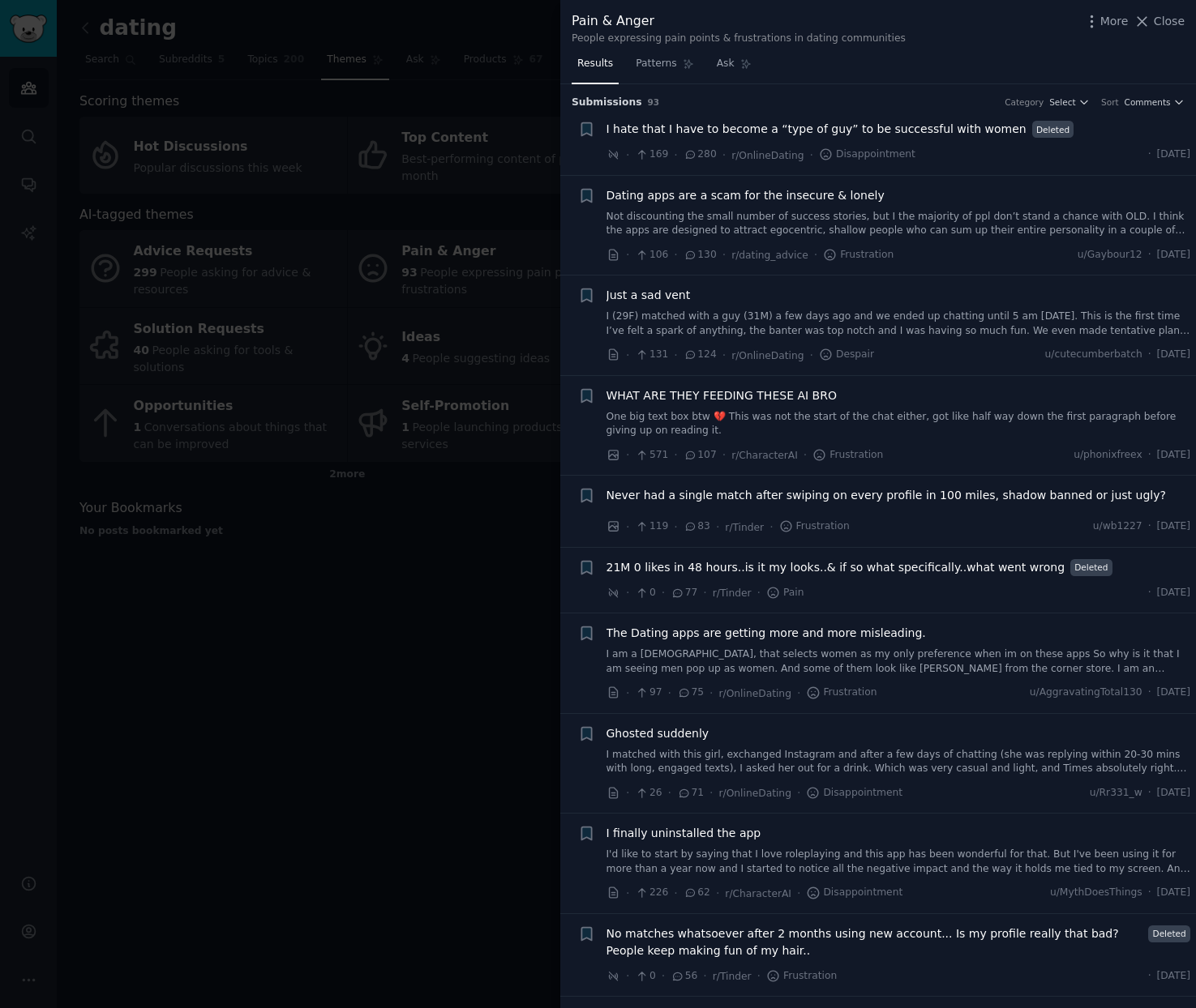
click at [731, 636] on span "The Dating apps are getting more and more misleading." at bounding box center [766, 634] width 319 height 17
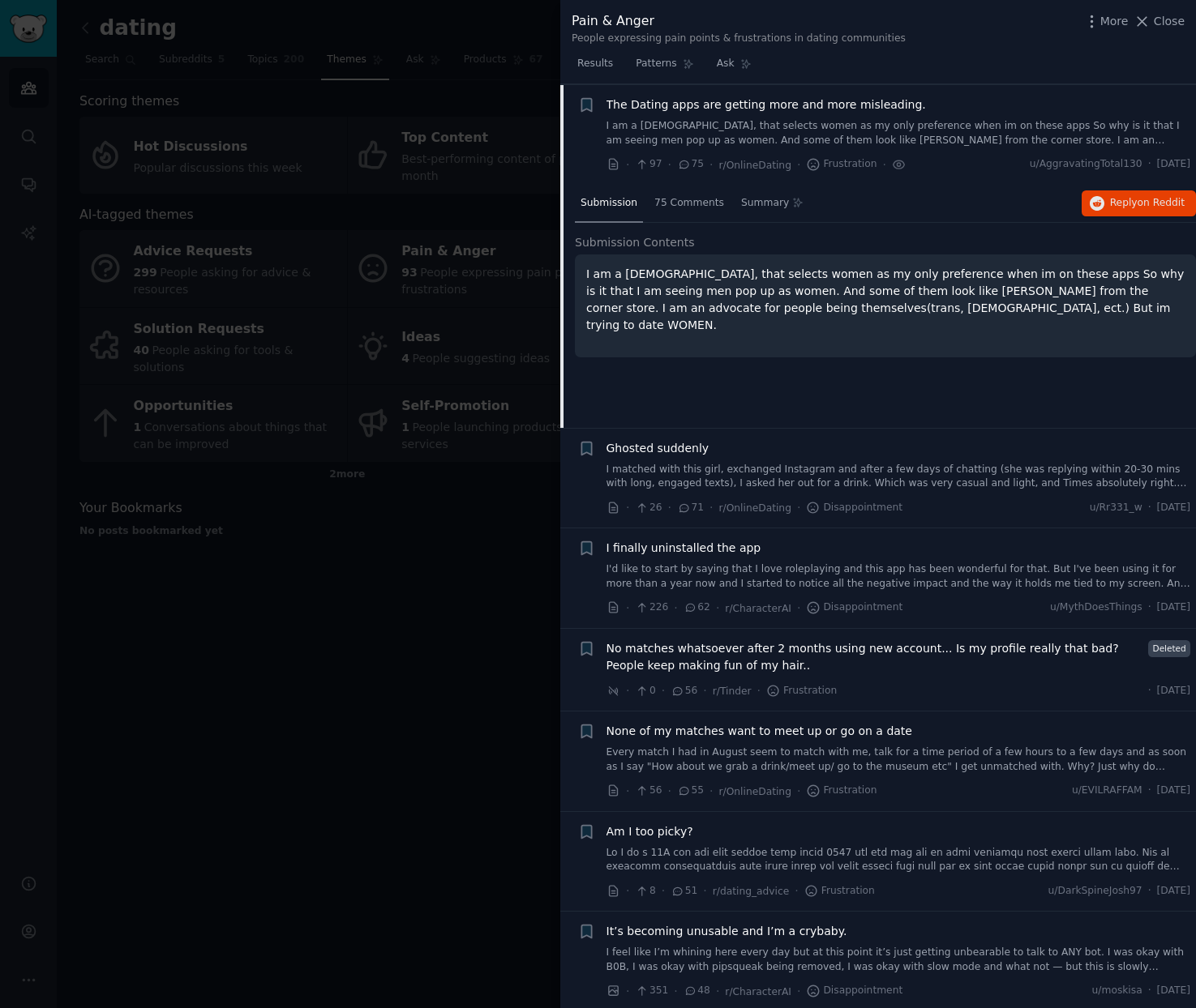
scroll to position [530, 0]
click at [742, 574] on link "I'd like to start by saying that I love roleplaying and this app has been wonde…" at bounding box center [898, 575] width 585 height 28
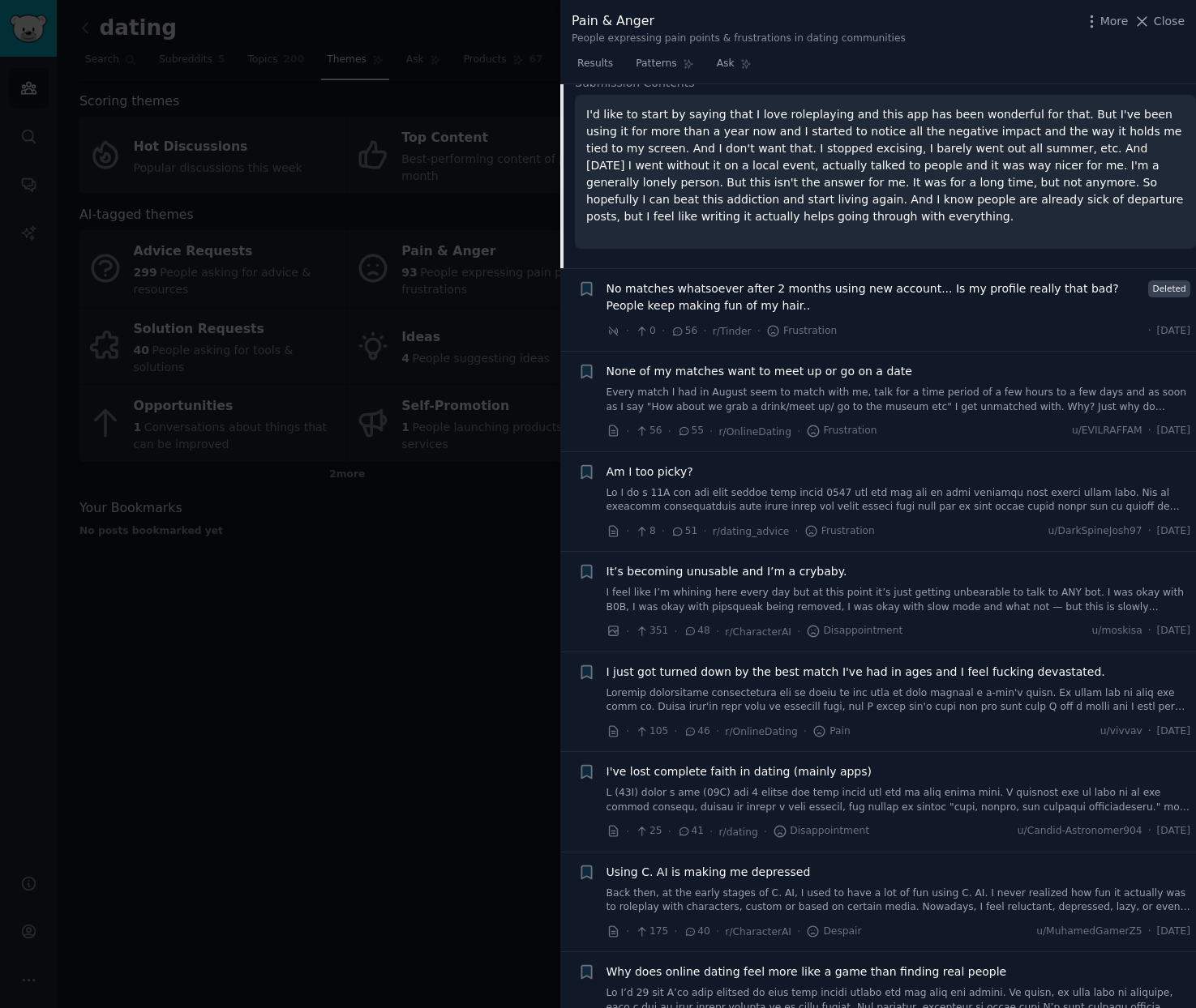
scroll to position [885, 0]
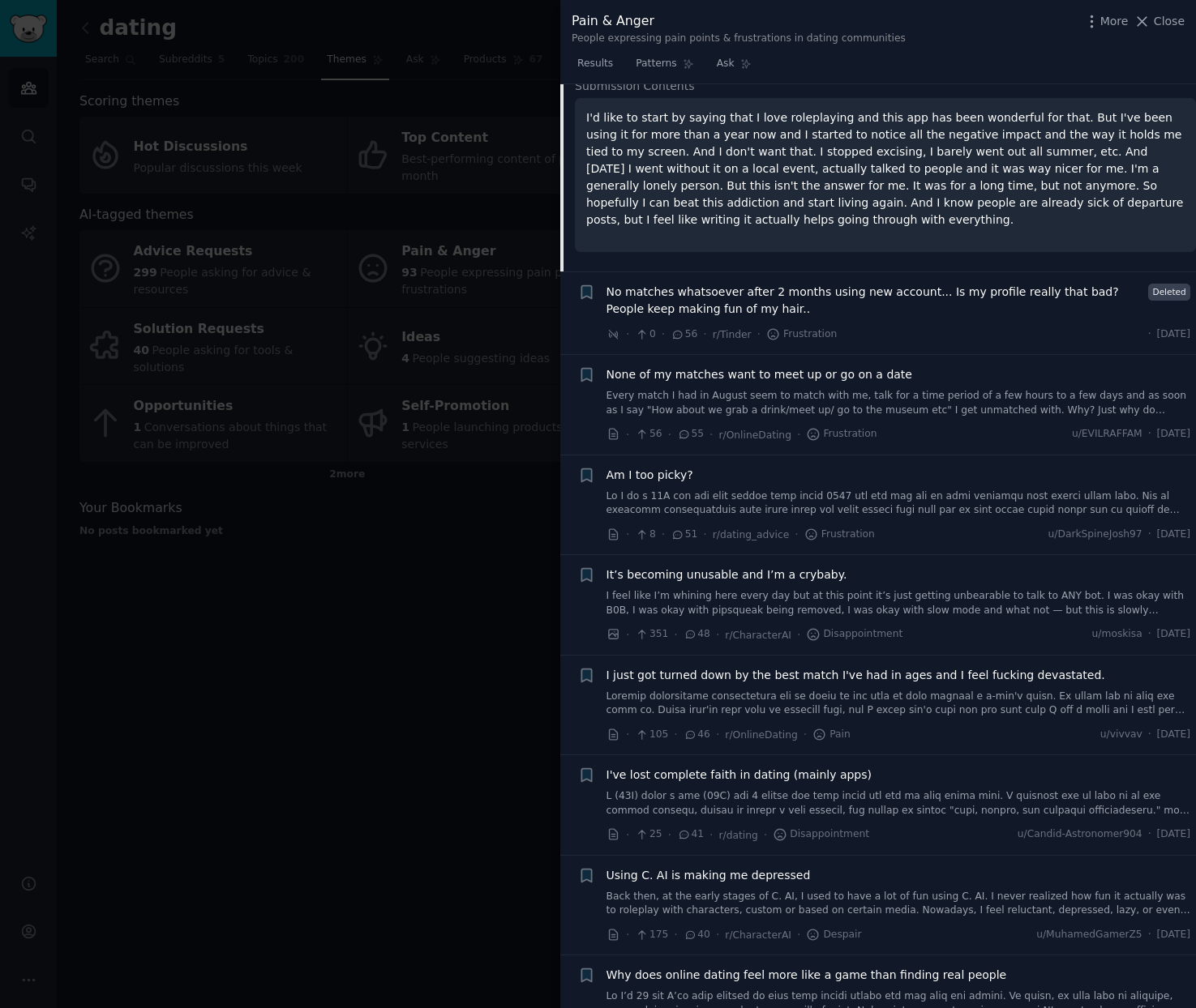
click at [397, 654] on div at bounding box center [598, 504] width 1196 height 1008
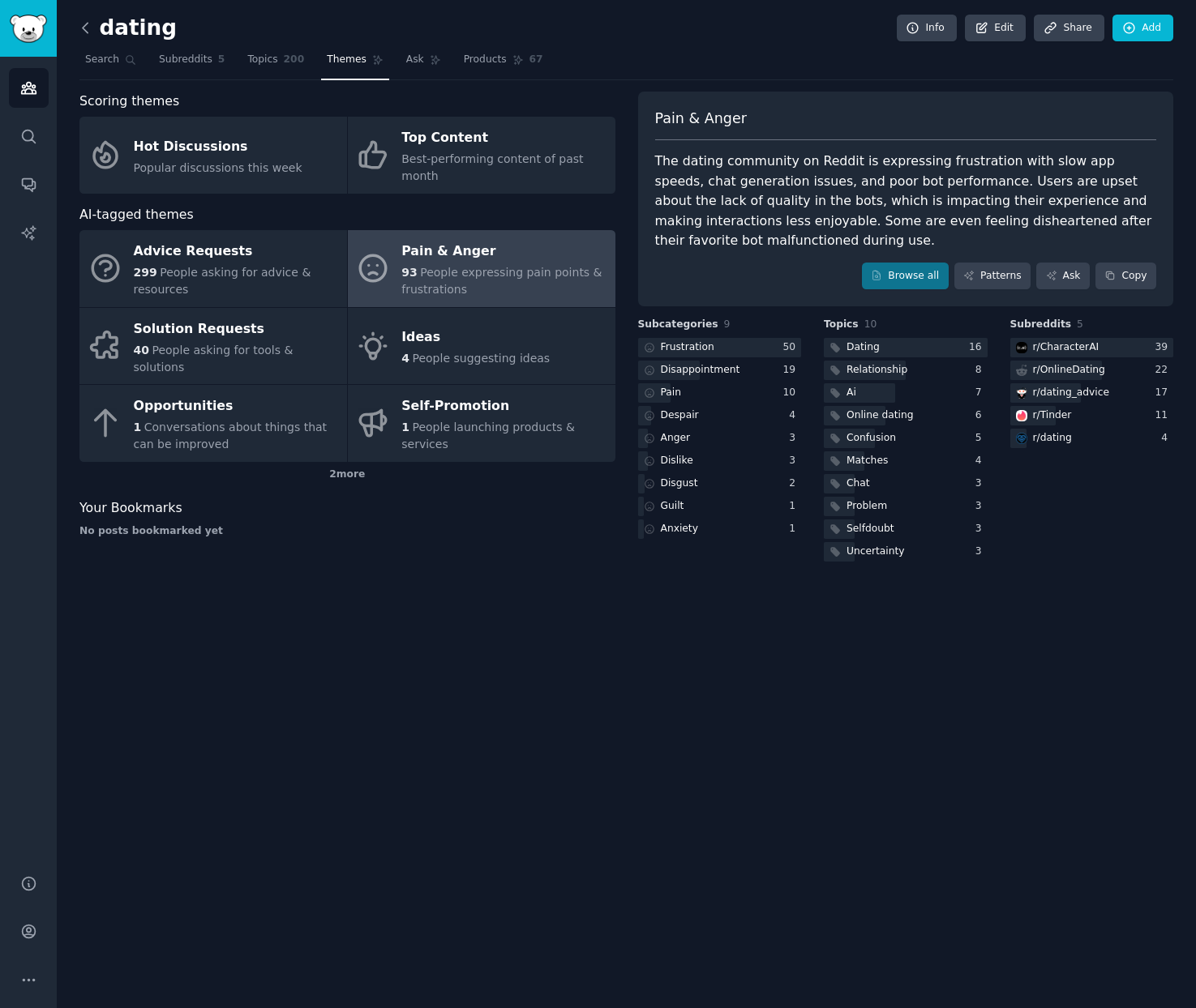
click at [84, 31] on icon at bounding box center [85, 28] width 5 height 10
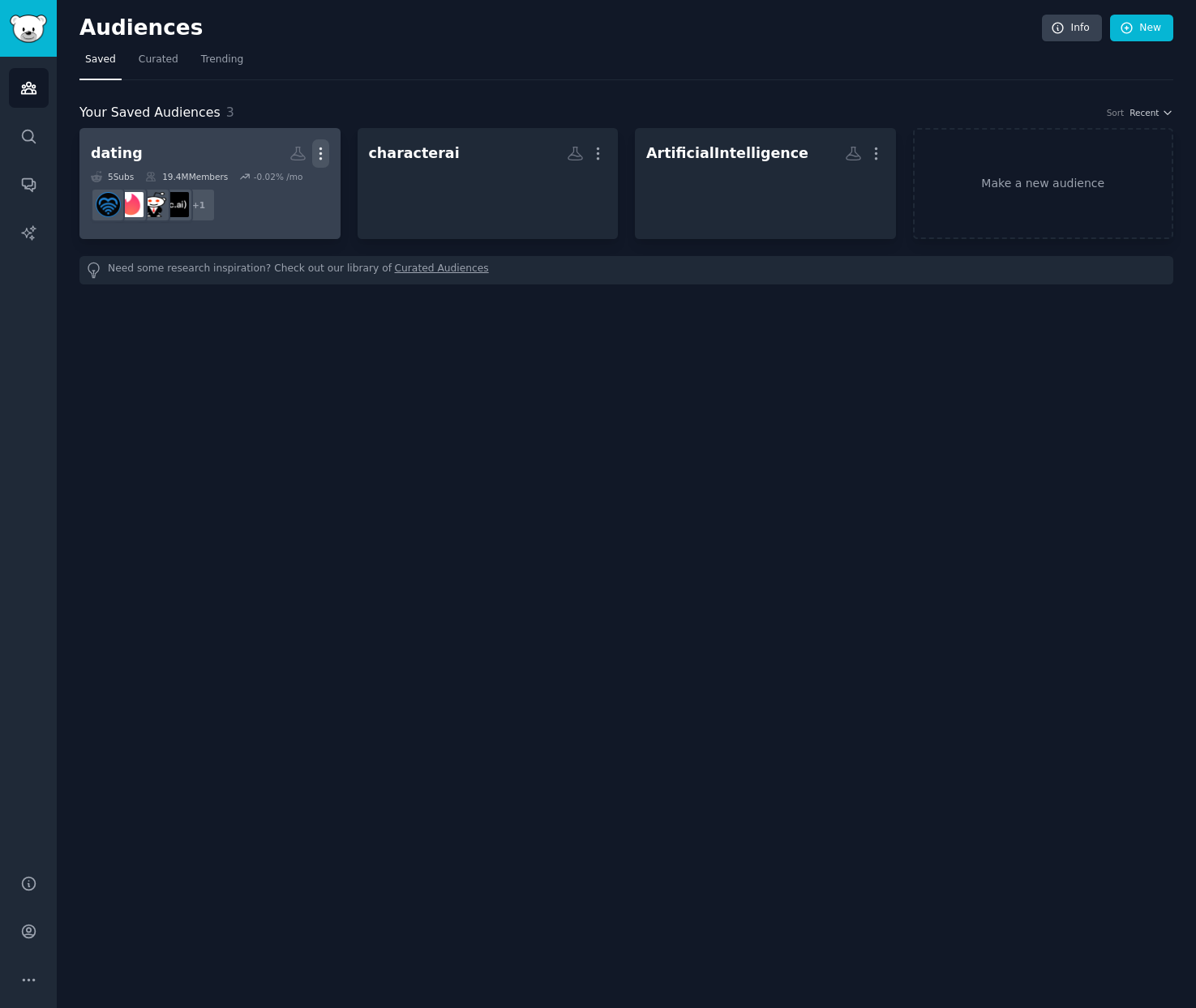
click at [323, 150] on icon "button" at bounding box center [320, 153] width 17 height 17
click at [280, 159] on p "View" at bounding box center [271, 159] width 27 height 17
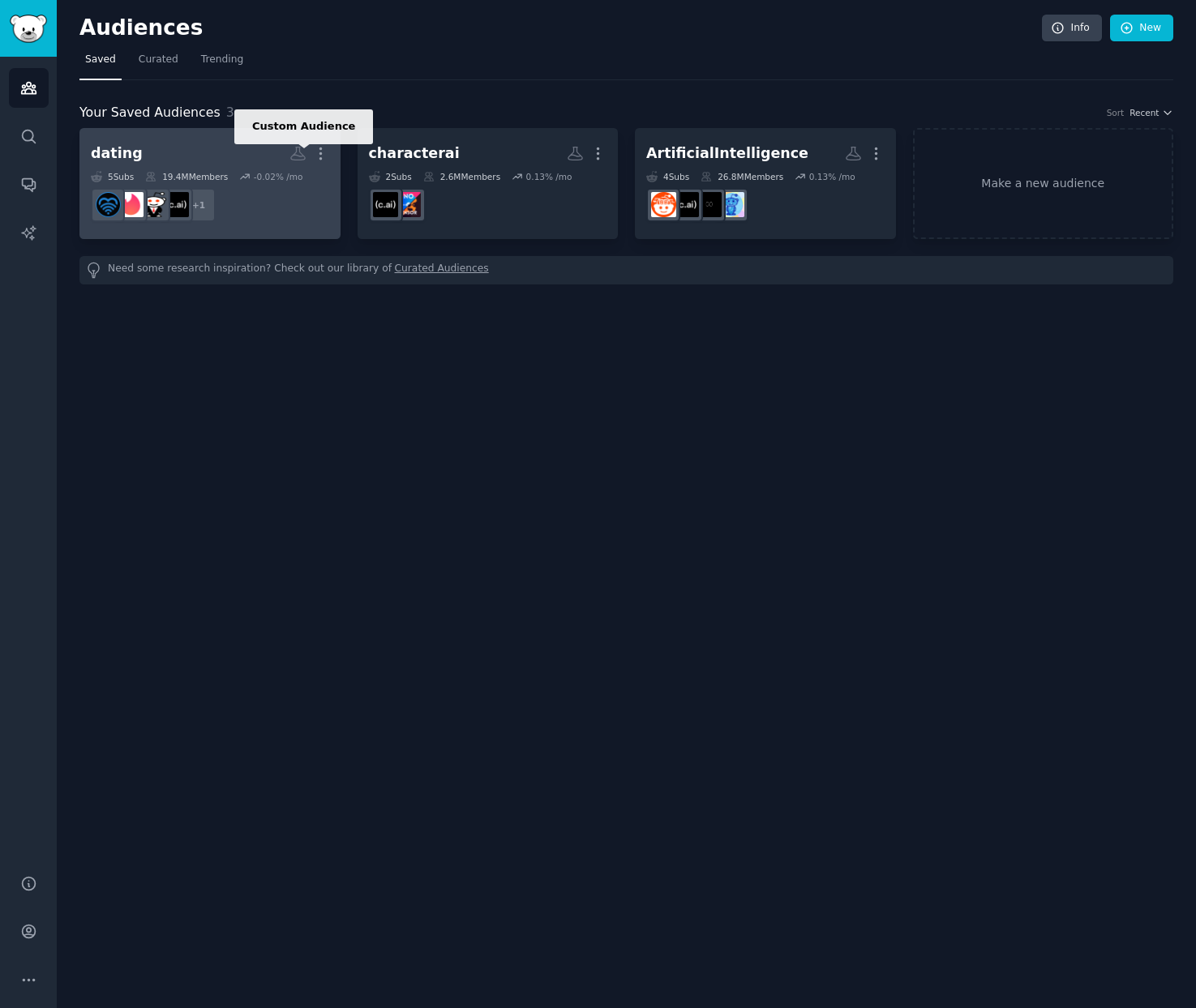
click at [297, 153] on icon at bounding box center [298, 153] width 17 height 17
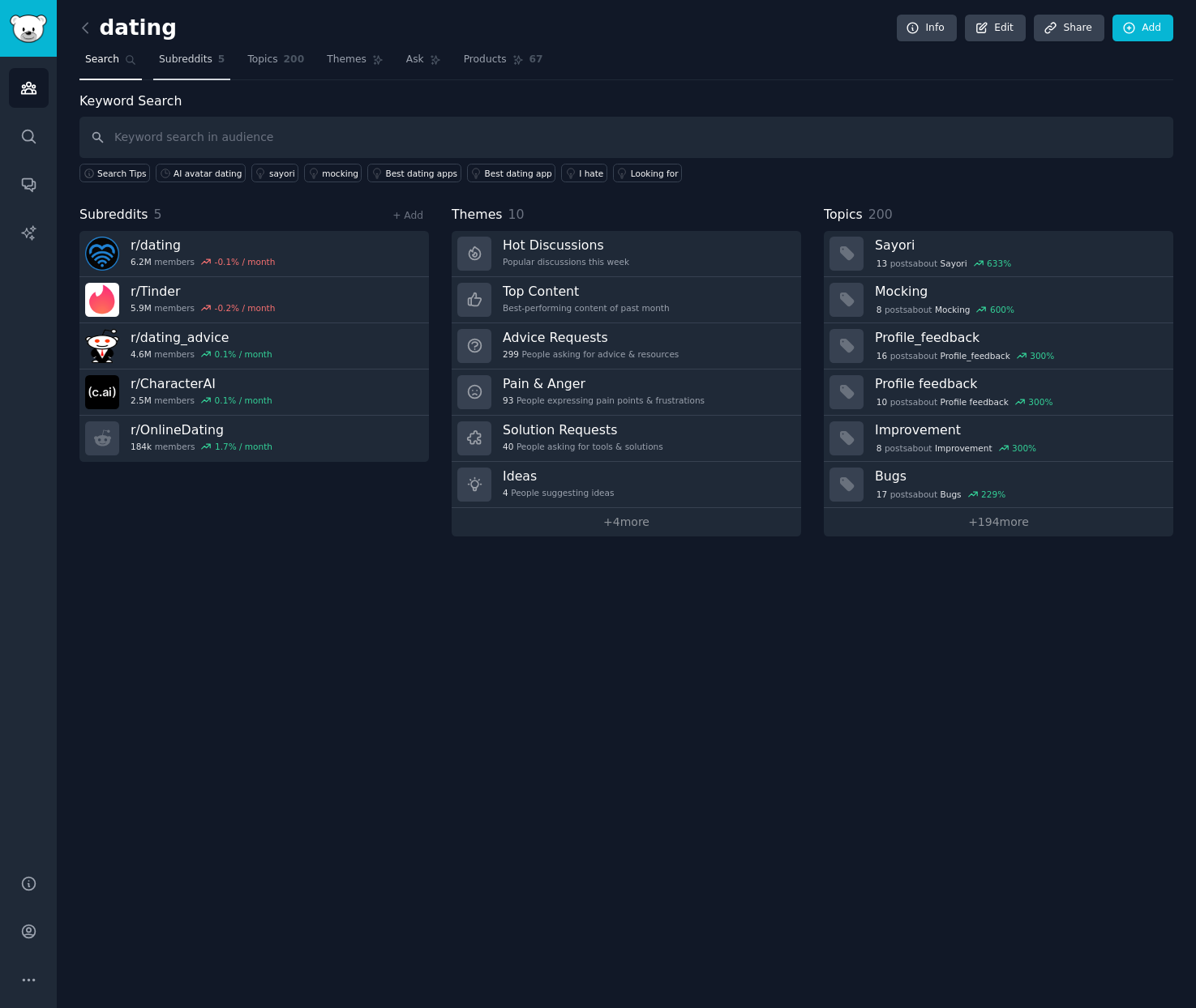
click at [165, 59] on span "Subreddits" at bounding box center [186, 59] width 53 height 14
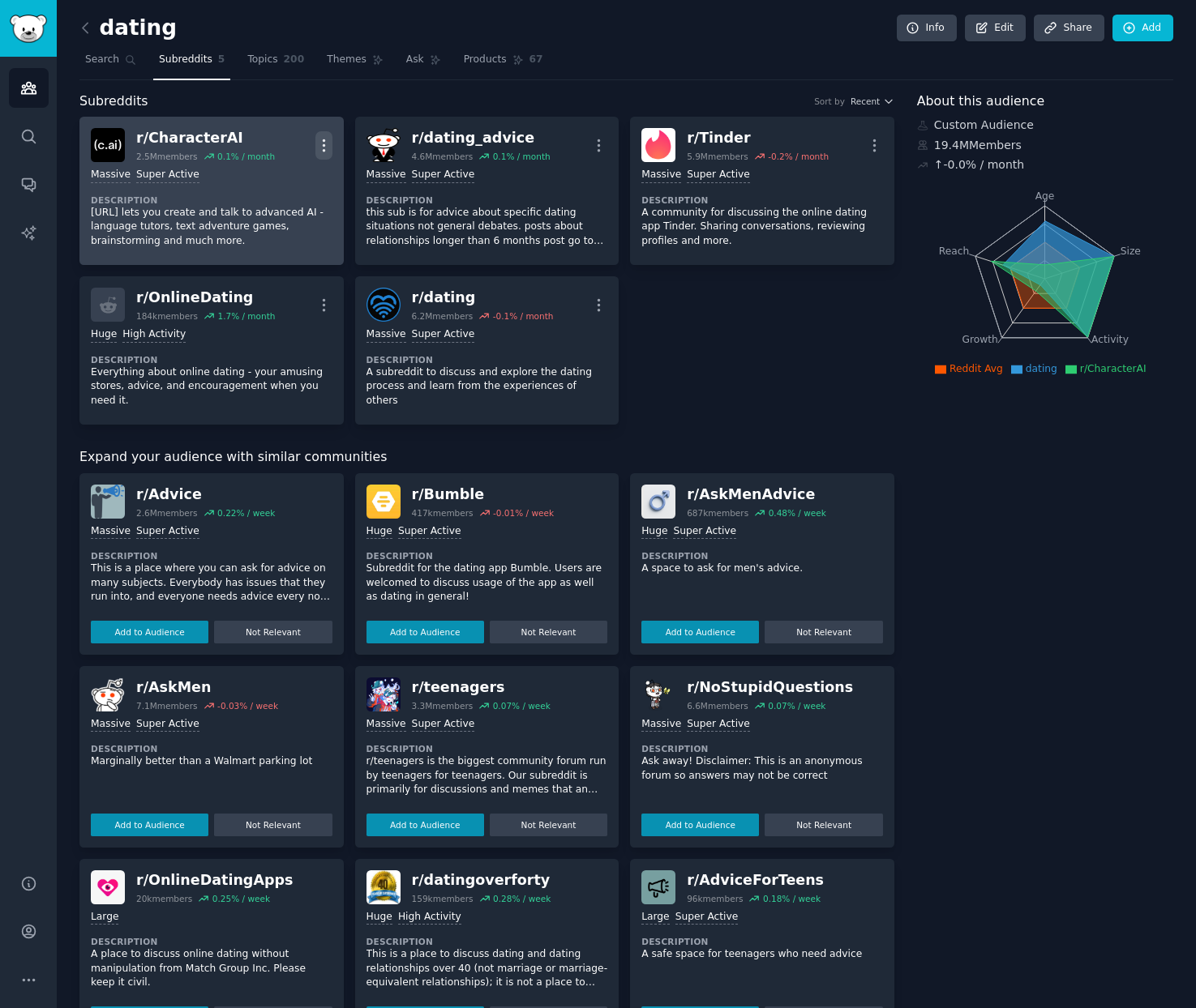
click at [321, 146] on icon "button" at bounding box center [324, 145] width 17 height 17
click at [264, 206] on p "Delete" at bounding box center [260, 208] width 38 height 17
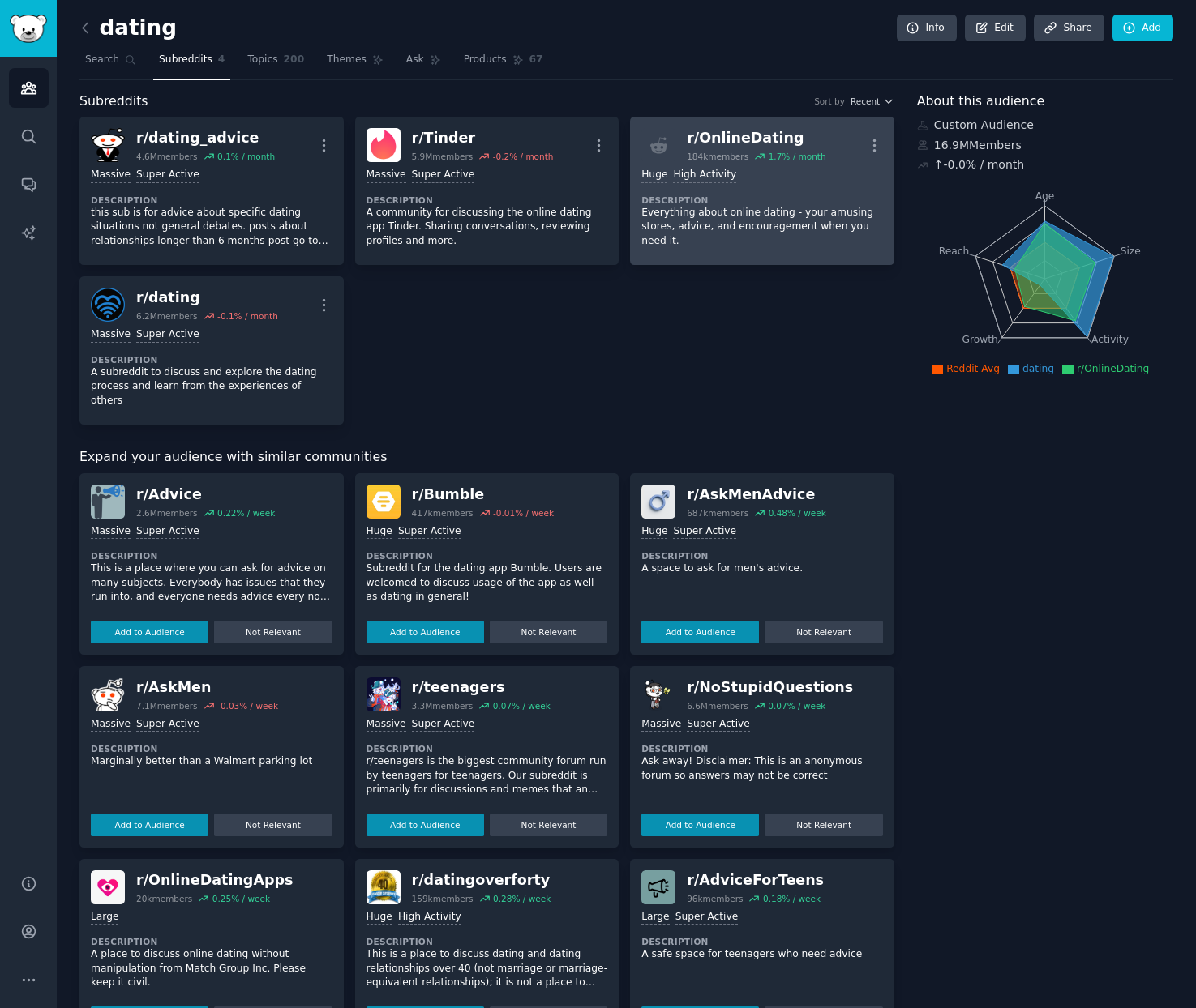
click at [740, 136] on div "r/ OnlineDating" at bounding box center [756, 138] width 138 height 20
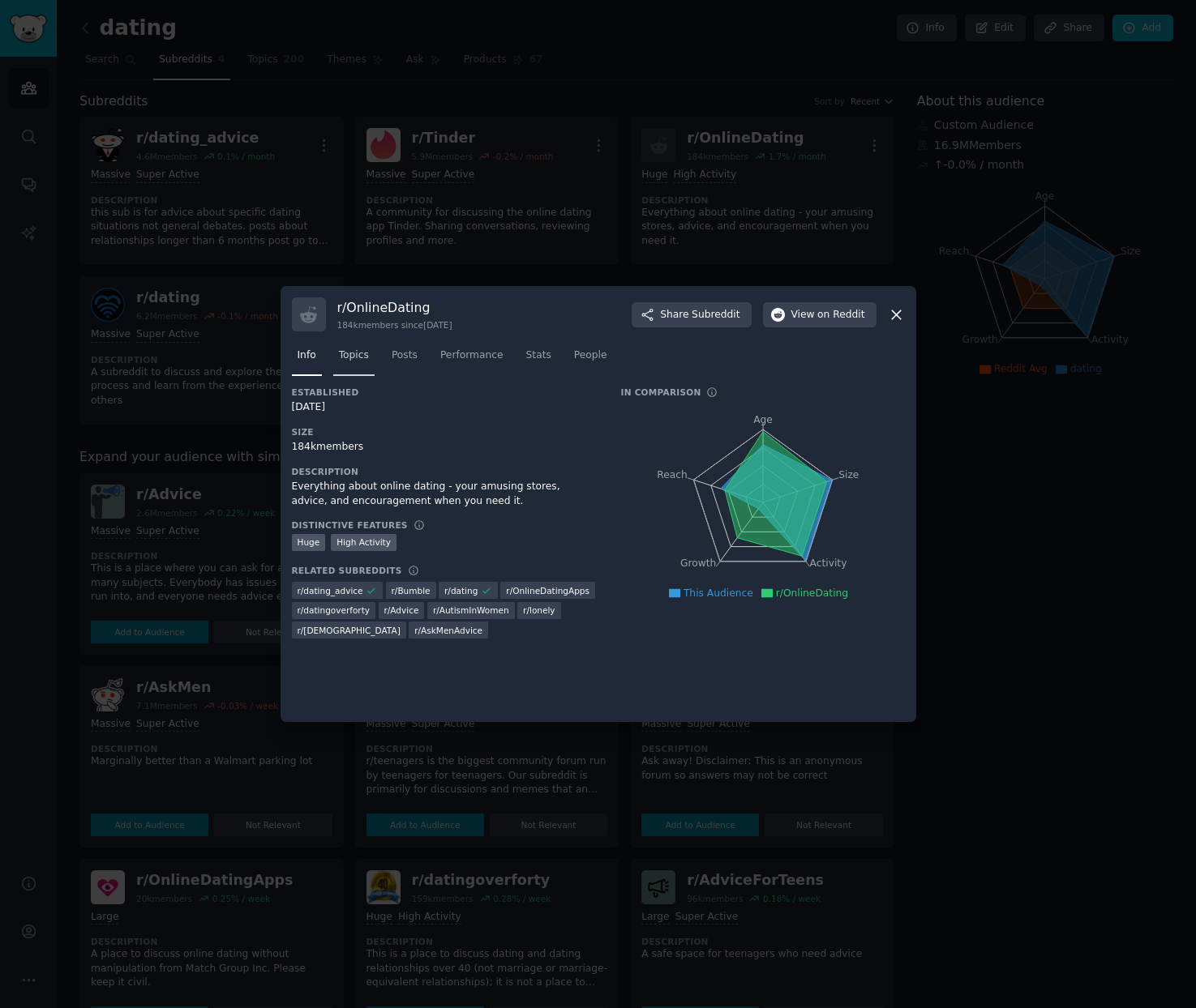
click at [351, 355] on span "Topics" at bounding box center [354, 355] width 30 height 14
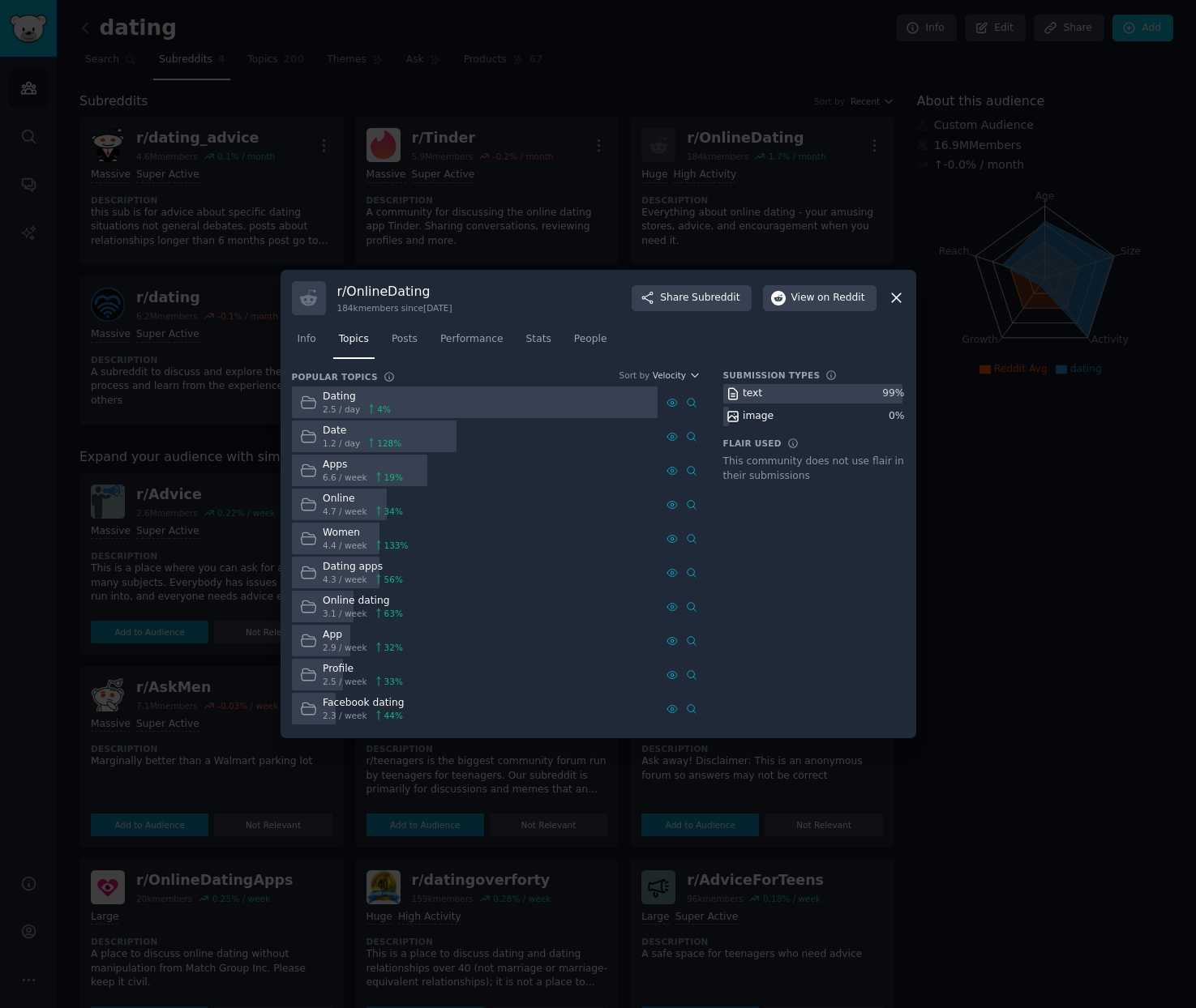
click at [332, 473] on span "6.6 / week" at bounding box center [344, 478] width 44 height 12
click at [494, 344] on span "Performance" at bounding box center [472, 339] width 63 height 14
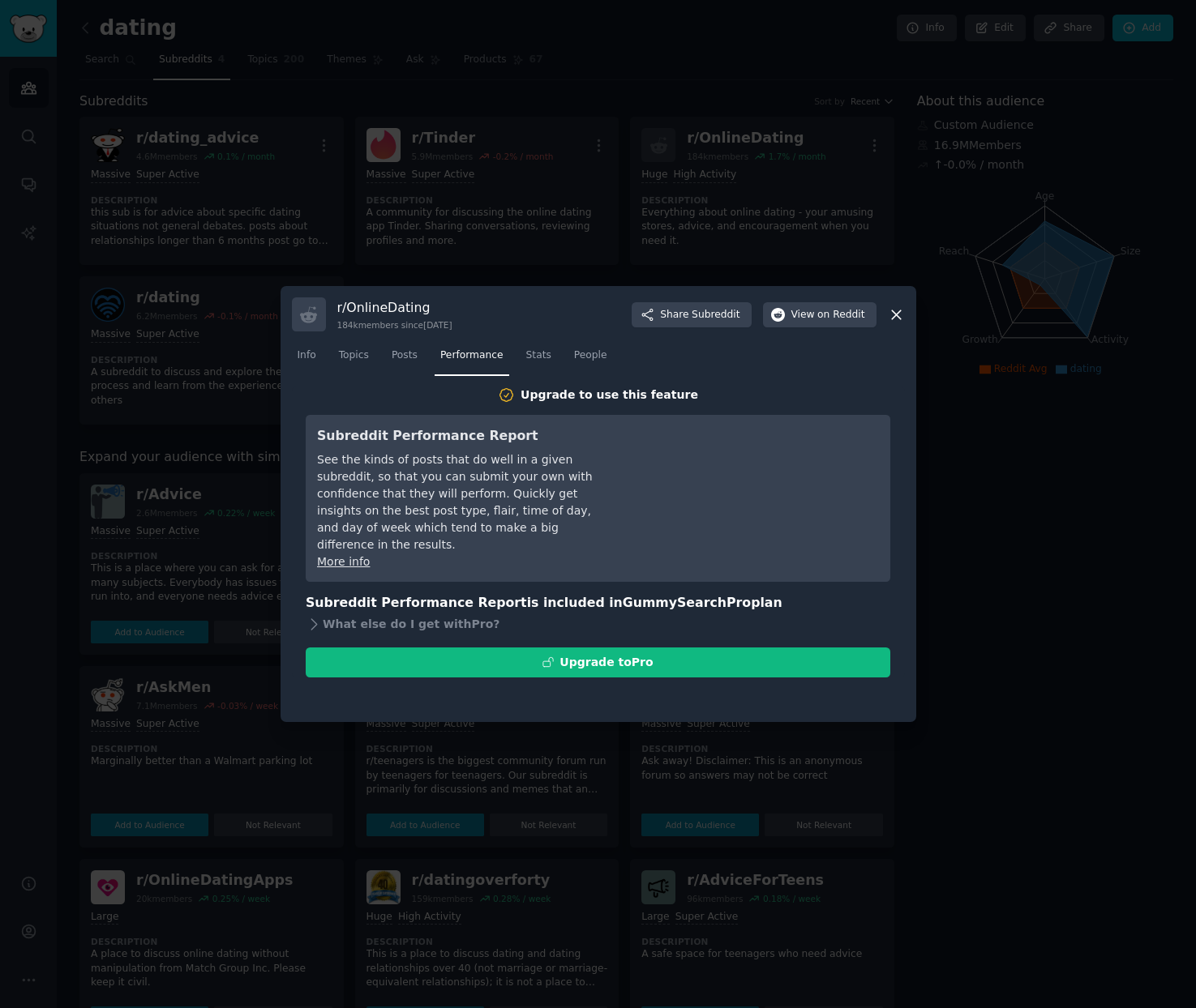
click at [466, 187] on div at bounding box center [598, 504] width 1196 height 1008
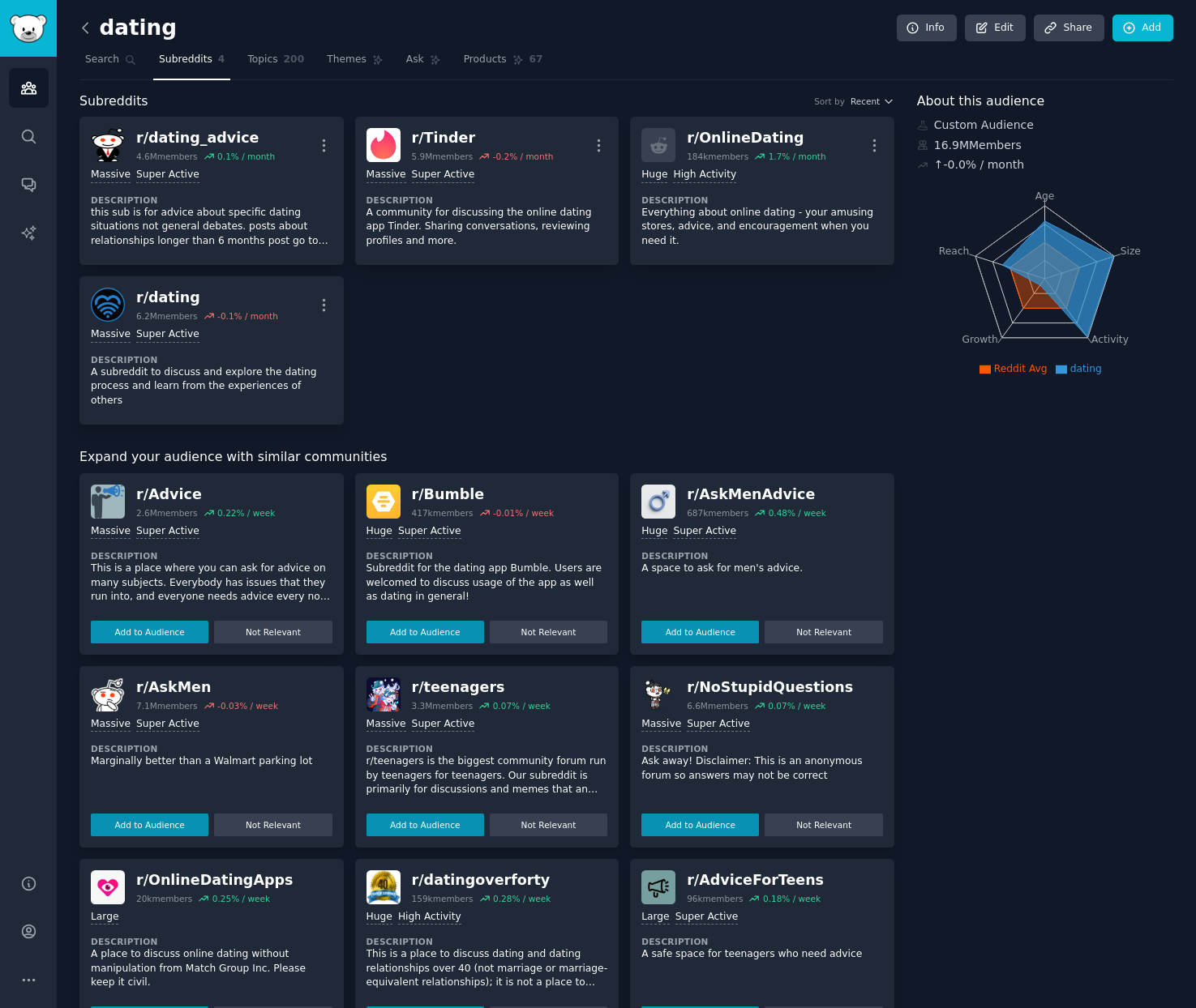
click at [89, 31] on icon at bounding box center [85, 28] width 17 height 17
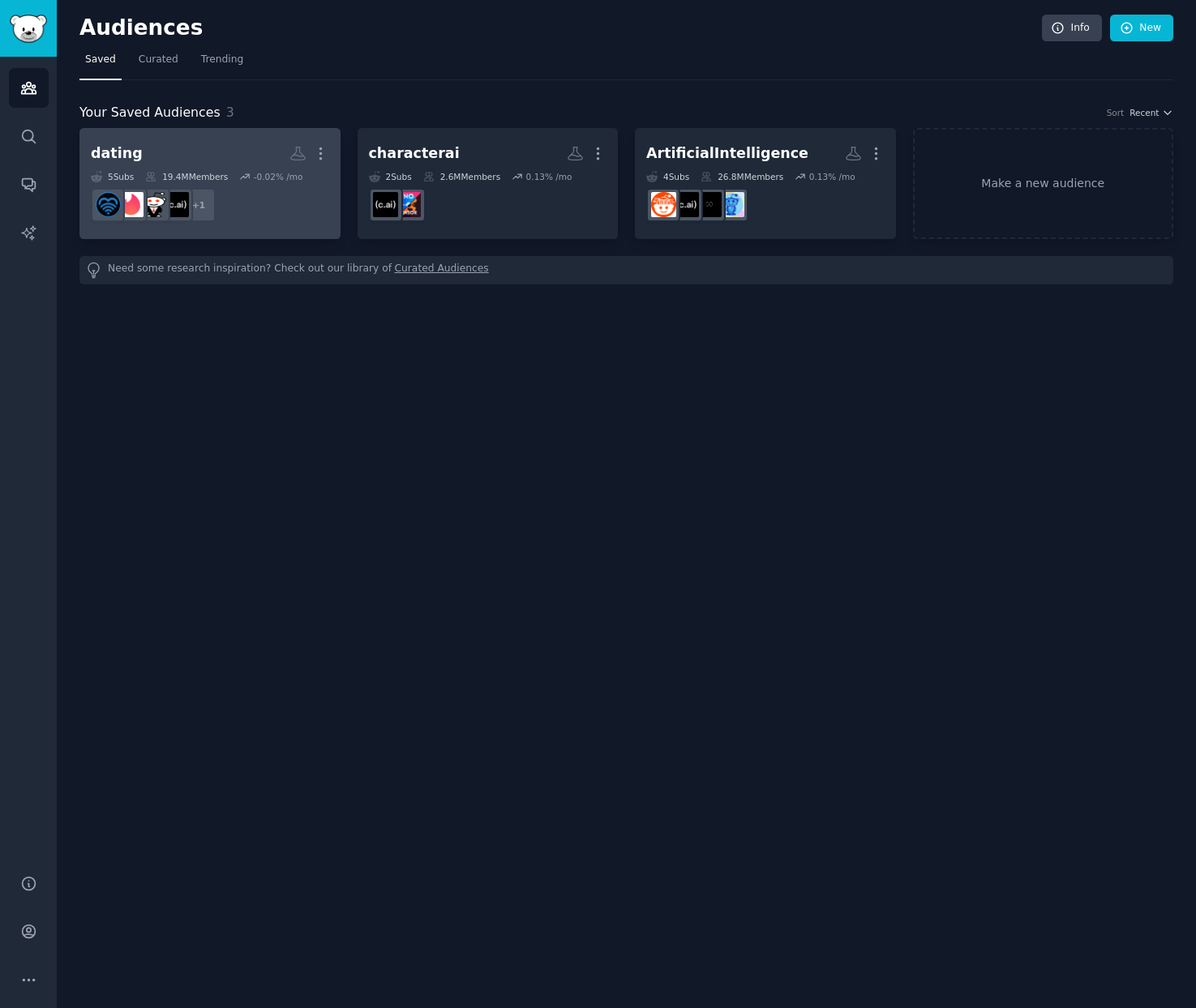
click at [274, 218] on dd "+ 1" at bounding box center [210, 205] width 239 height 45
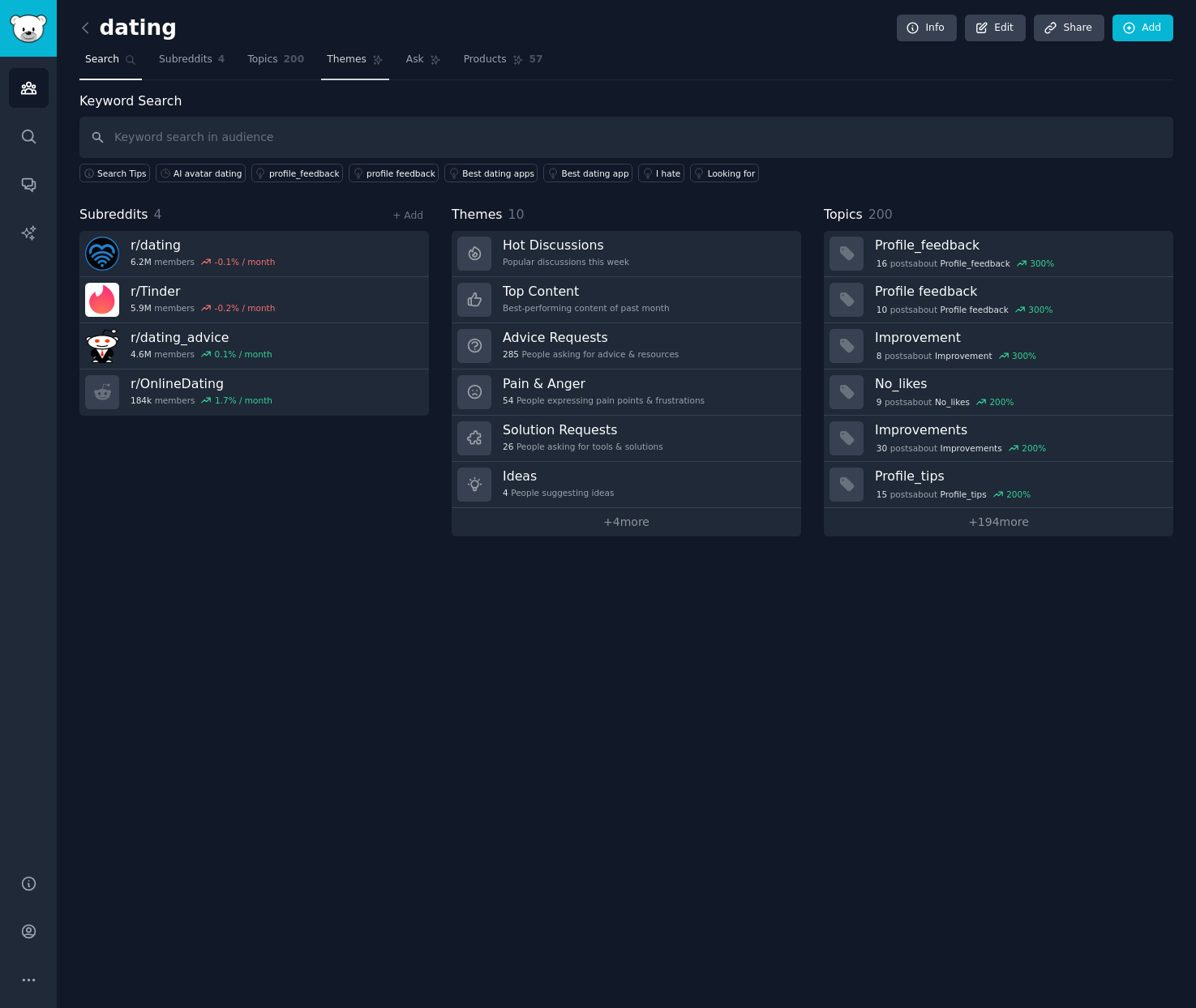
click at [343, 58] on span "Themes" at bounding box center [347, 59] width 40 height 14
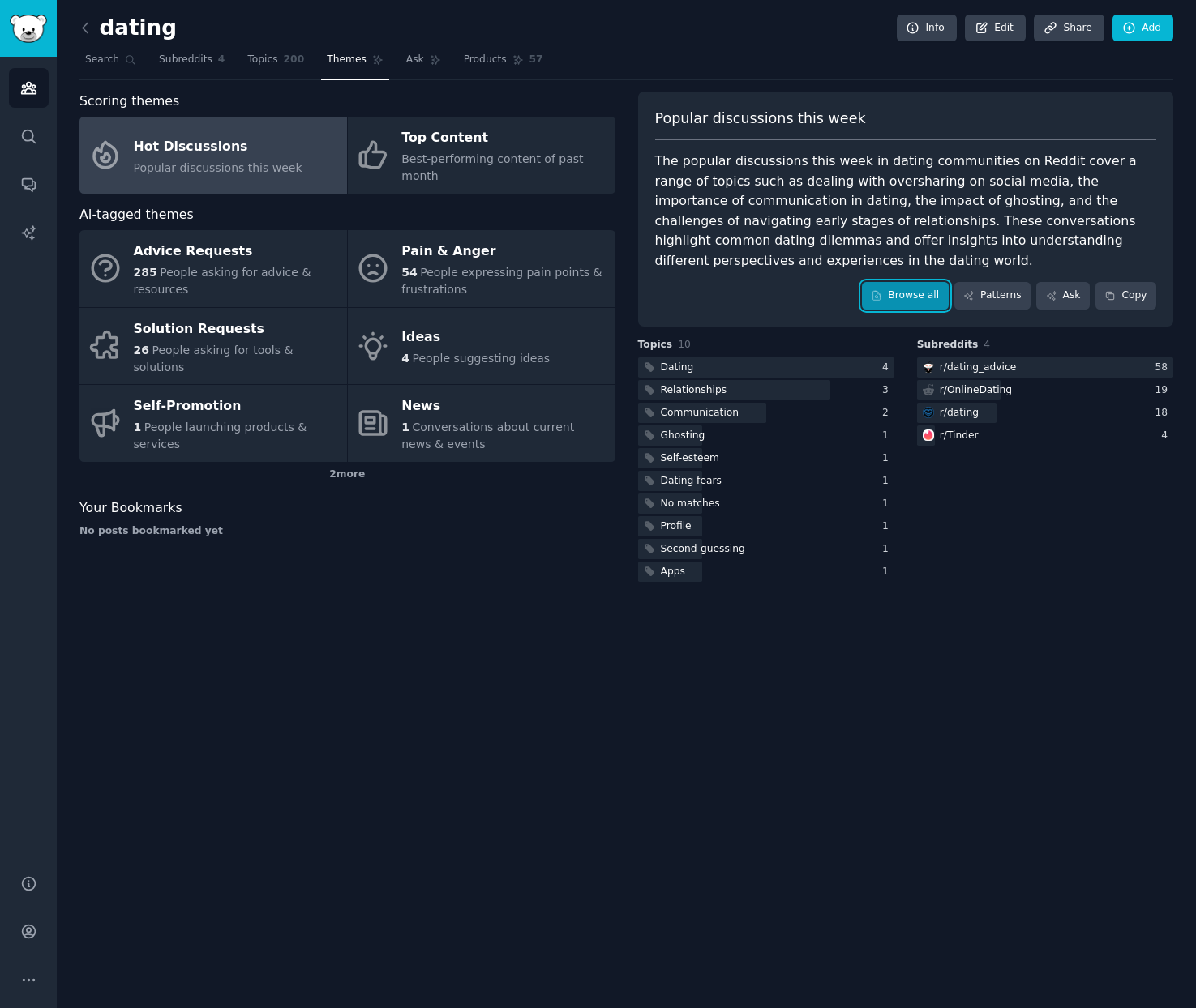
click at [898, 305] on link "Browse all" at bounding box center [905, 295] width 87 height 28
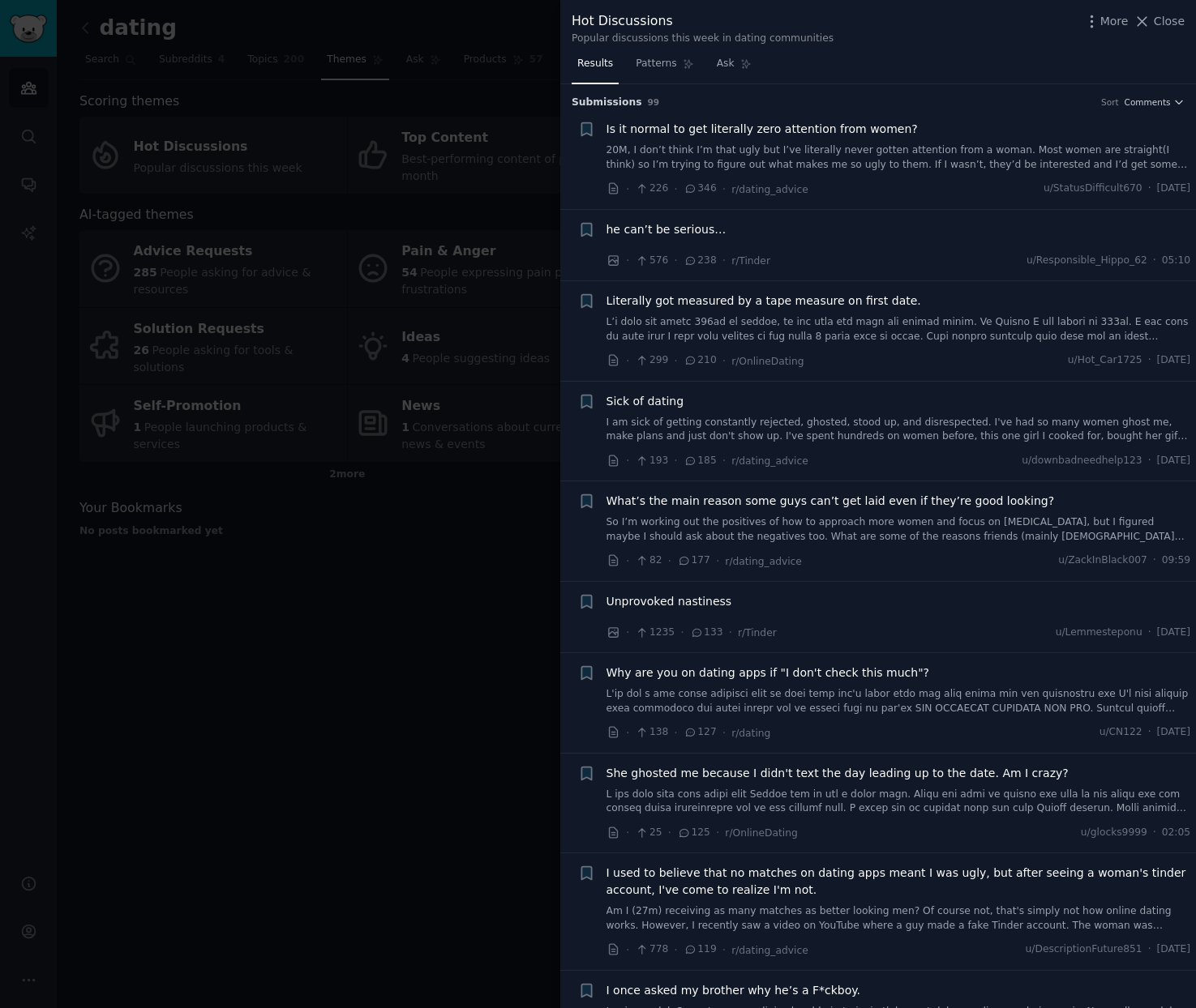
click at [883, 431] on link "I am sick of getting constantly rejected, ghosted, stood up, and disrespected. …" at bounding box center [898, 430] width 585 height 28
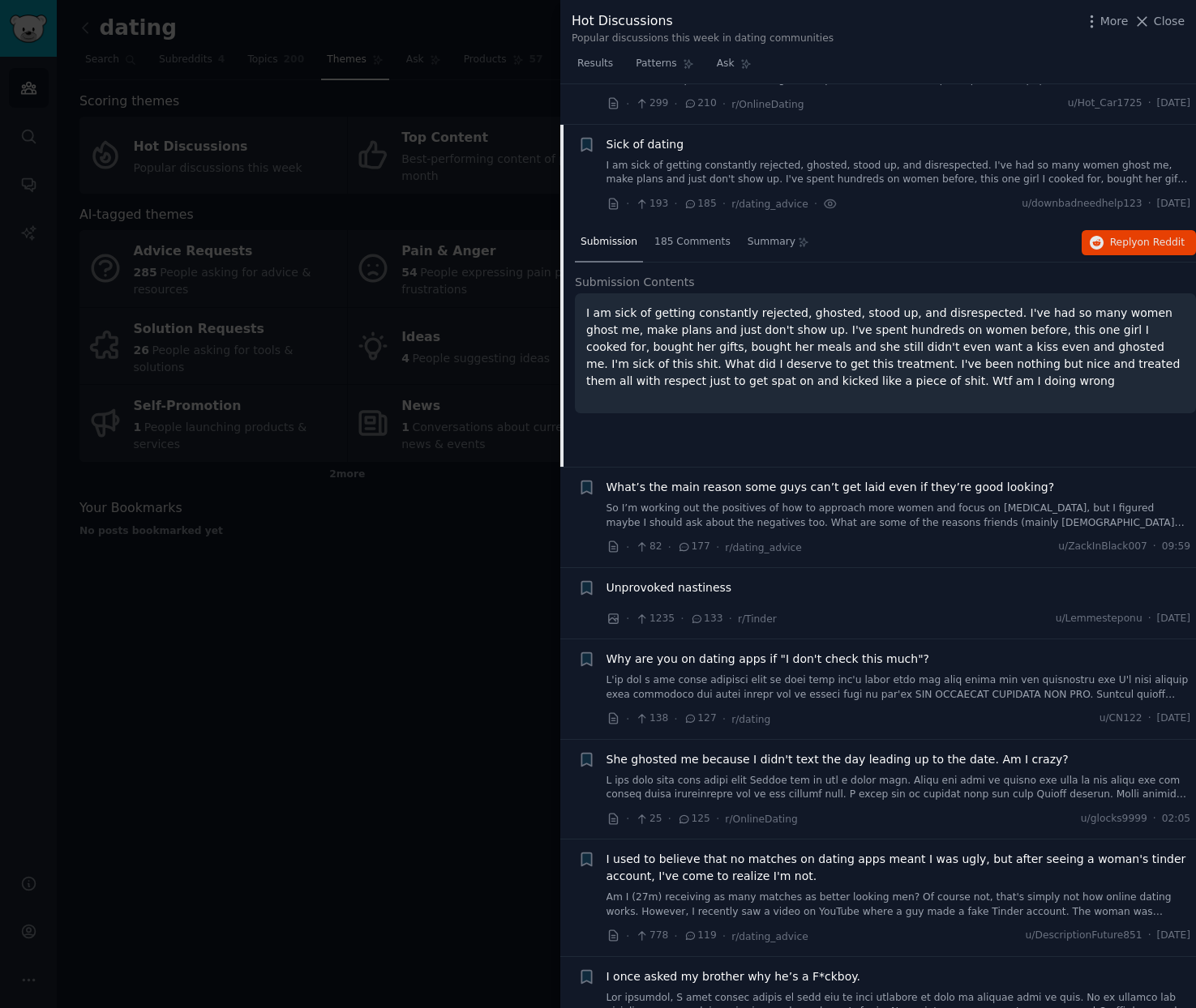
scroll to position [298, 0]
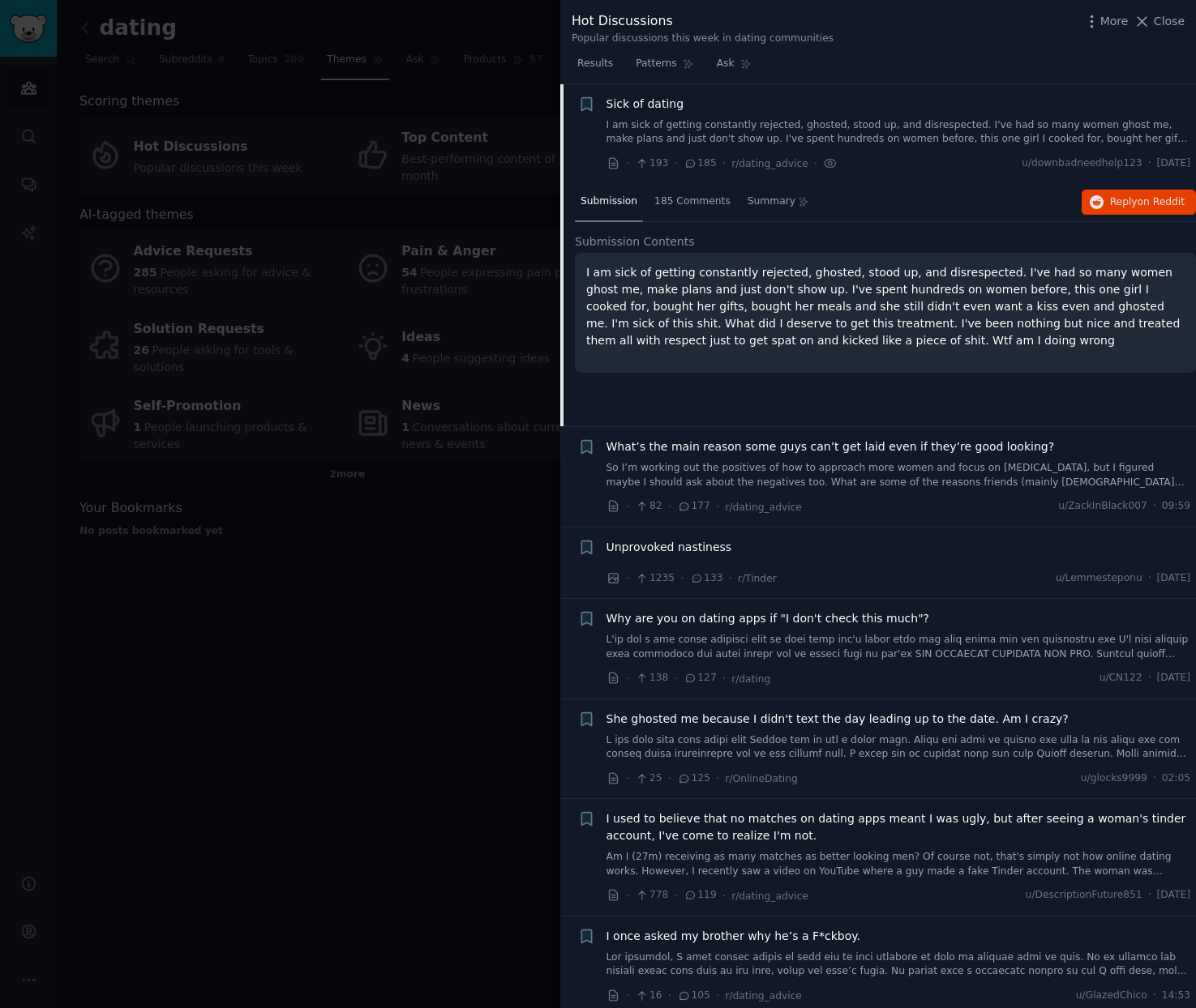
click at [663, 292] on p "I am sick of getting constantly rejected, ghosted, stood up, and disrespected. …" at bounding box center [885, 307] width 598 height 85
click at [334, 579] on div at bounding box center [598, 504] width 1196 height 1008
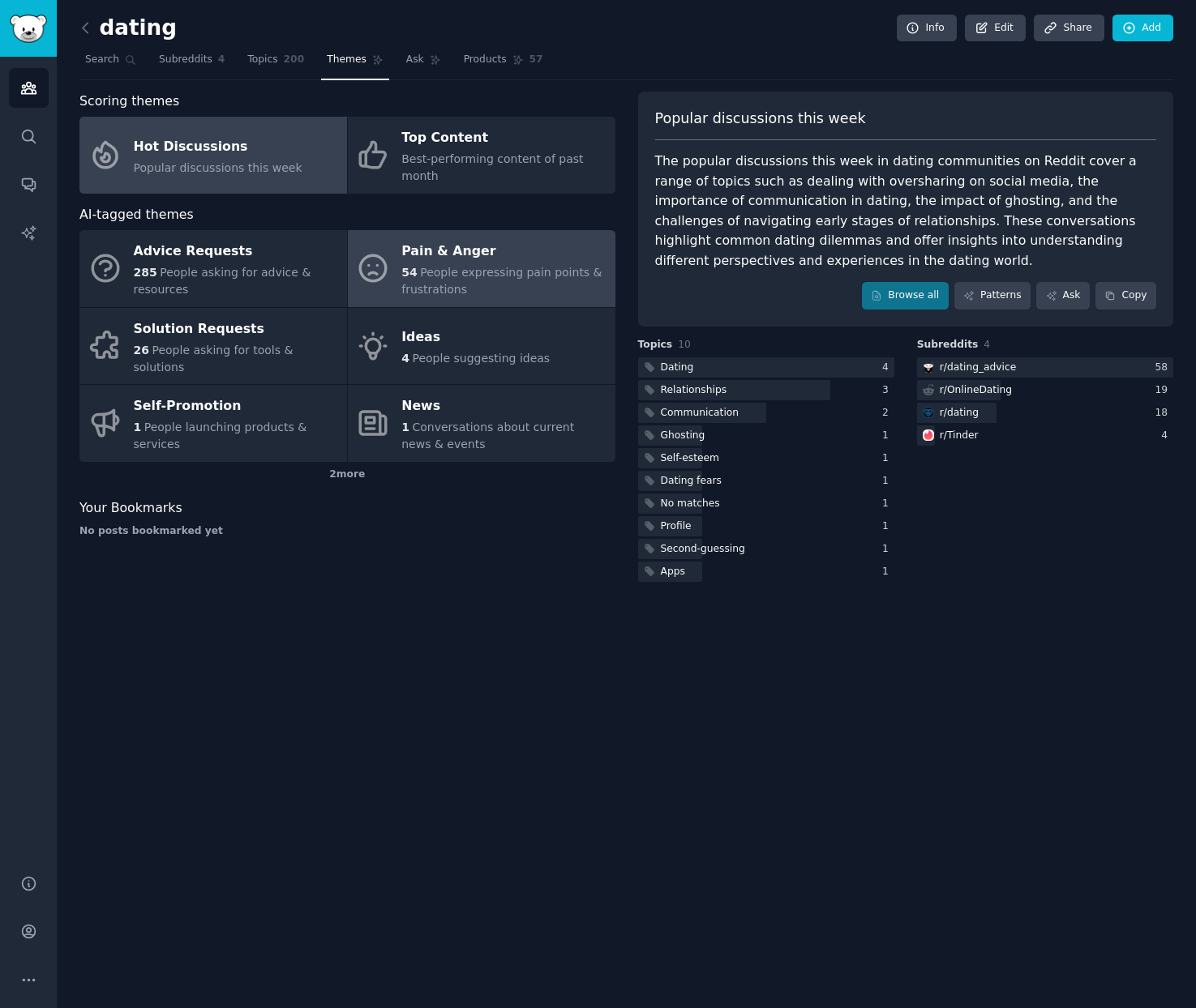
click at [467, 248] on div "Pain & Anger" at bounding box center [504, 252] width 205 height 26
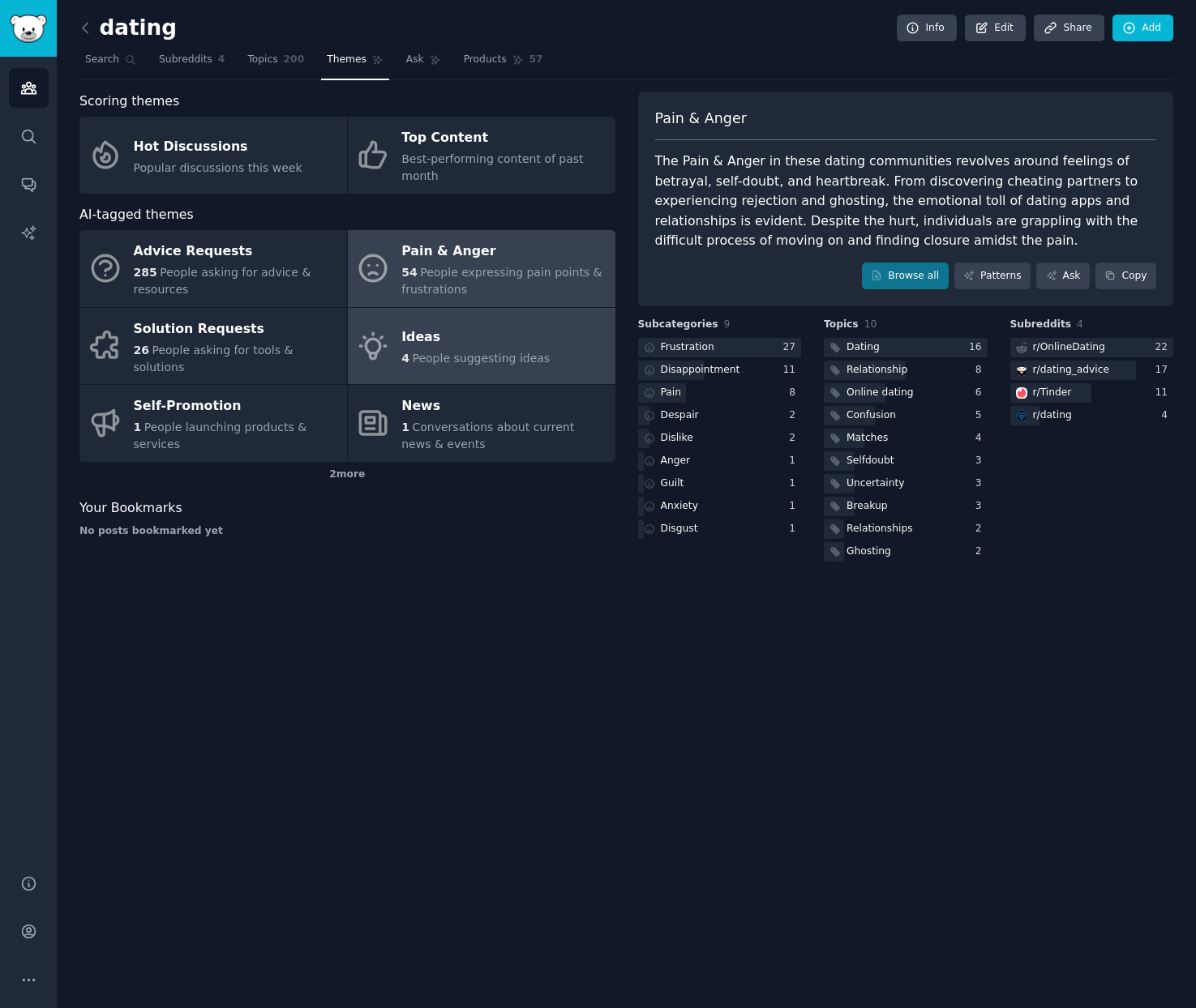
click at [464, 352] on span "People suggesting ideas" at bounding box center [481, 359] width 138 height 13
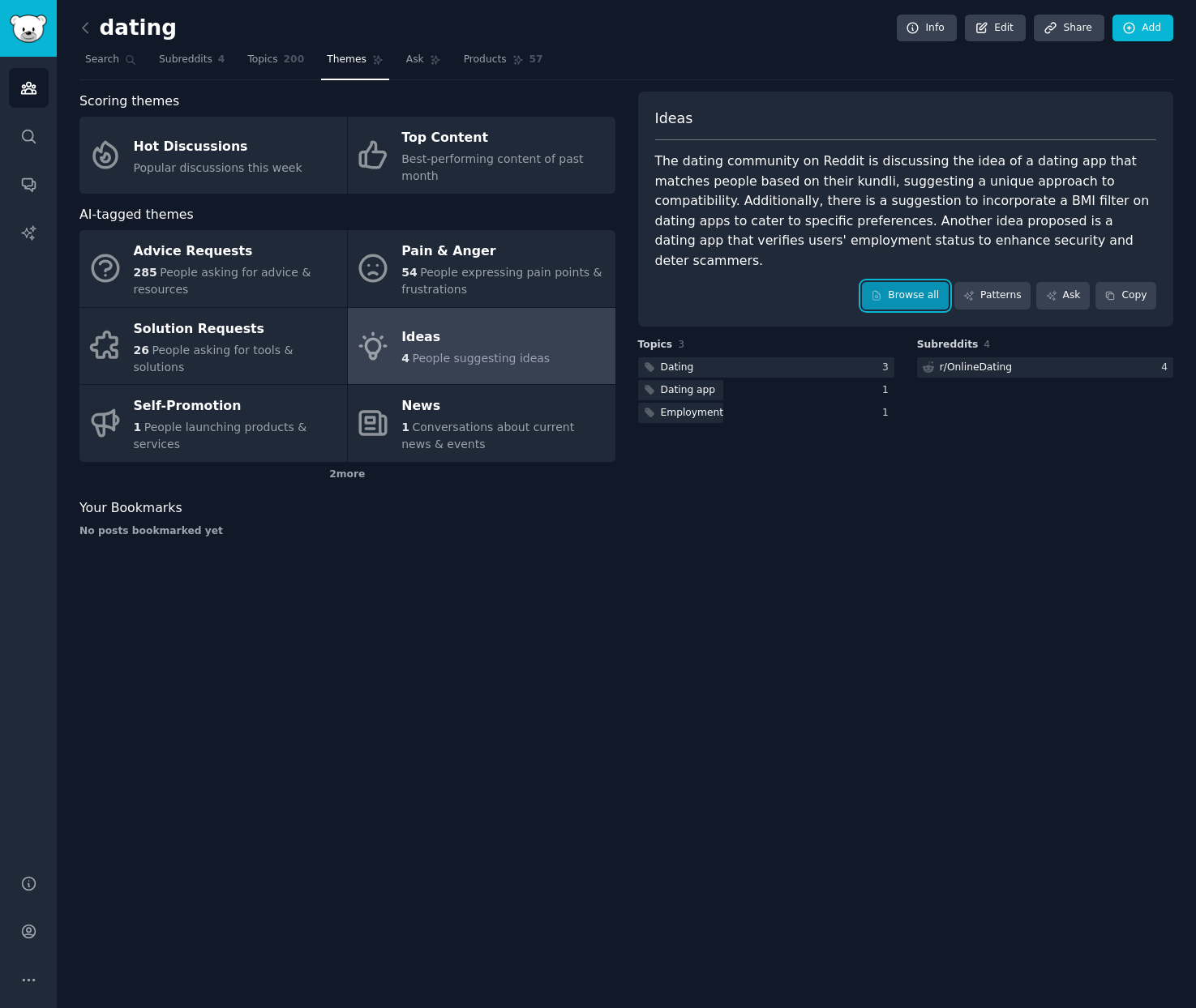
click at [902, 283] on link "Browse all" at bounding box center [905, 295] width 87 height 28
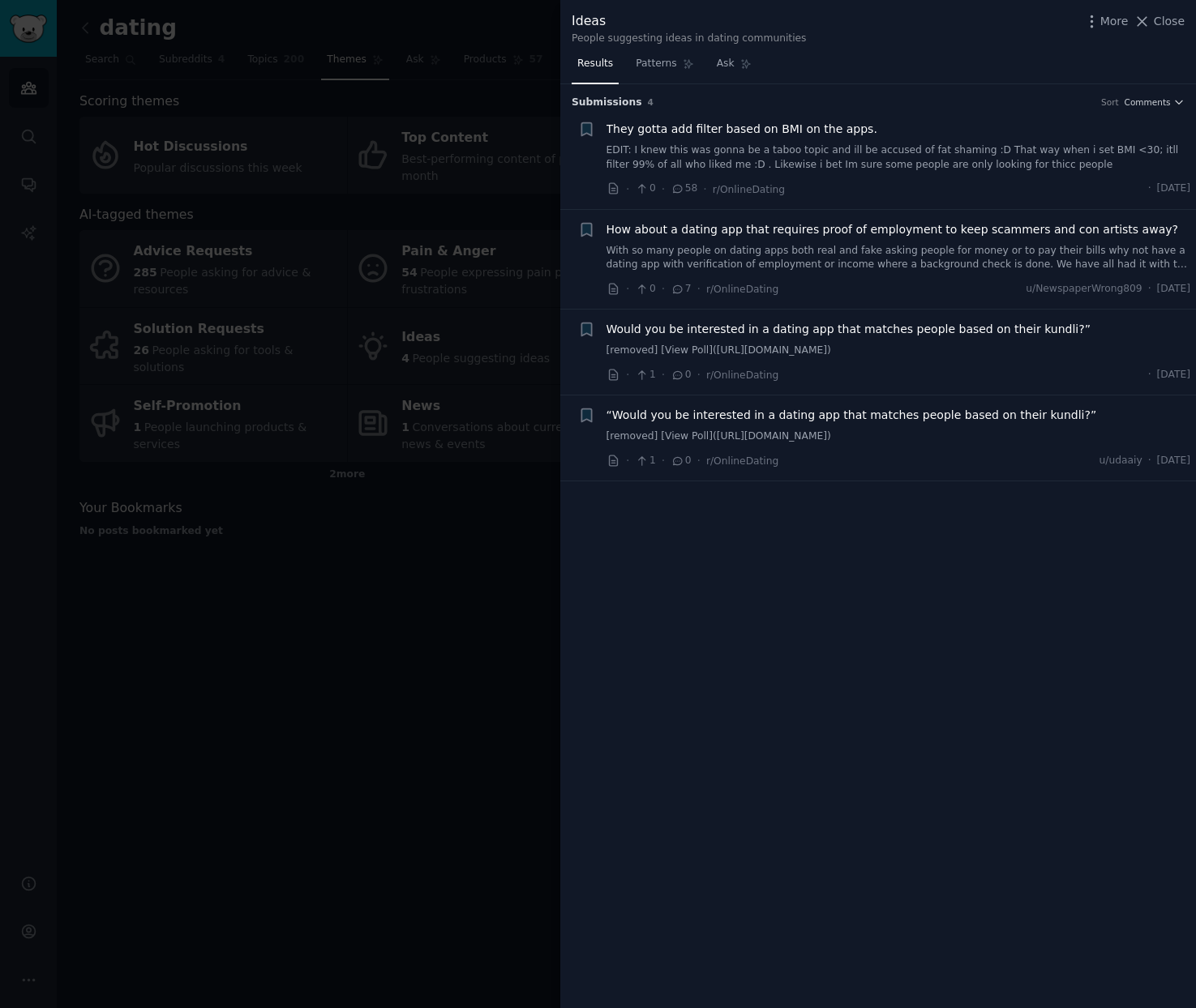
click at [371, 552] on div at bounding box center [598, 504] width 1196 height 1008
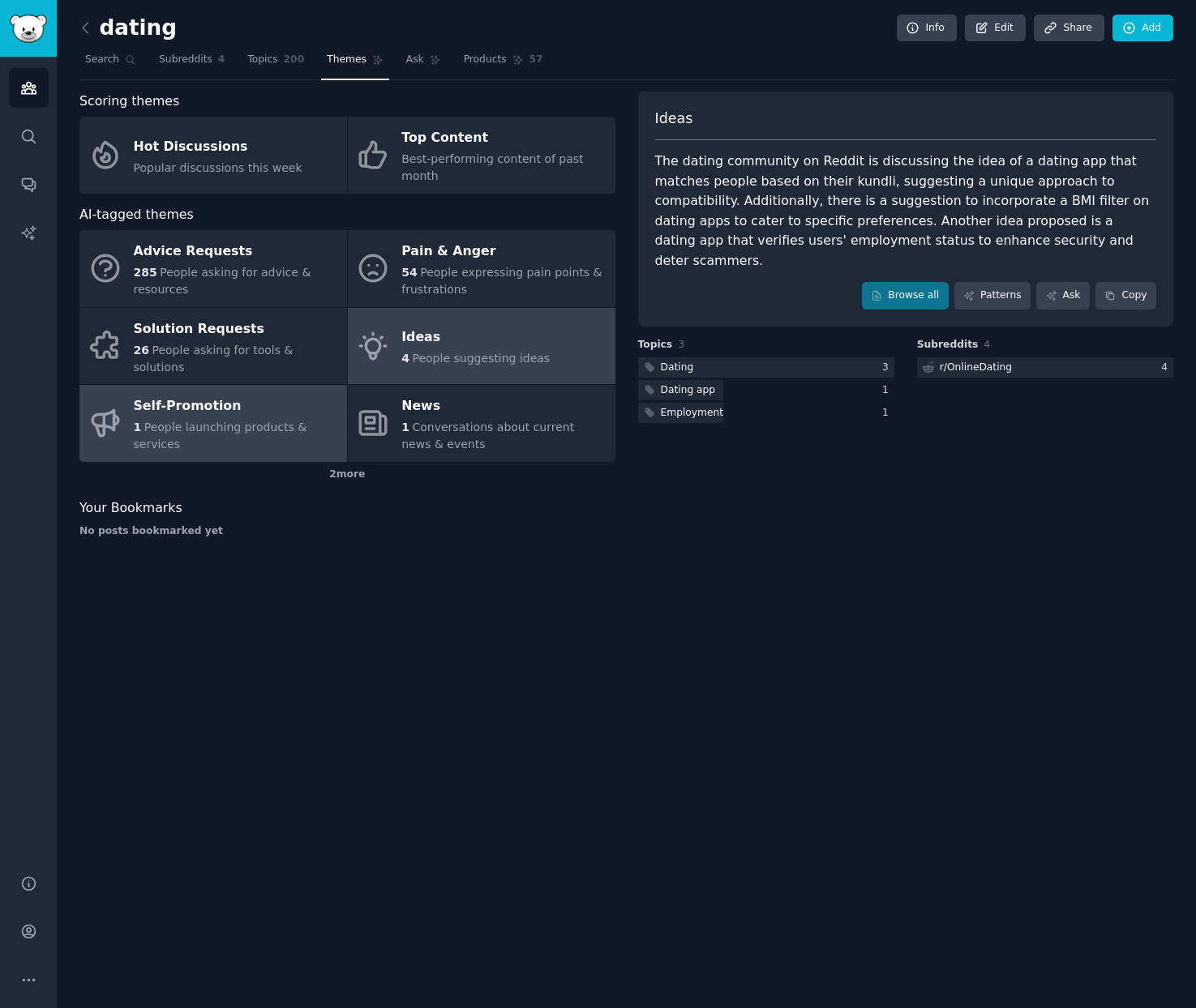
click at [234, 394] on div "Self-Promotion" at bounding box center [236, 406] width 205 height 26
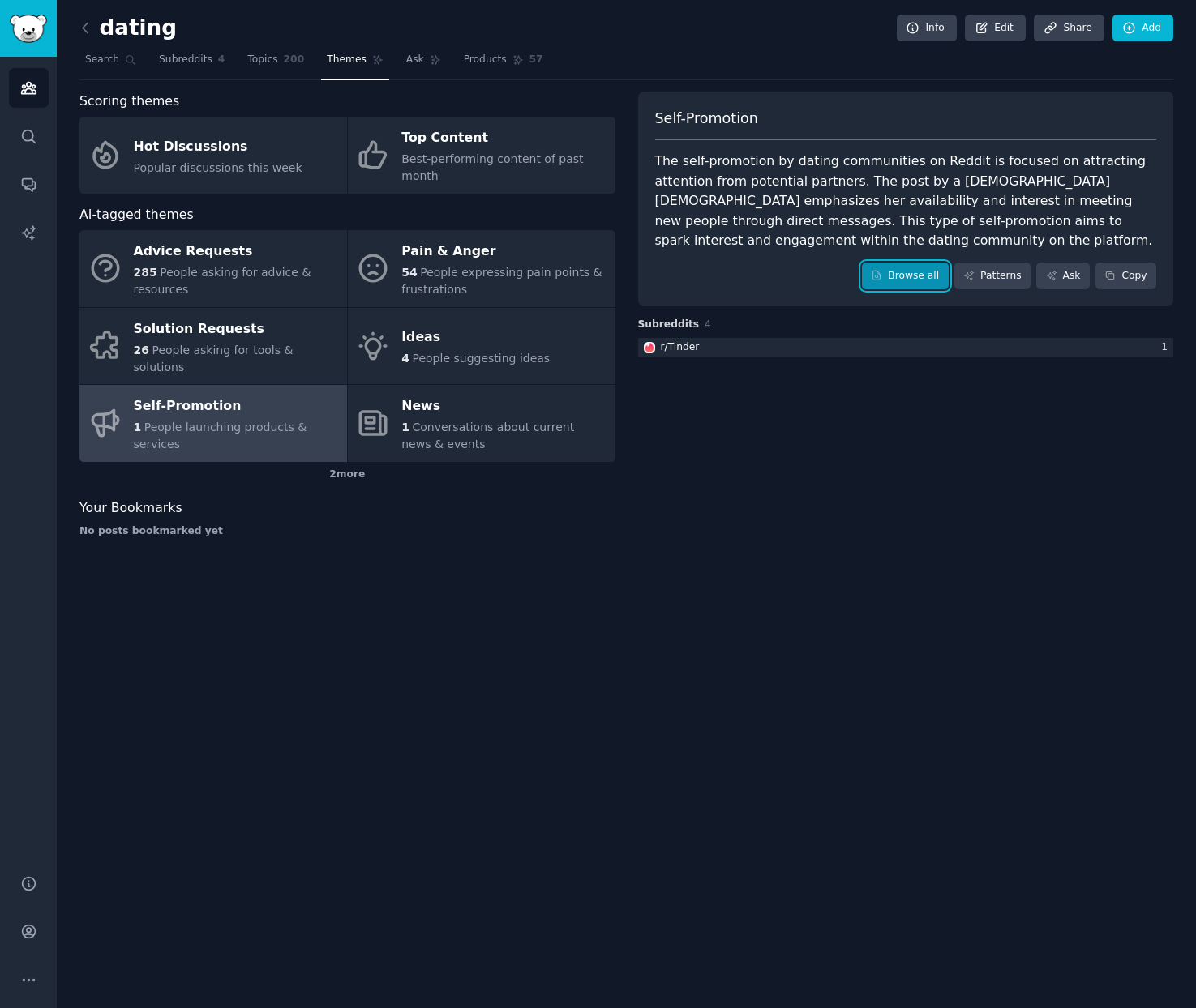
click at [914, 273] on link "Browse all" at bounding box center [905, 276] width 87 height 28
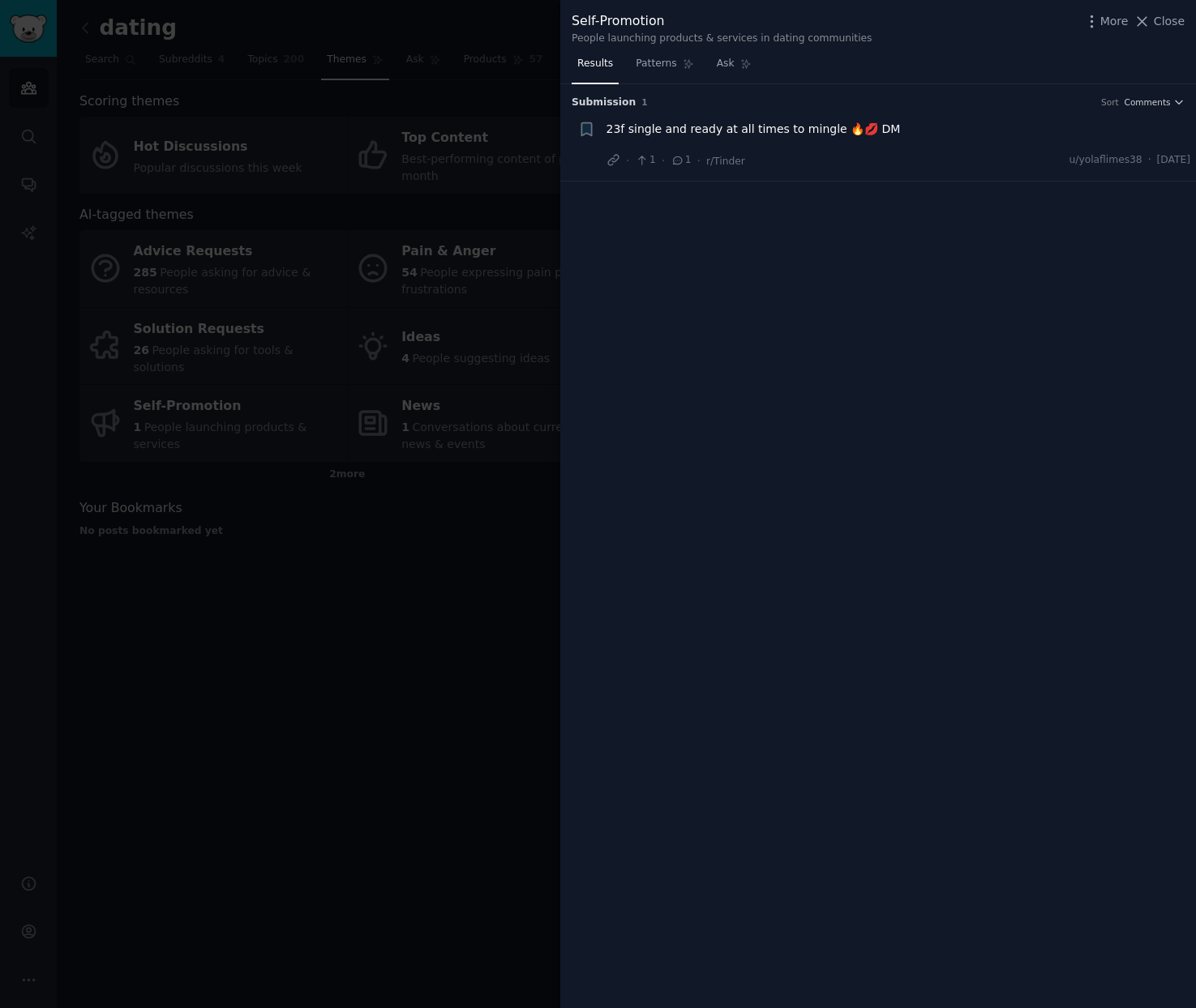
click at [384, 292] on div at bounding box center [598, 504] width 1196 height 1008
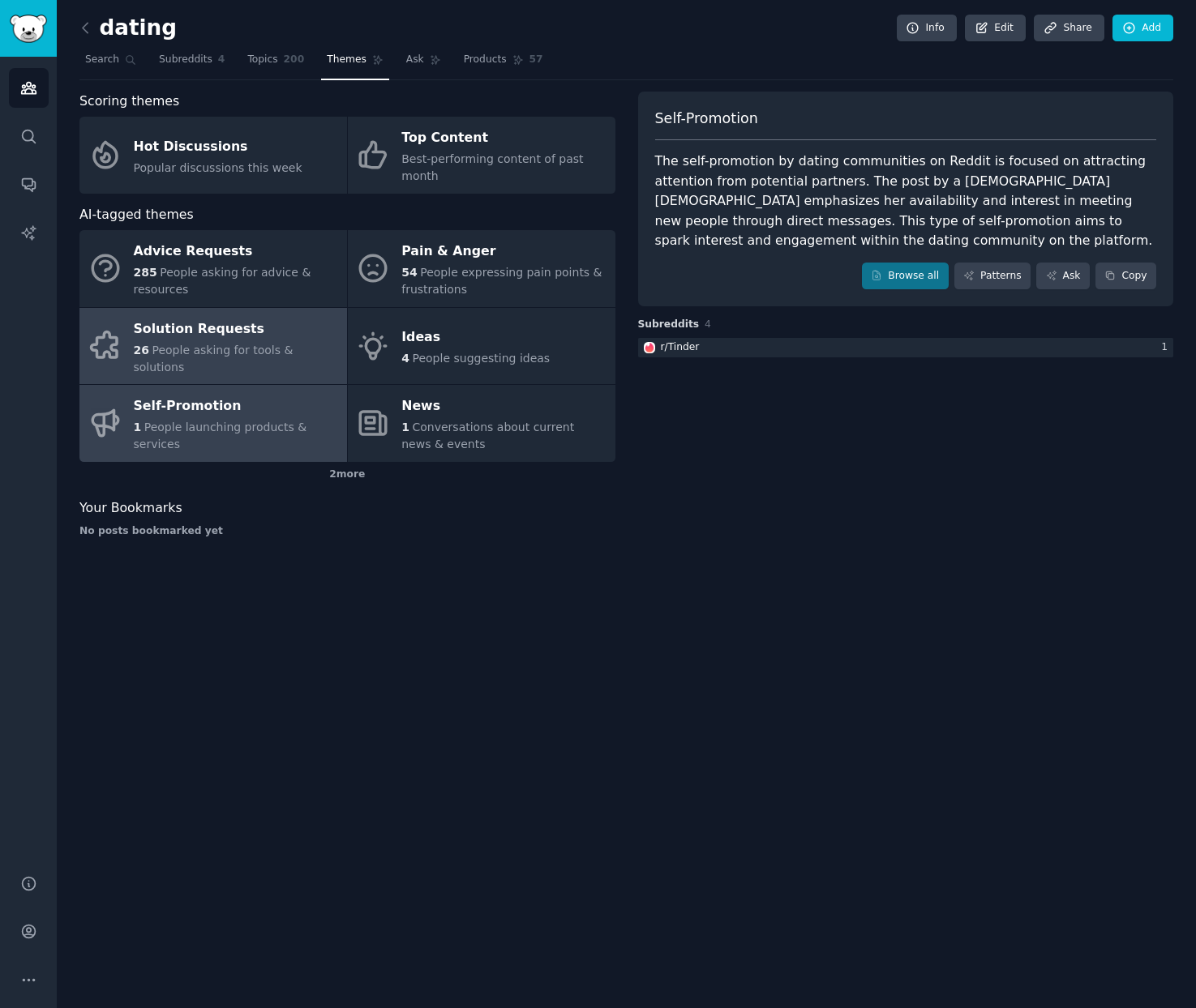
click at [254, 313] on link "Solution Requests 26 People asking for tools & solutions" at bounding box center [213, 346] width 268 height 77
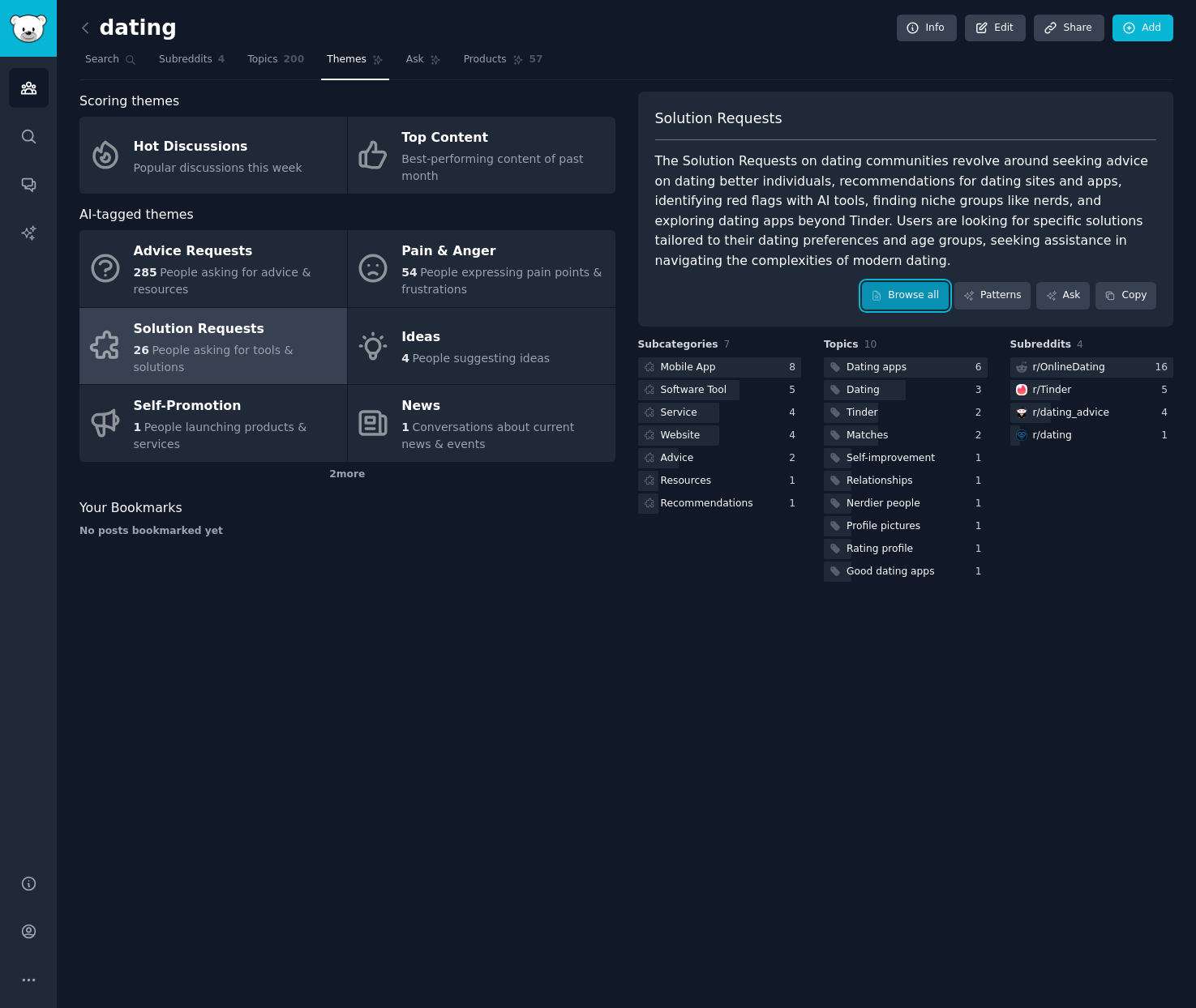
click at [904, 282] on link "Browse all" at bounding box center [905, 295] width 87 height 28
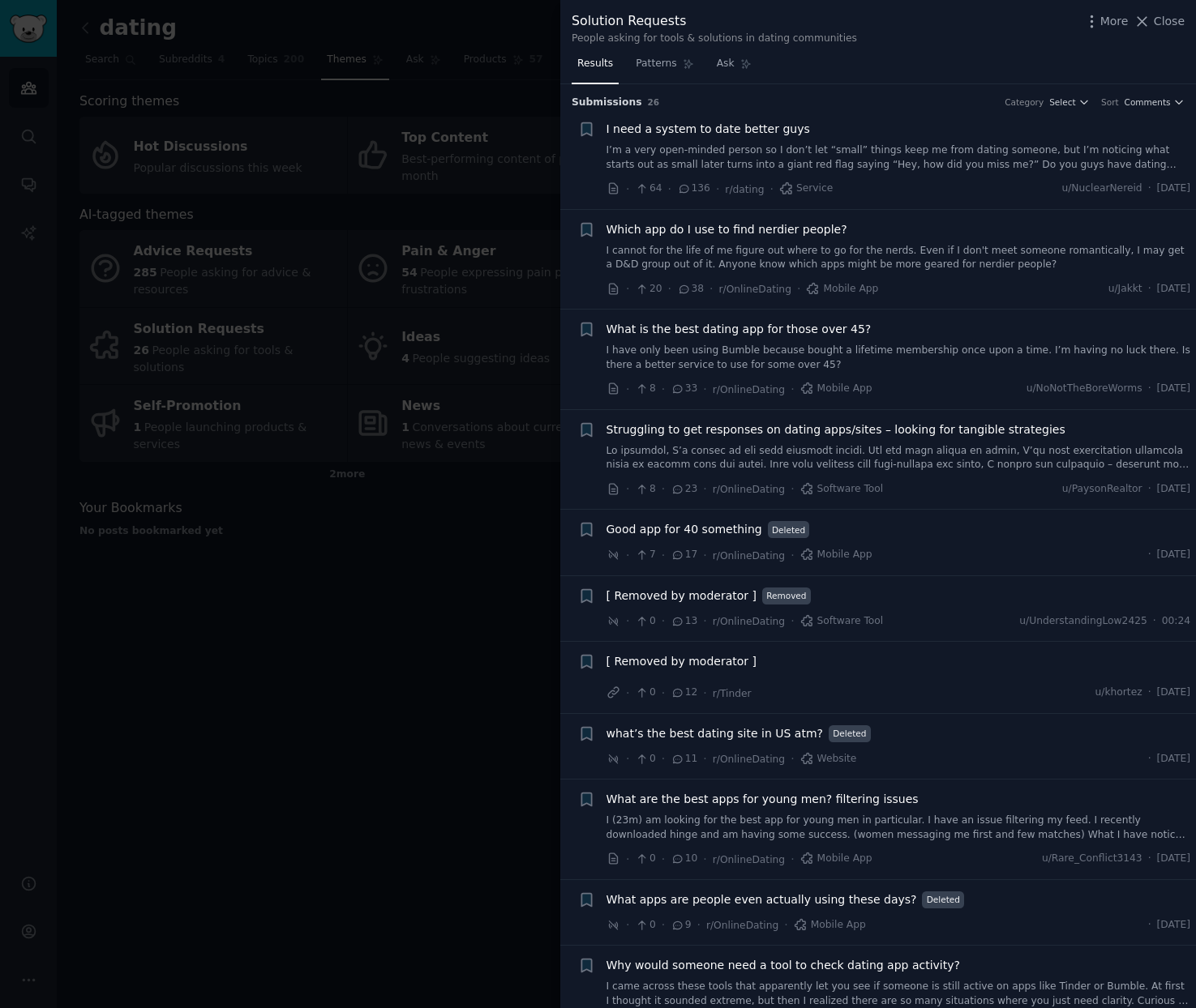
click at [702, 153] on link "I’m a very open-minded person so I don’t let “small” things keep me from dating…" at bounding box center [898, 158] width 585 height 28
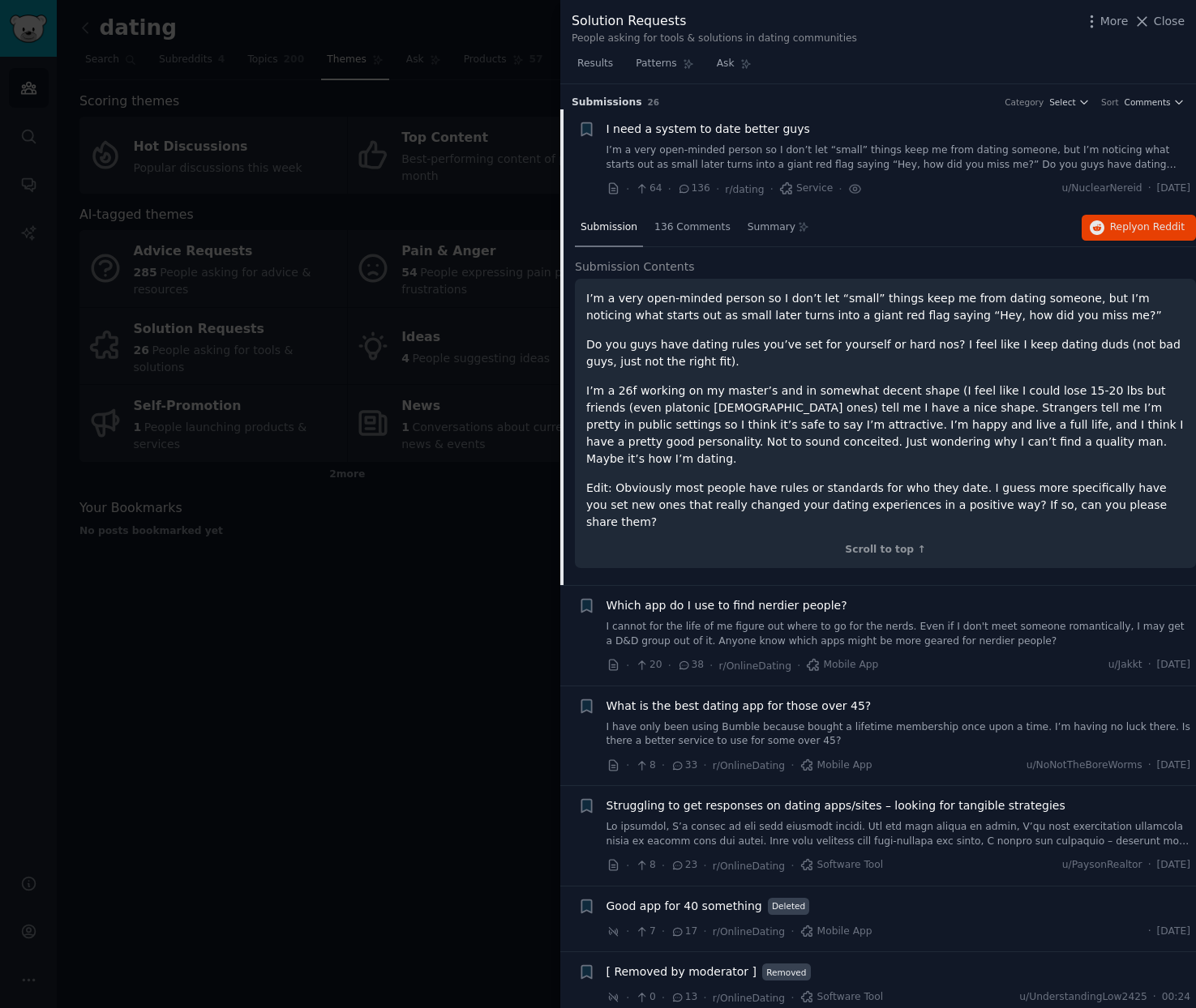
scroll to position [26, 0]
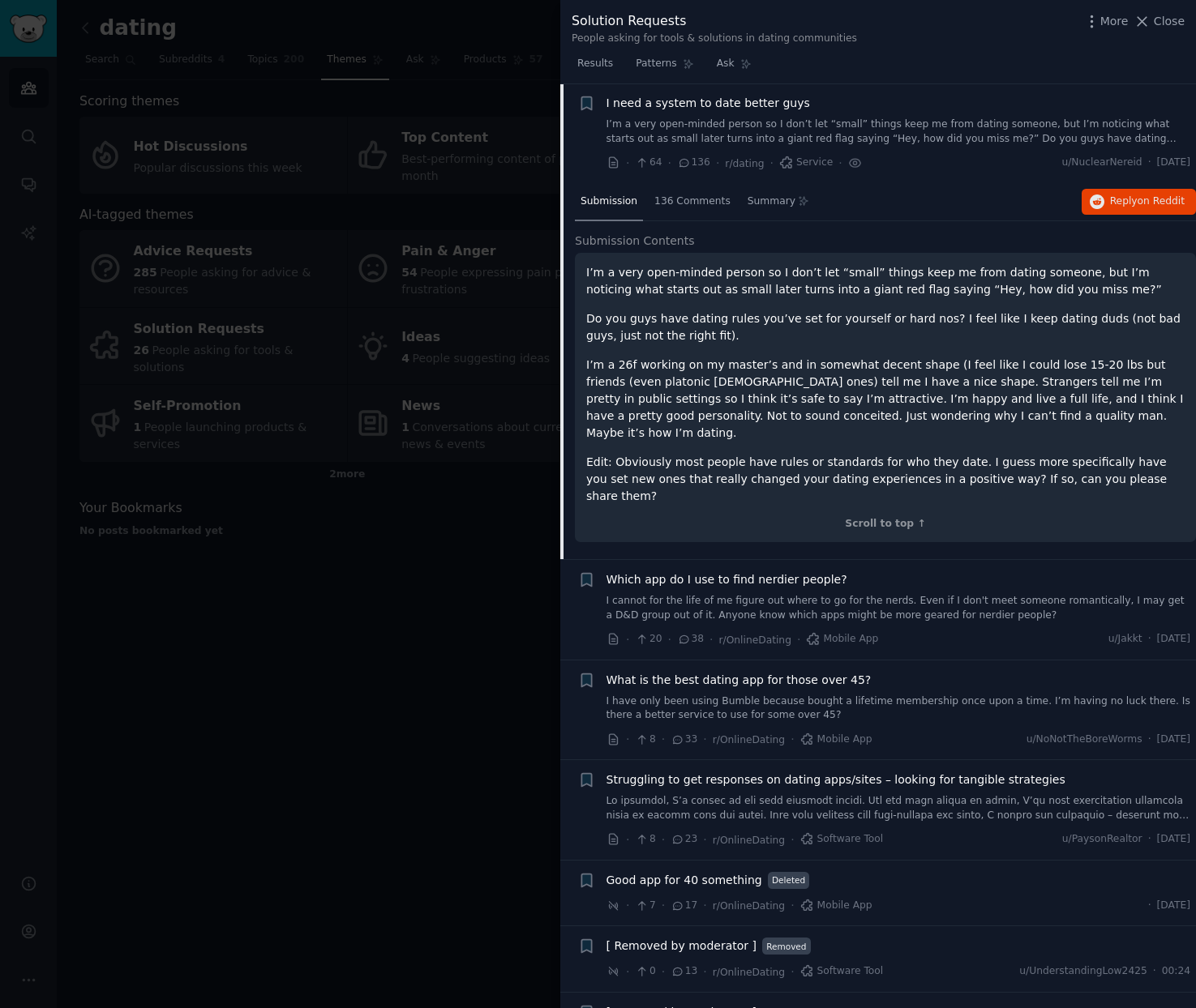
click at [838, 382] on p "I’m a 26f working on my master’s and in somewhat decent shape (I feel like I co…" at bounding box center [885, 399] width 598 height 85
click at [687, 202] on span "136 Comments" at bounding box center [692, 201] width 76 height 14
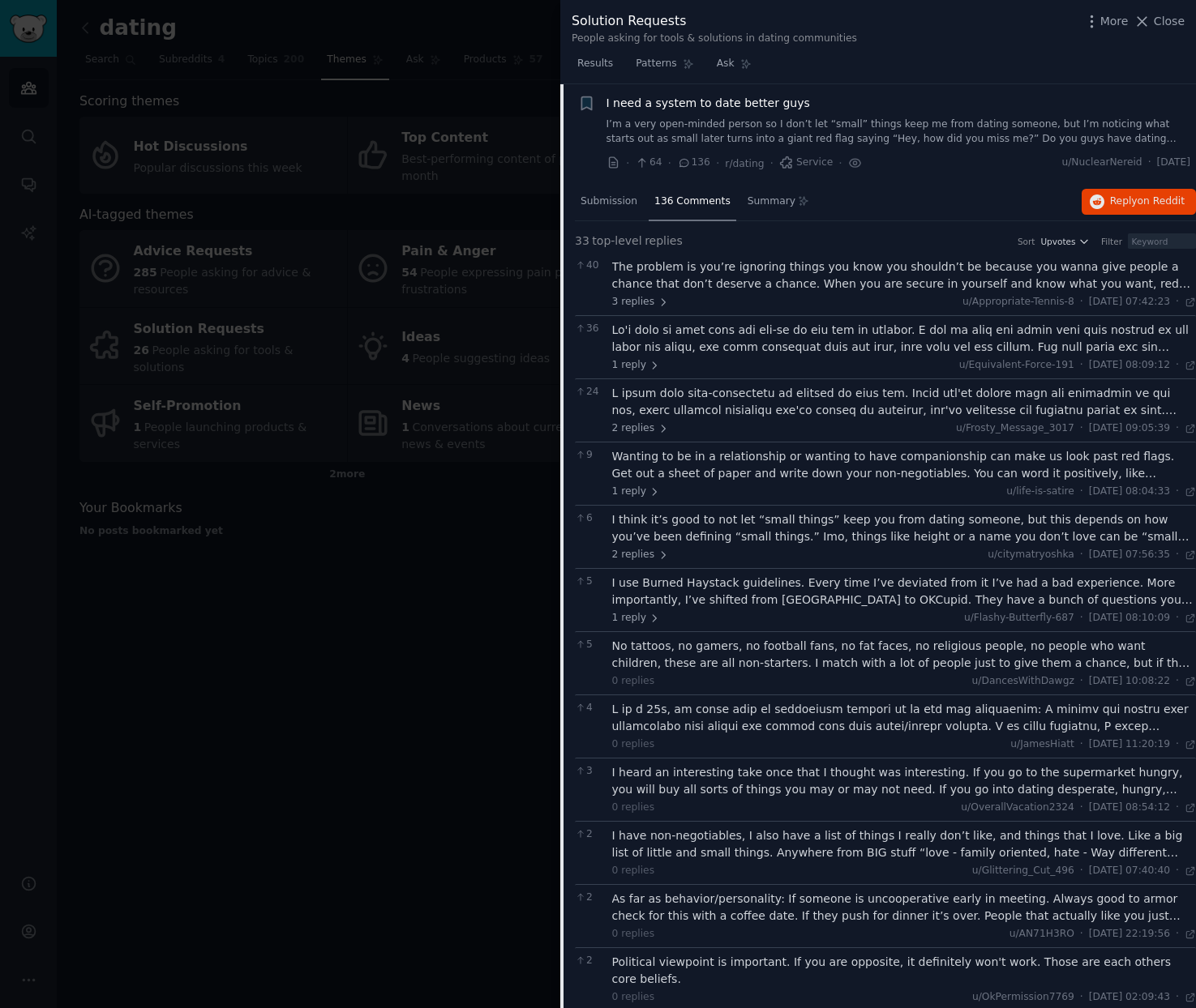
click at [723, 103] on span "I need a system to date better guys" at bounding box center [708, 103] width 204 height 17
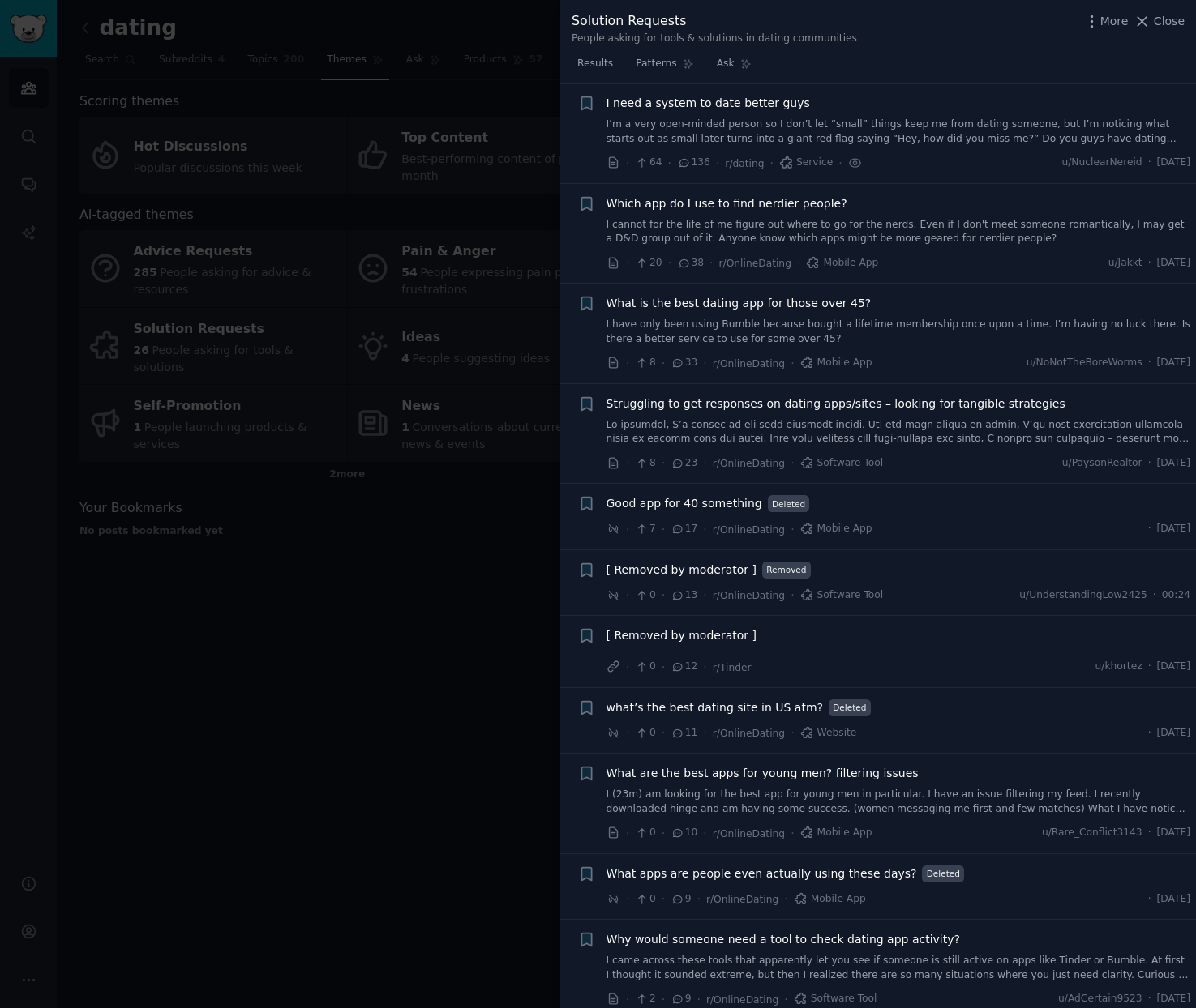
click at [724, 103] on span "I need a system to date better guys" at bounding box center [708, 103] width 204 height 17
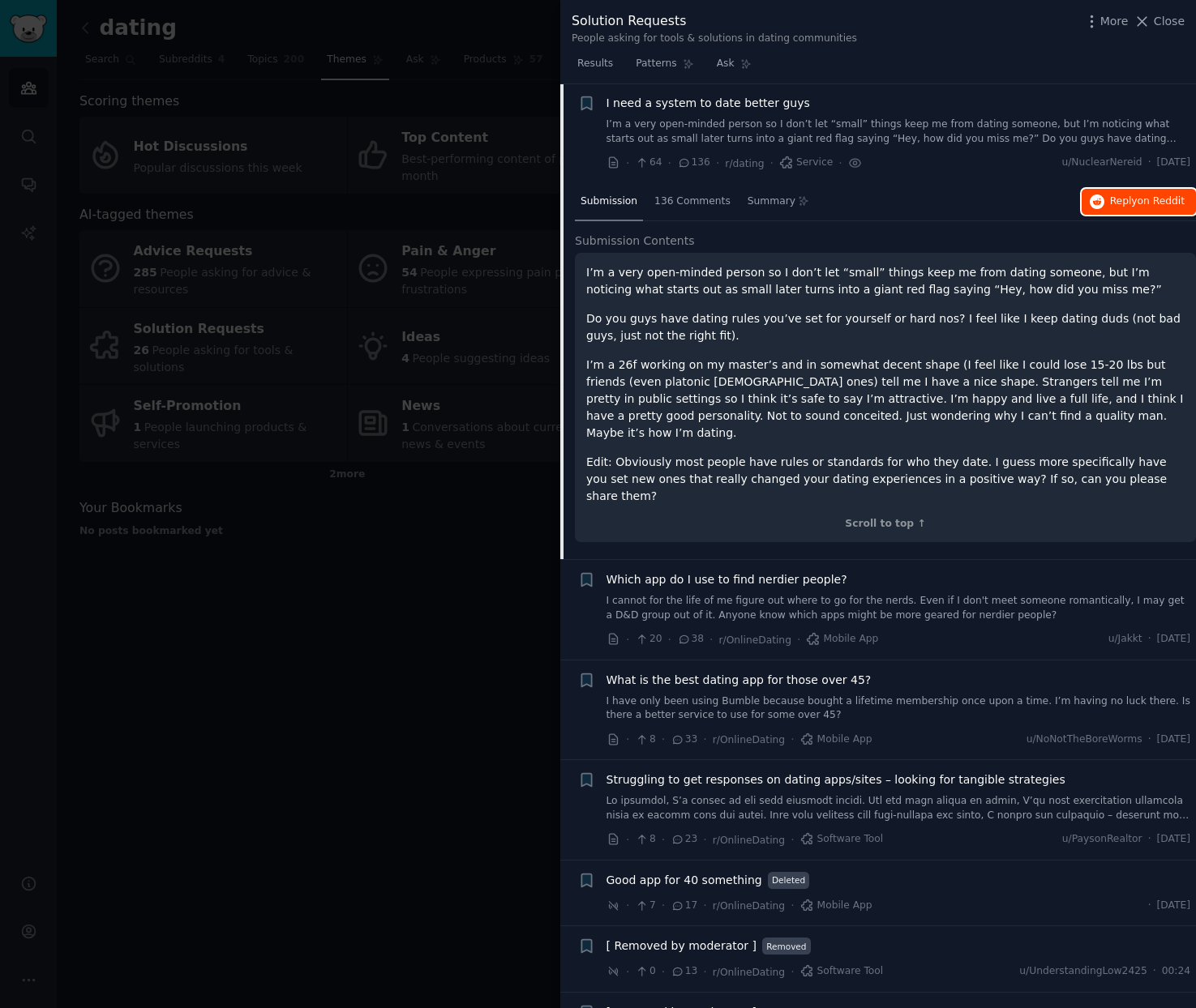
click at [1148, 206] on span "on Reddit" at bounding box center [1161, 201] width 47 height 12
